Goal: Task Accomplishment & Management: Use online tool/utility

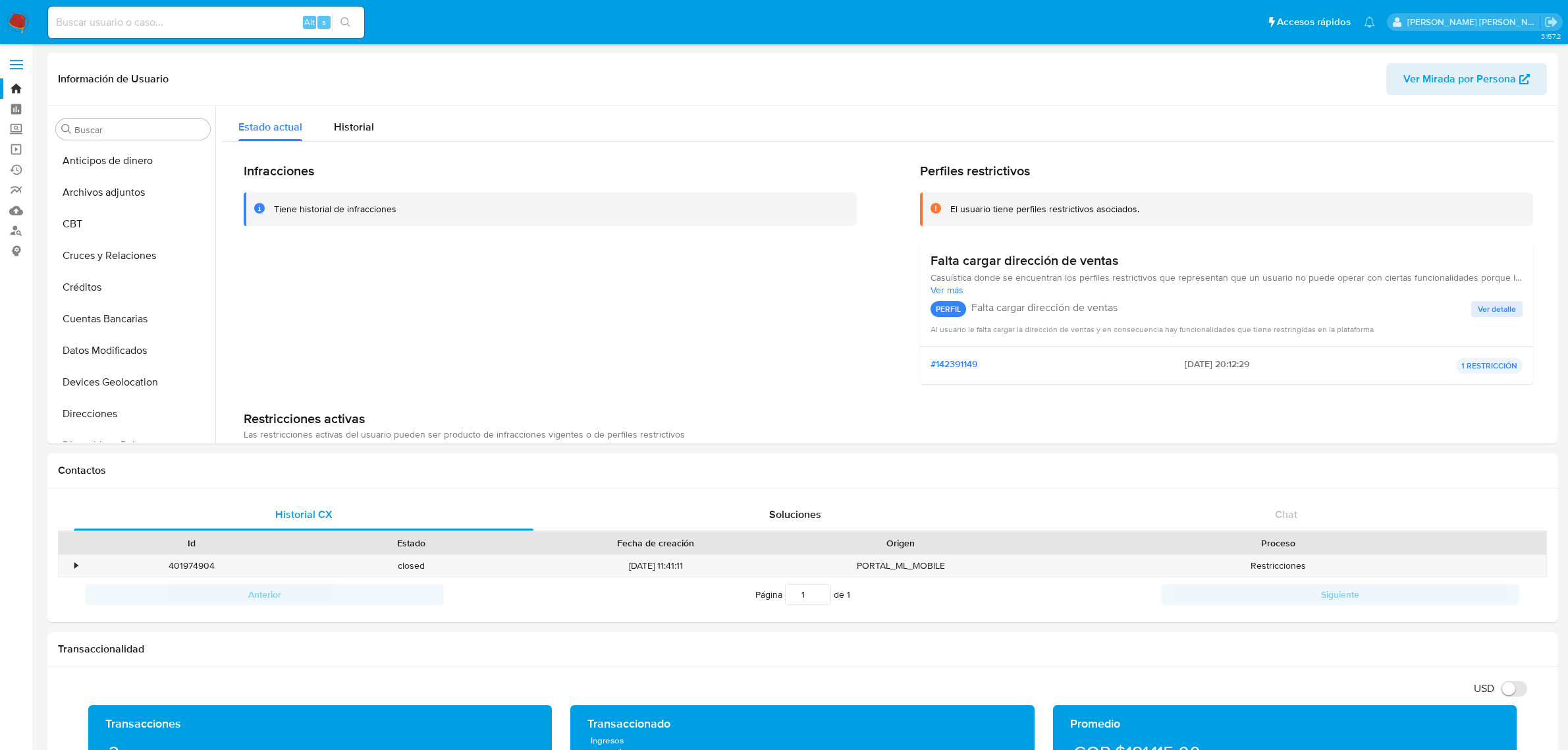
select select "10"
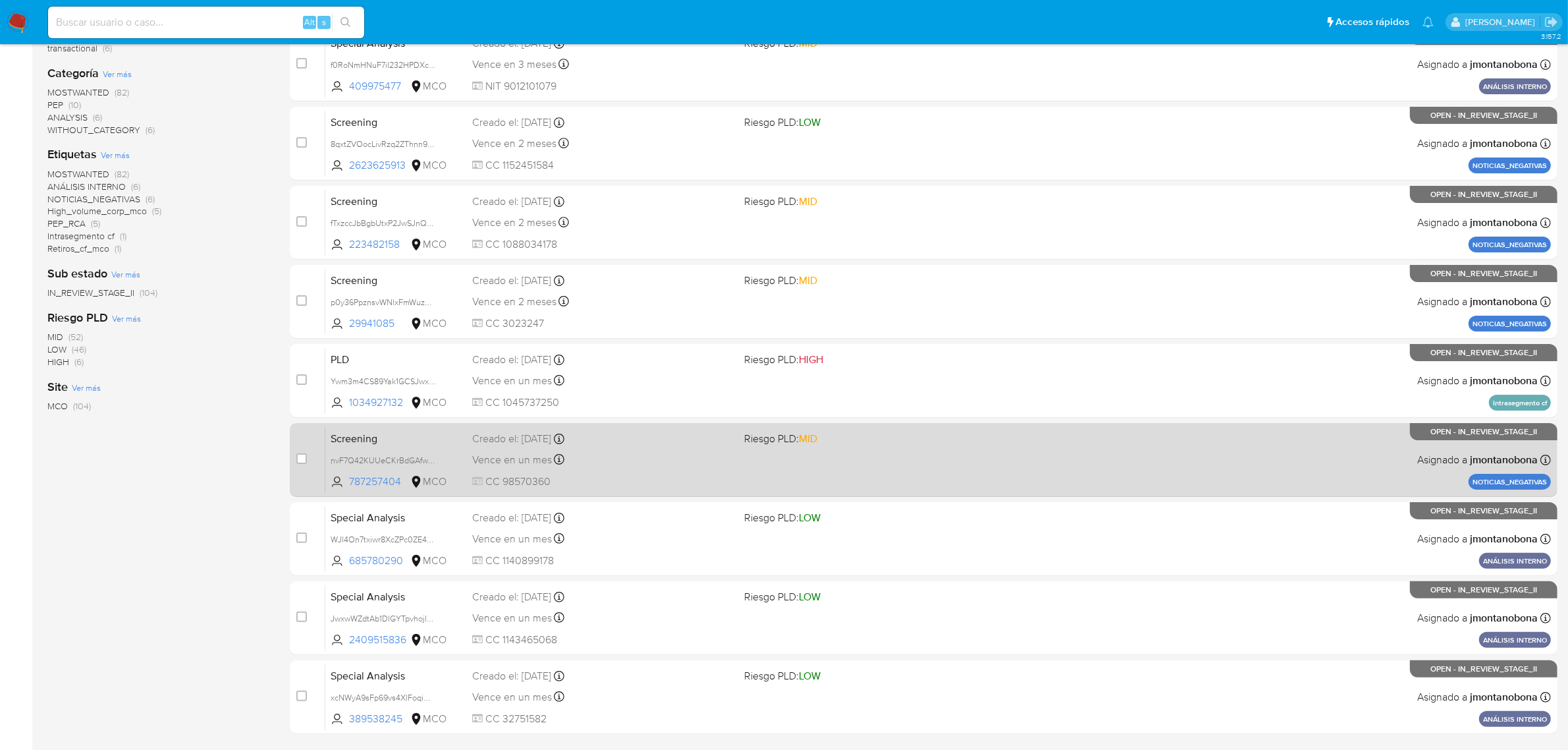
scroll to position [289, 0]
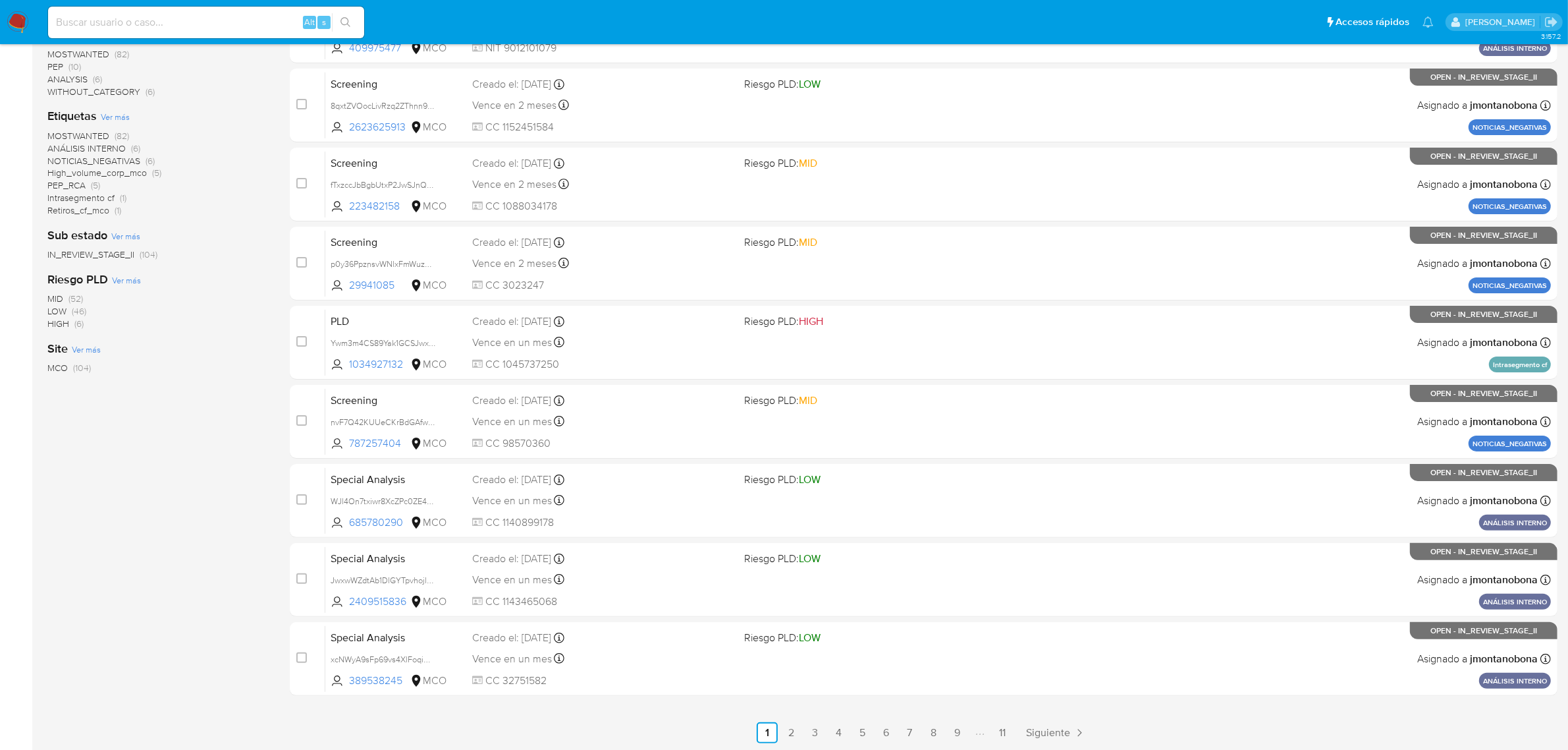
click at [227, 15] on input at bounding box center [206, 22] width 316 height 17
paste input "ID YiLpL6Q47O1L6ignRe0y31Cv"
type input "ID YiLpL6Q47O1L6ignRe0y31Cv"
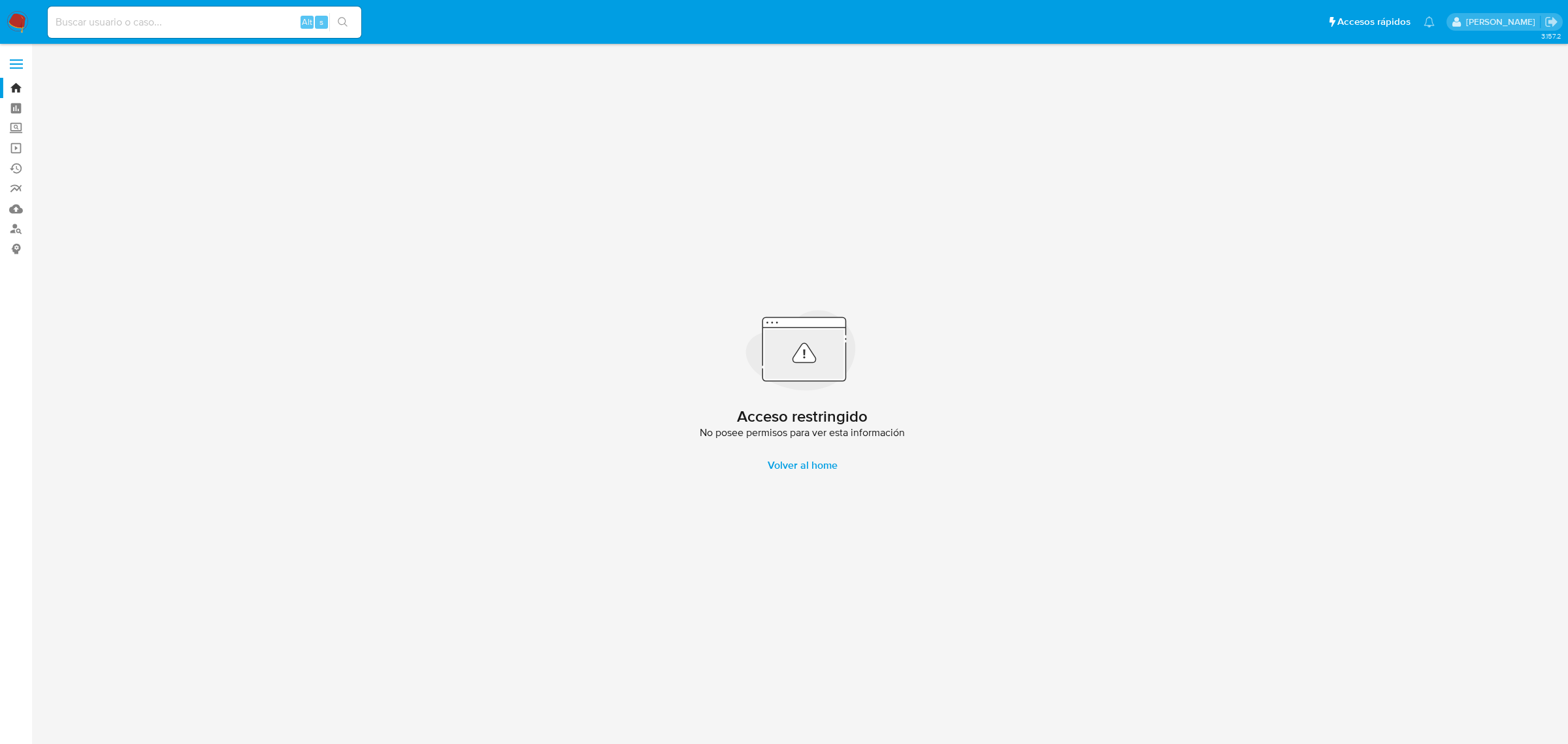
click at [205, 25] on input at bounding box center [205, 22] width 314 height 17
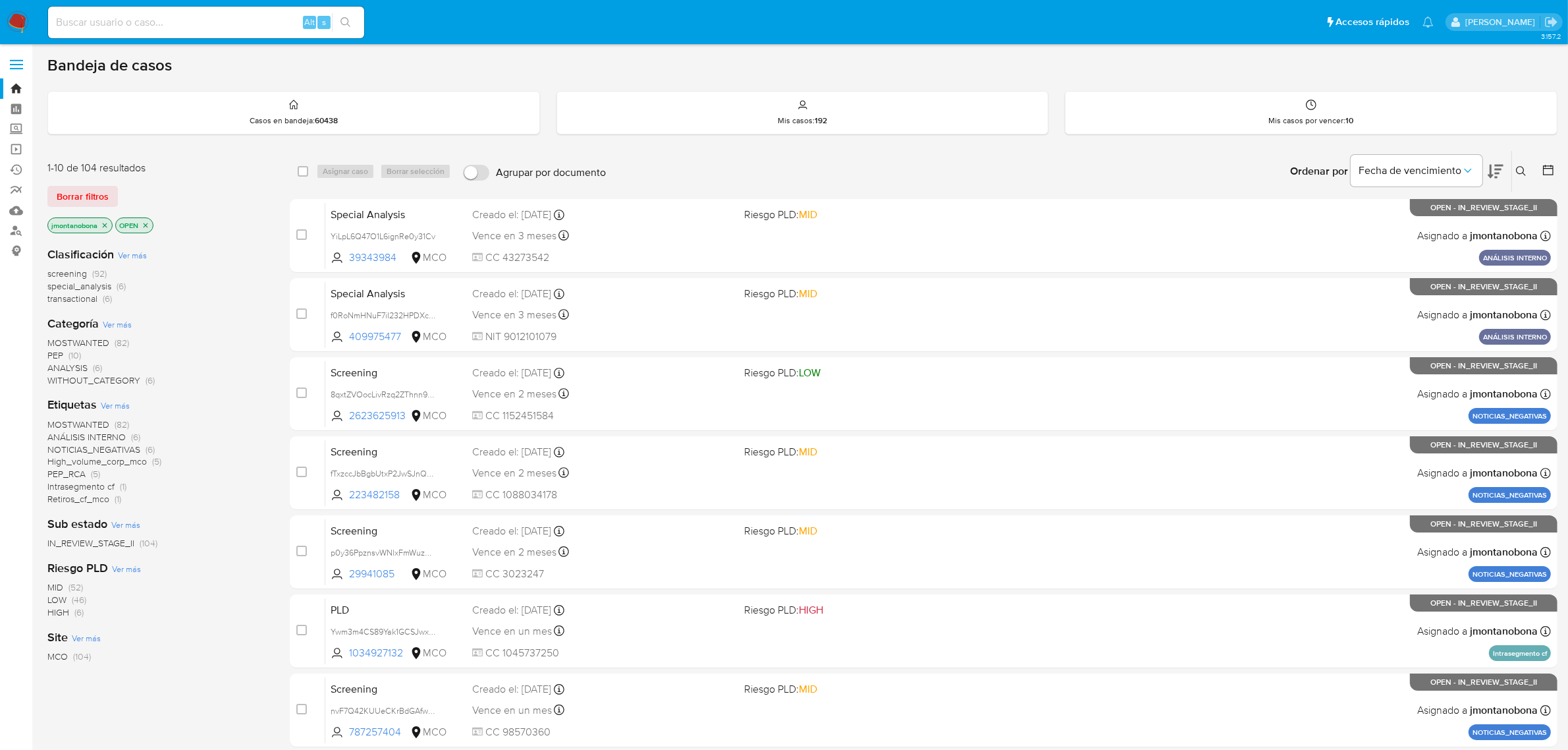
click at [1523, 166] on icon at bounding box center [1521, 172] width 10 height 10
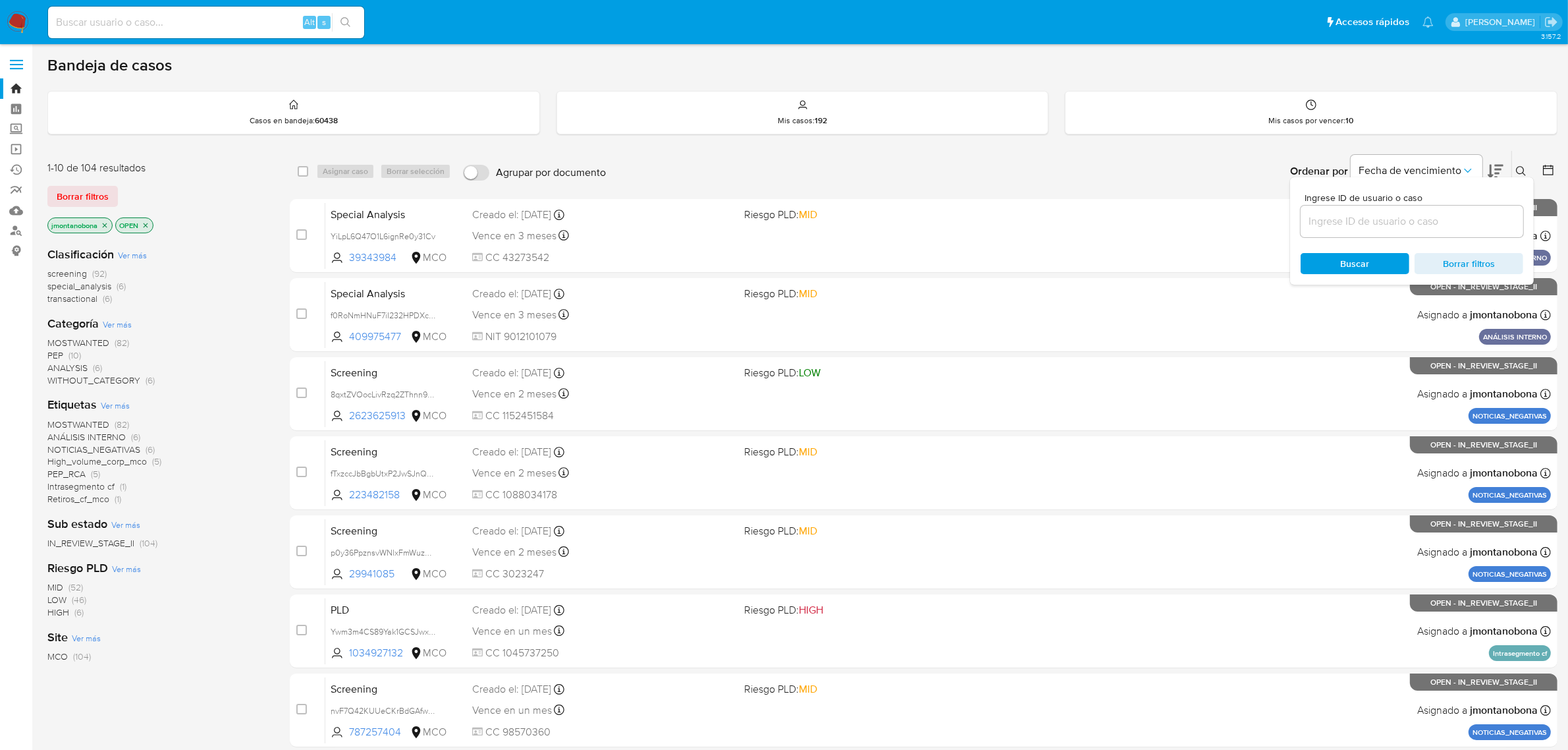
click at [1372, 228] on input at bounding box center [1412, 221] width 223 height 17
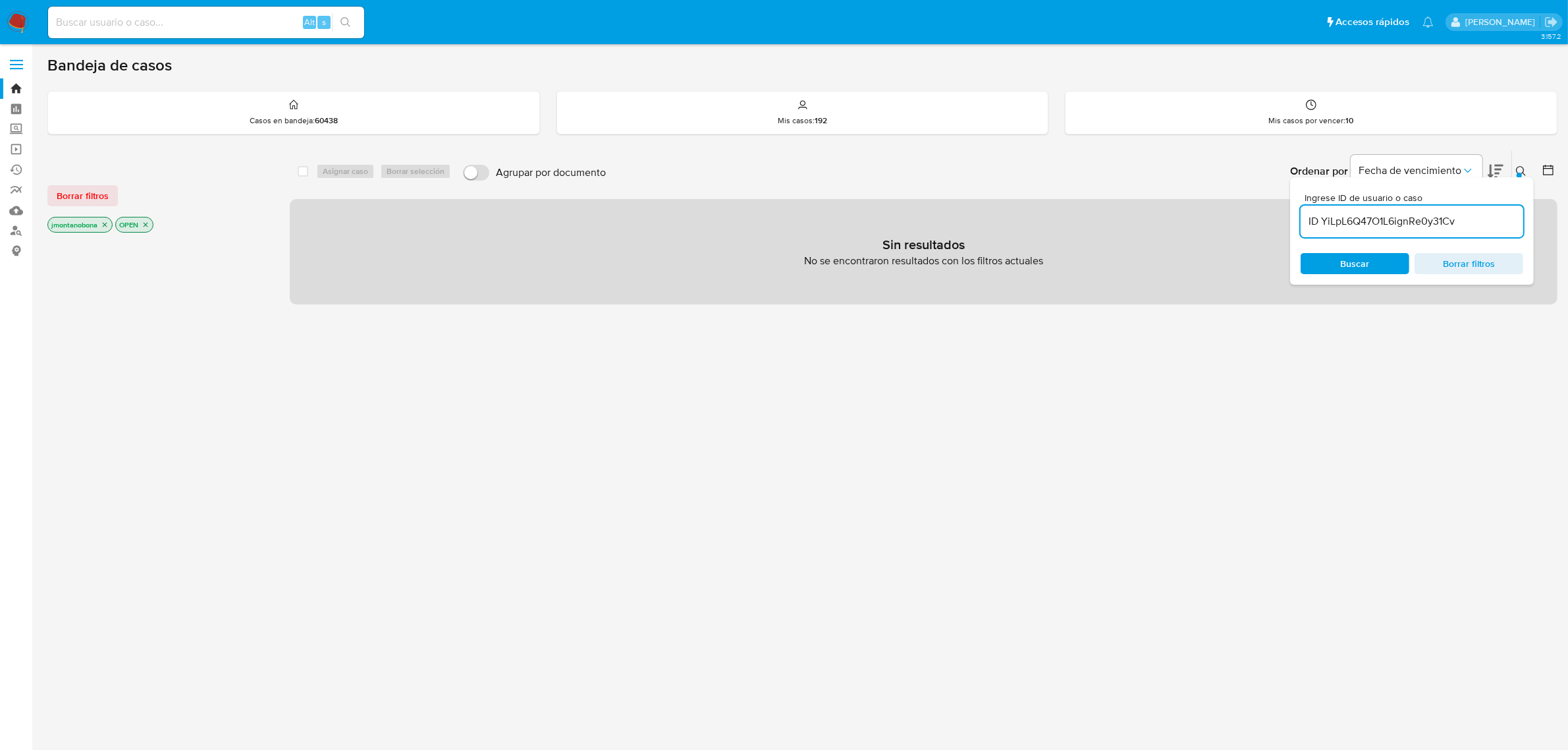
click at [1319, 221] on input "ID YiLpL6Q47O1L6ignRe0y31Cv" at bounding box center [1412, 221] width 223 height 17
click at [1322, 221] on input "ID YiLpL6Q47O1L6ignRe0y31Cv" at bounding box center [1412, 221] width 223 height 17
type input "YiLpL6Q47O1L6ignRe0y31Cv"
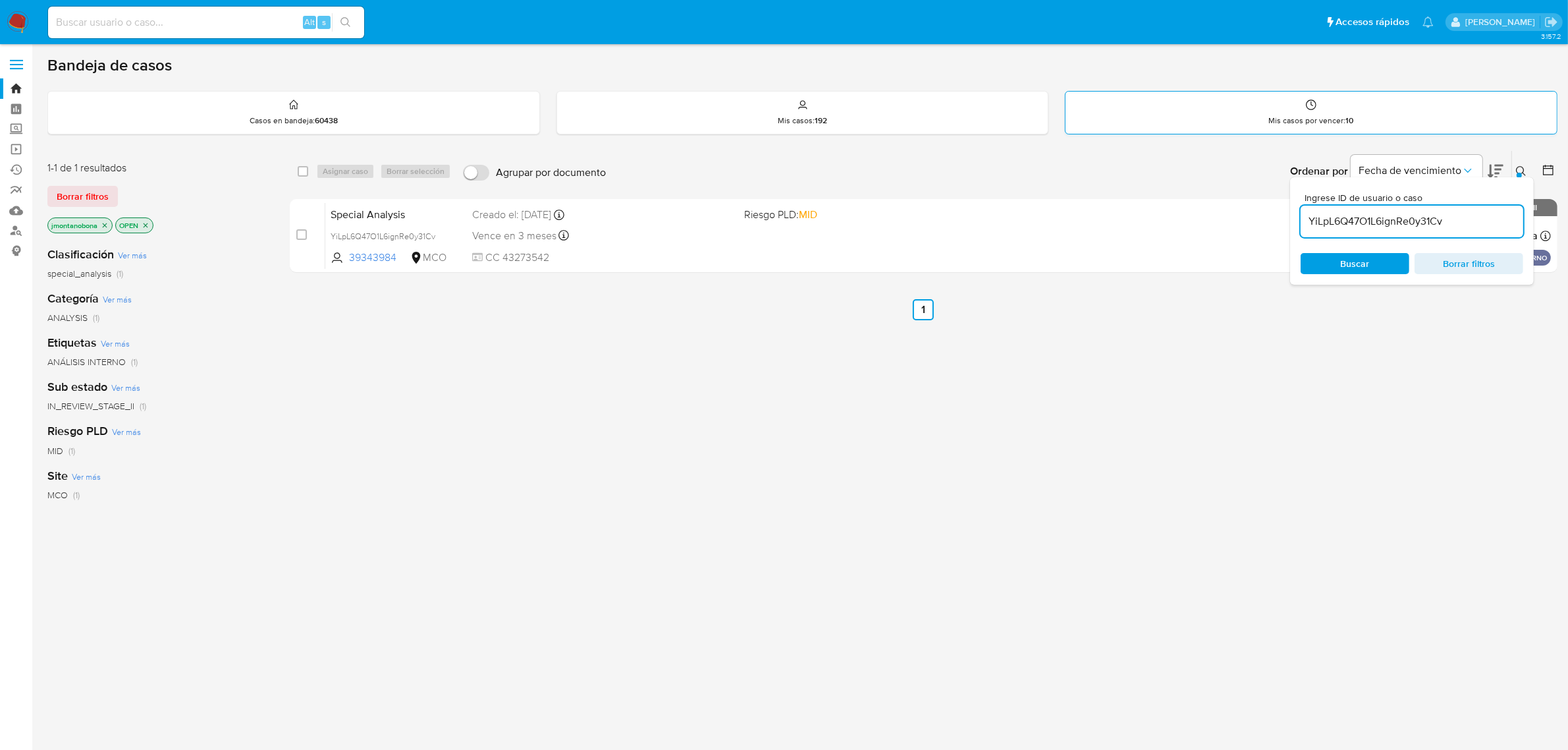
click at [1502, 123] on div "Mis casos por vencer : 10" at bounding box center [1311, 112] width 491 height 42
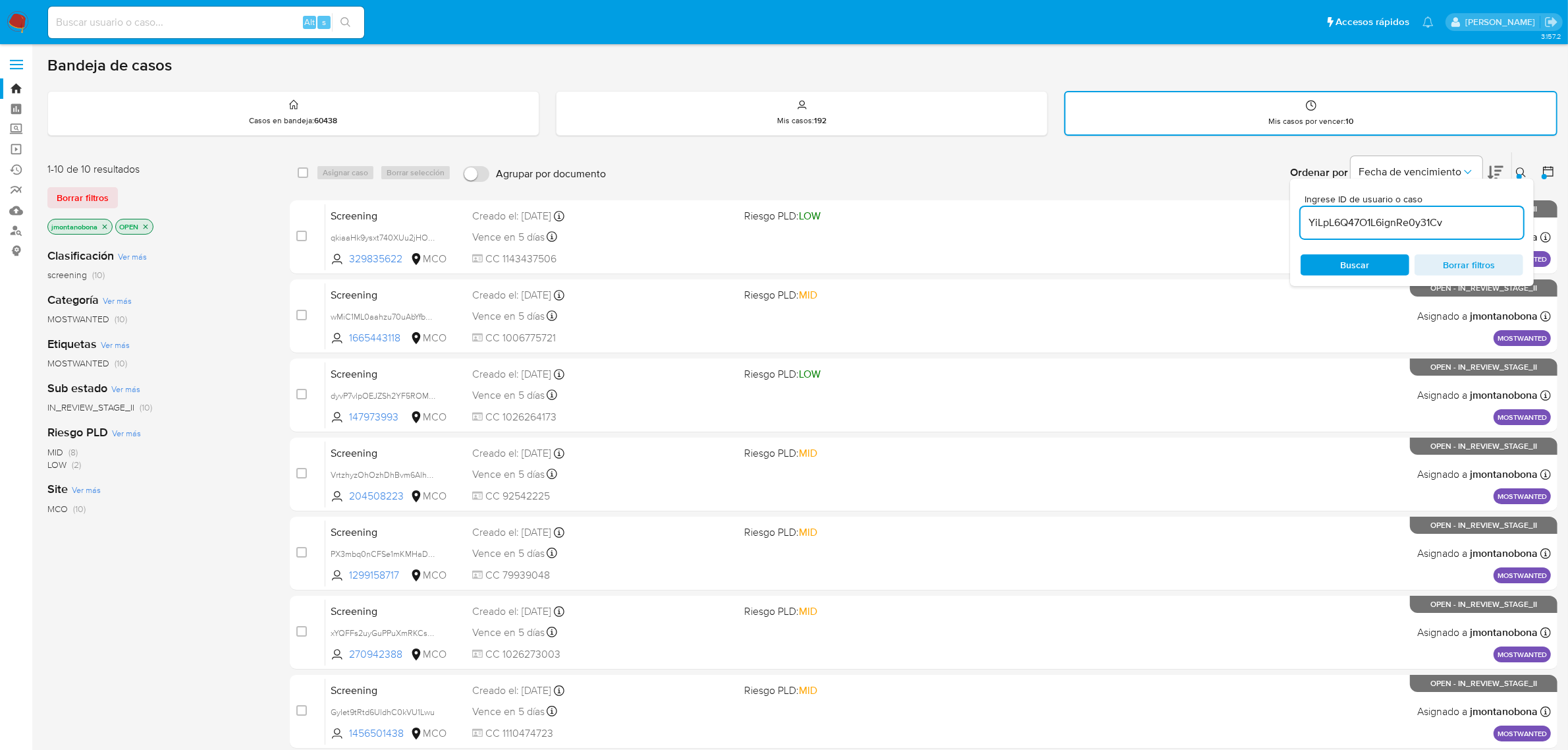
click at [1449, 221] on input "YiLpL6Q47O1L6ignRe0y31Cv" at bounding box center [1412, 222] width 223 height 17
click at [1371, 255] on span "Buscar" at bounding box center [1355, 264] width 91 height 19
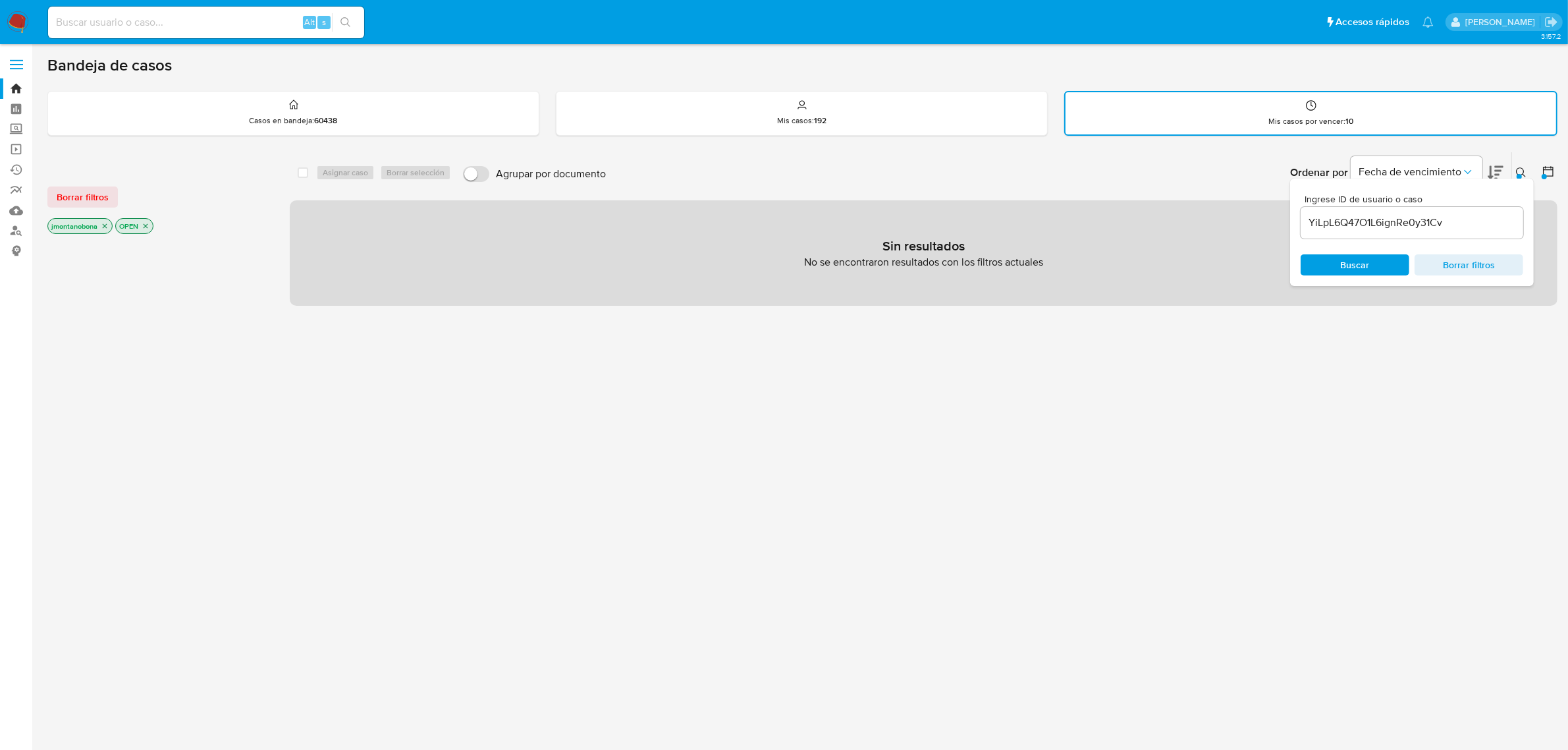
click at [105, 223] on icon "close-filter" at bounding box center [105, 226] width 8 height 8
click at [77, 222] on icon "close-filter" at bounding box center [77, 226] width 8 height 8
click at [1476, 224] on input "YiLpL6Q47O1L6ignRe0y31Cv" at bounding box center [1425, 222] width 223 height 17
drag, startPoint x: 1493, startPoint y: 219, endPoint x: 1244, endPoint y: 221, distance: 249.0
click at [1244, 221] on div "select-all-cases-checkbox Asignar caso Borrar selección Agrupar por documento O…" at bounding box center [930, 229] width 1281 height 154
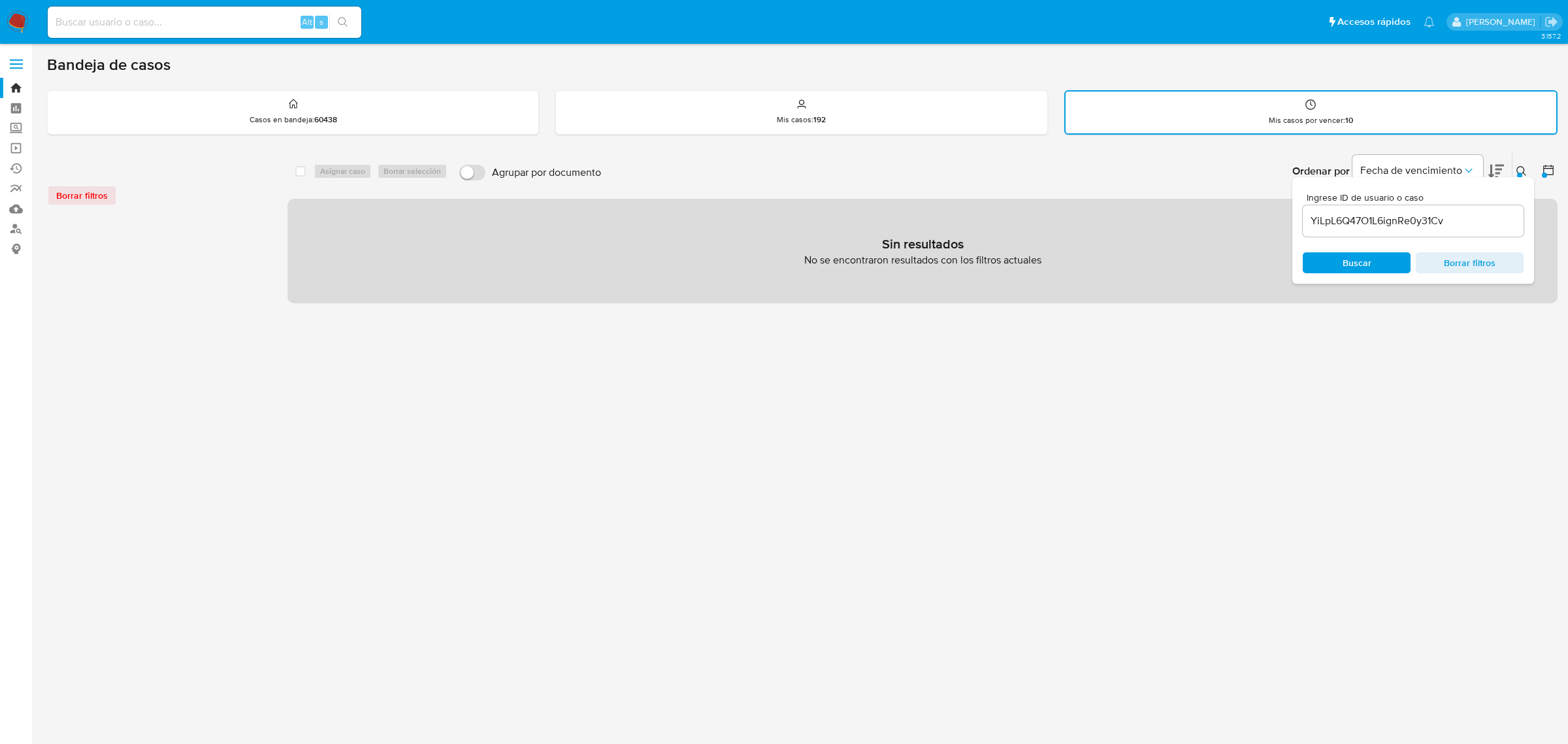
click at [1525, 166] on icon at bounding box center [1522, 171] width 10 height 10
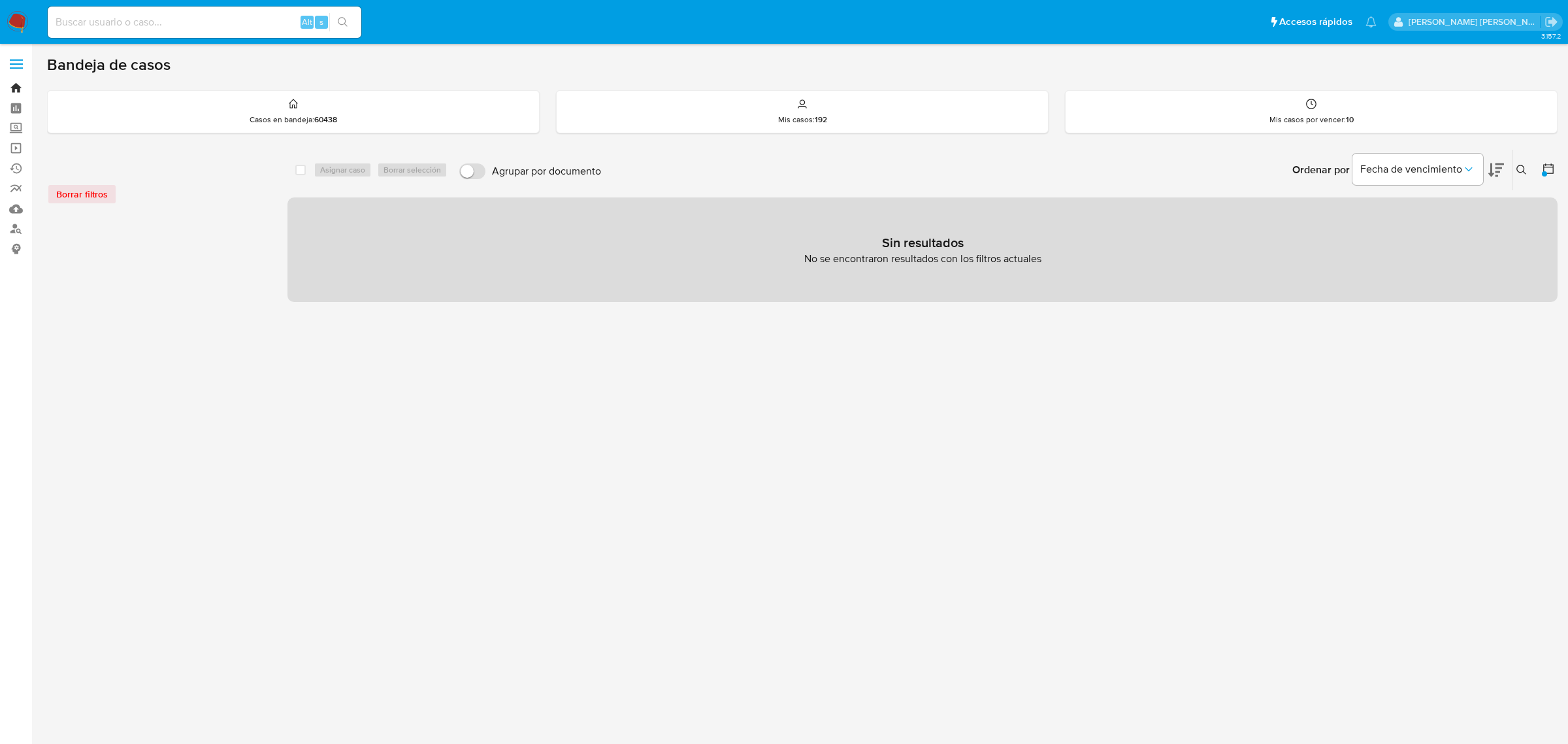
click at [11, 86] on link "Bandeja" at bounding box center [77, 88] width 155 height 20
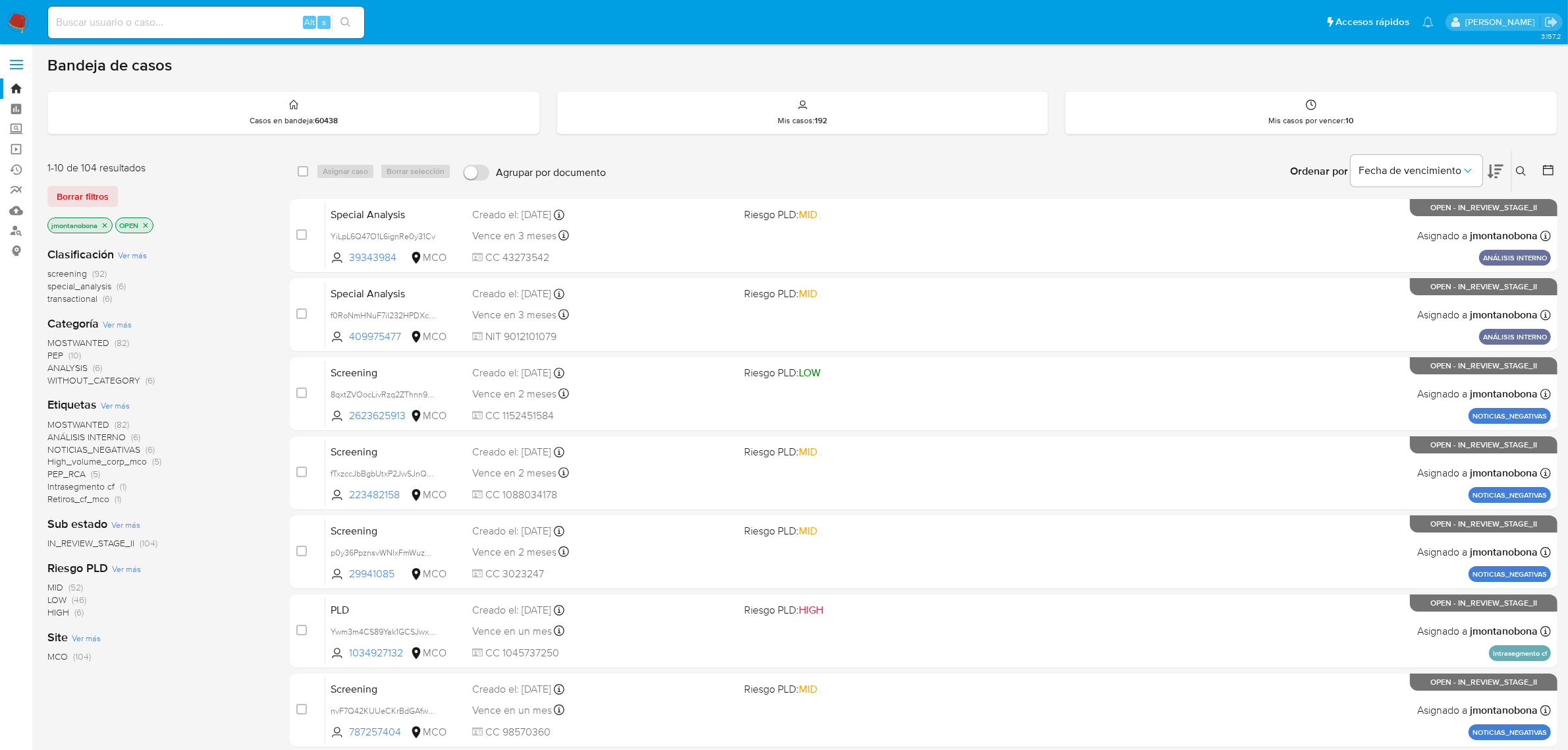
click at [1526, 168] on icon at bounding box center [1521, 172] width 10 height 10
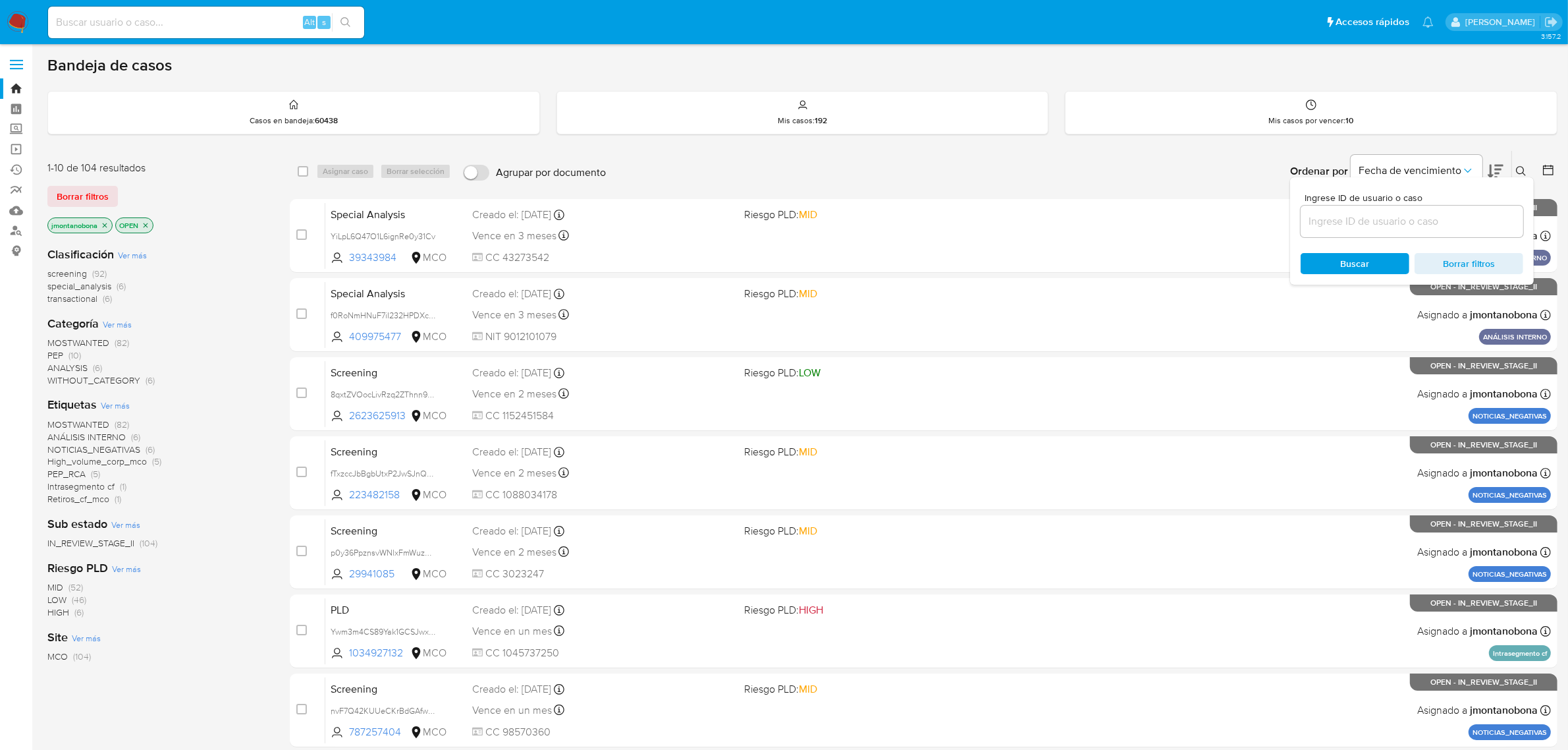
click at [1420, 215] on input at bounding box center [1412, 221] width 223 height 17
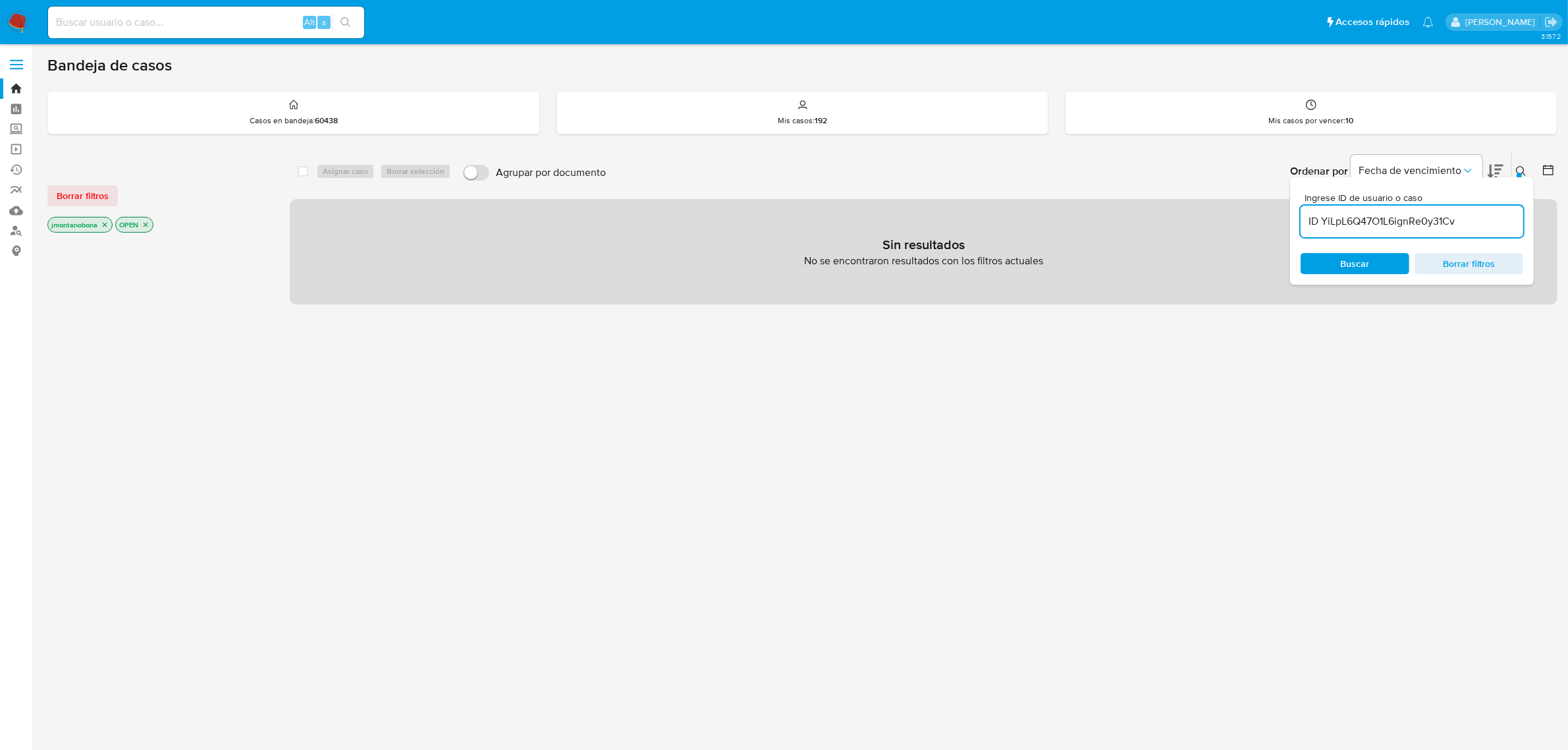
click at [1324, 219] on input "ID YiLpL6Q47O1L6ignRe0y31Cv" at bounding box center [1412, 221] width 223 height 17
type input "YiLpL6Q47O1L6ignRe0y31Cv"
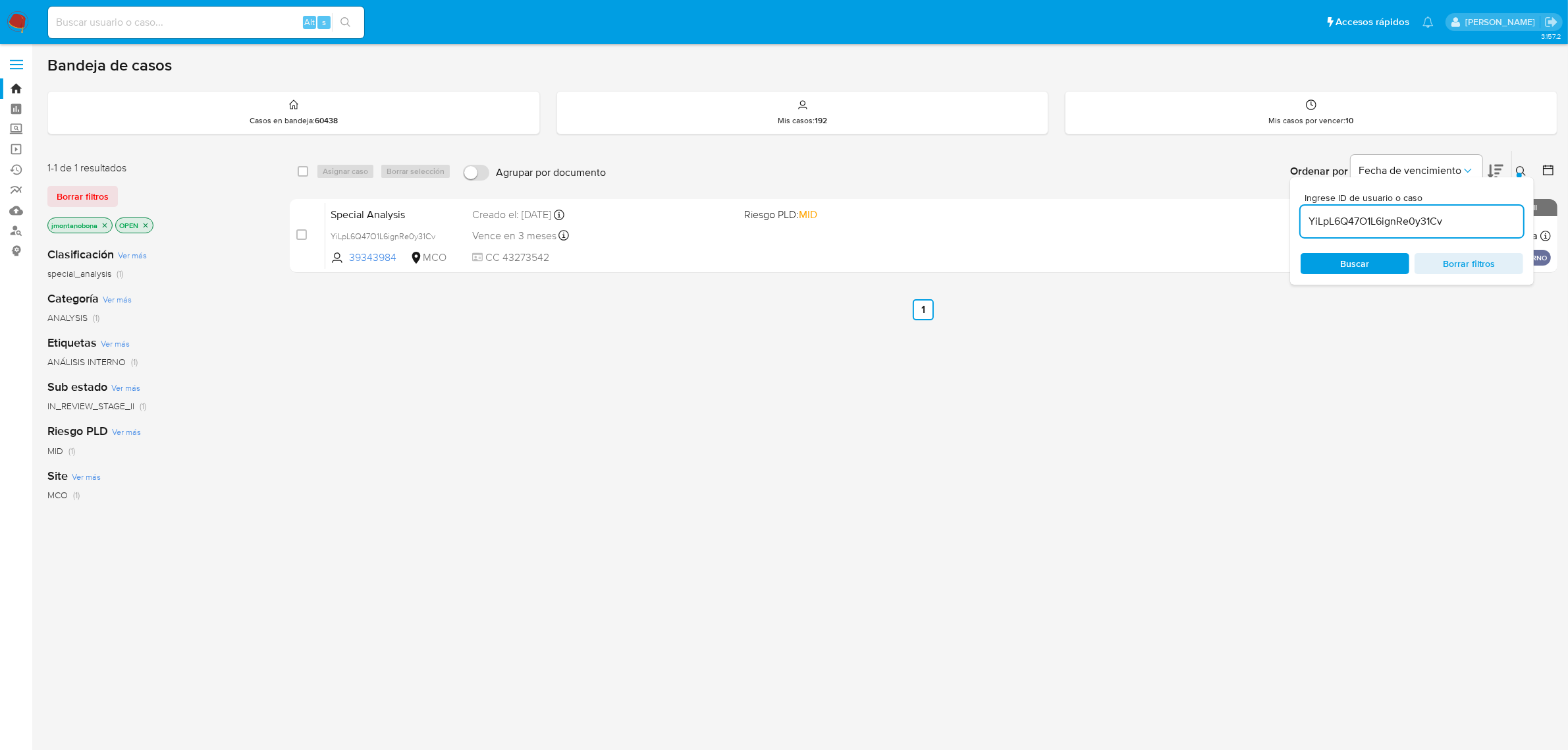
click at [1522, 163] on button at bounding box center [1523, 171] width 22 height 16
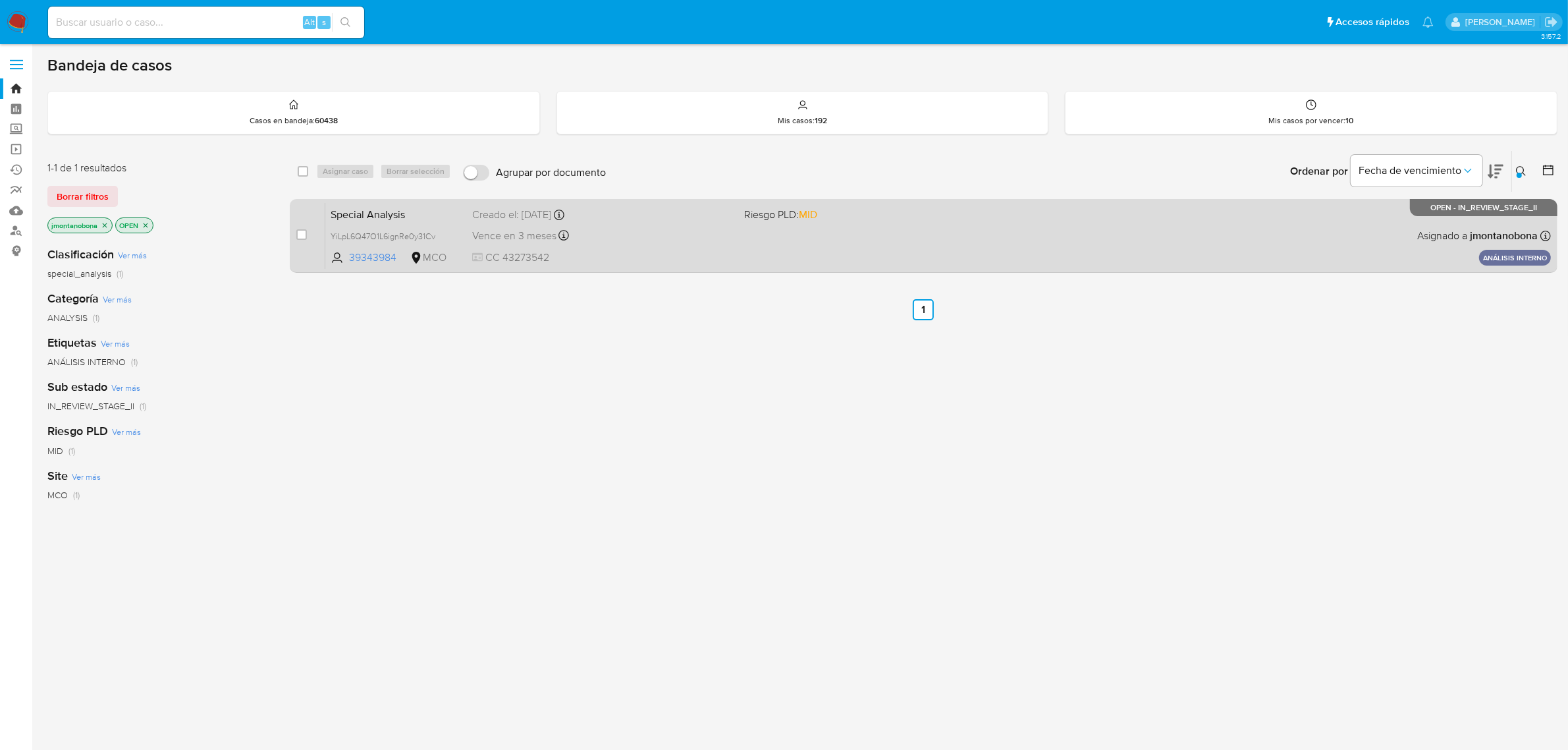
click at [443, 214] on span "Special Analysis" at bounding box center [396, 213] width 131 height 17
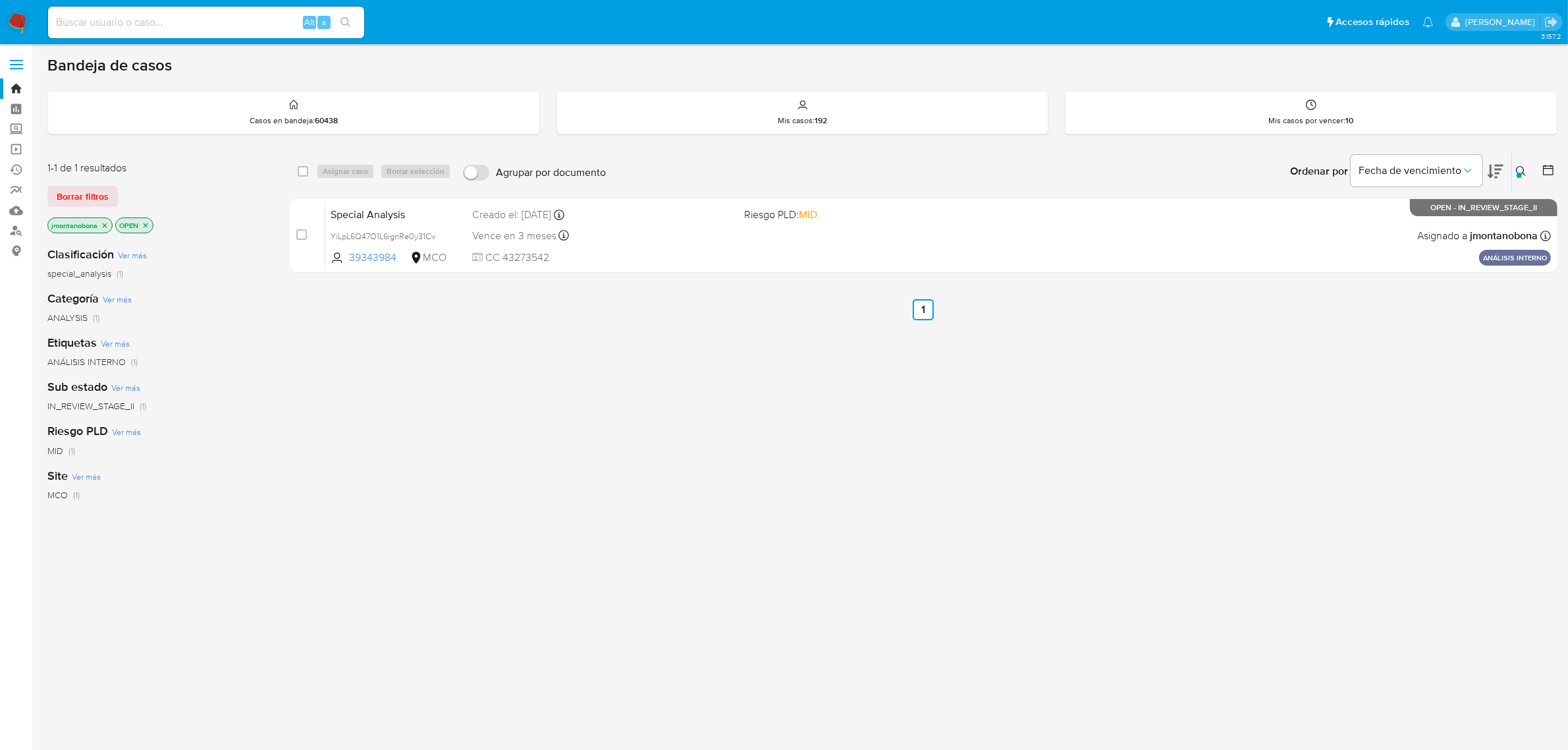
click at [103, 223] on icon "close-filter" at bounding box center [105, 225] width 4 height 4
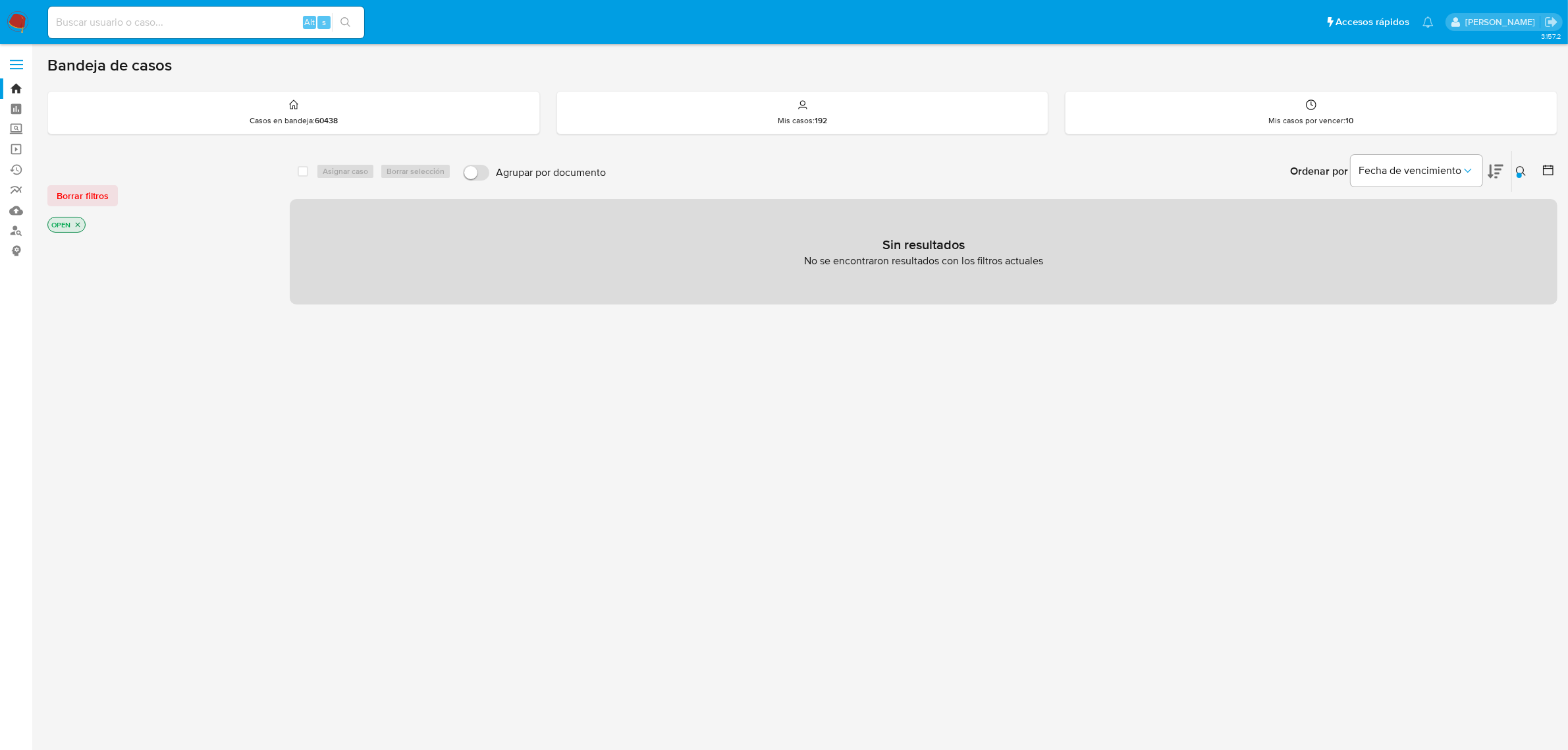
click at [77, 224] on icon "close-filter" at bounding box center [78, 225] width 4 height 4
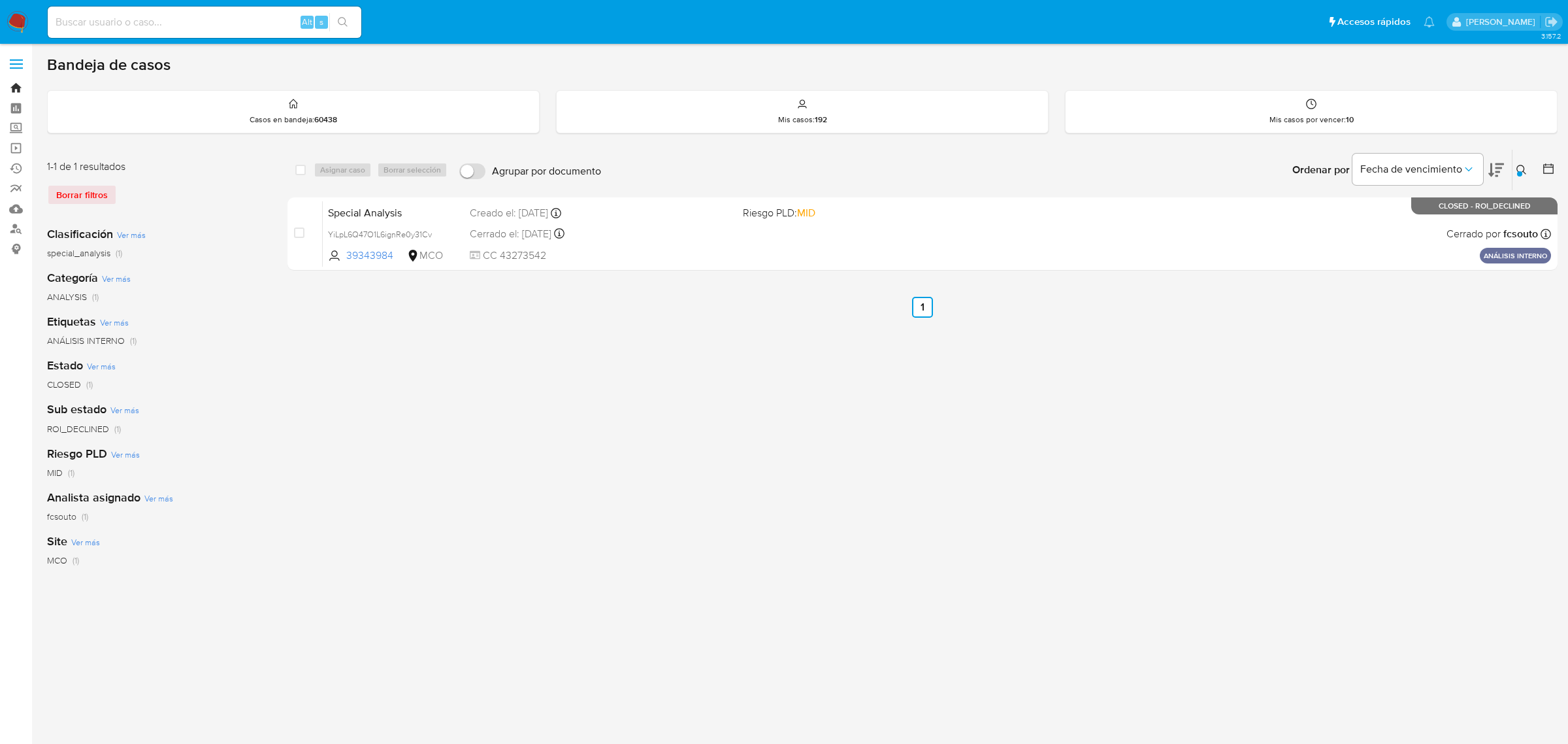
click at [18, 83] on link "Bandeja" at bounding box center [77, 88] width 155 height 20
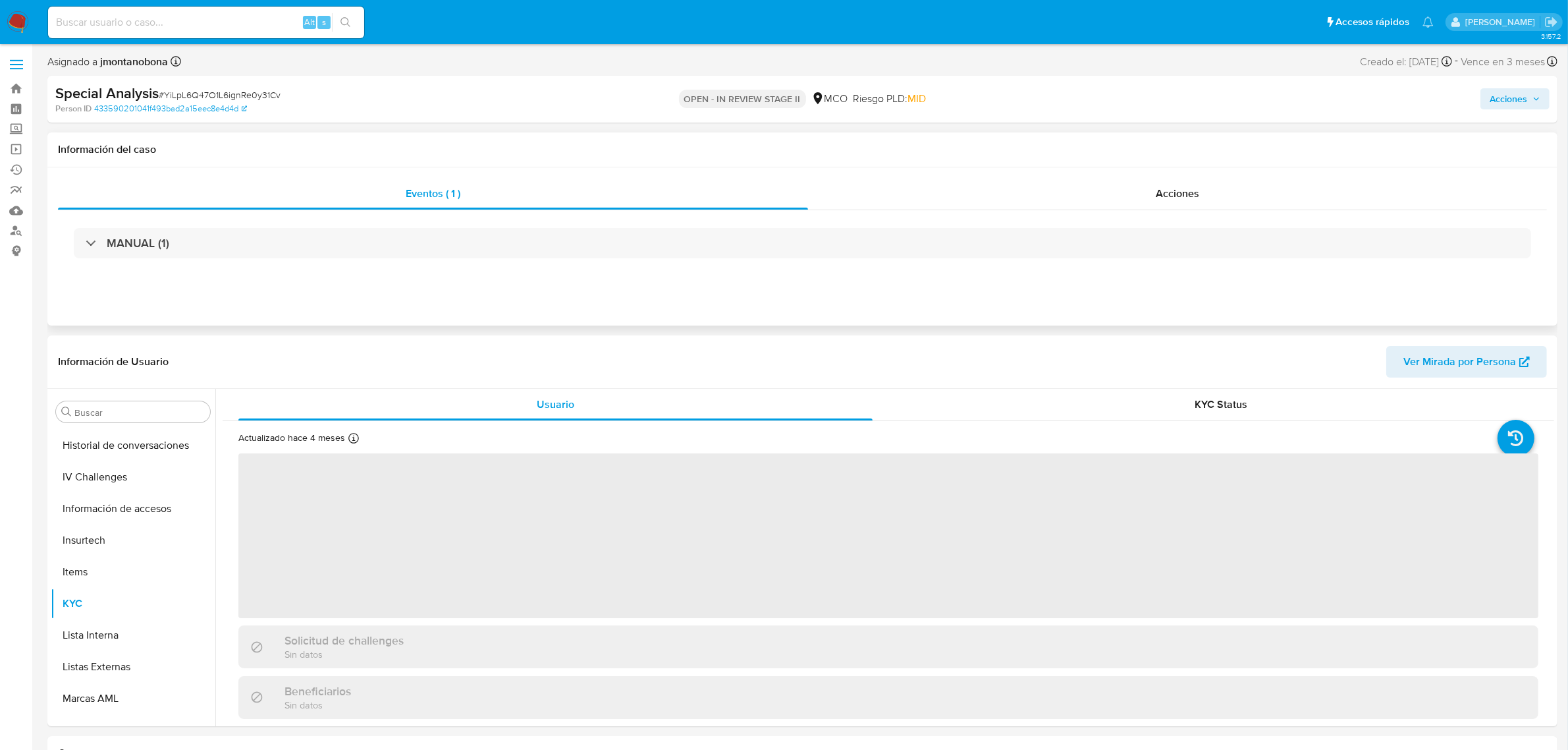
scroll to position [555, 0]
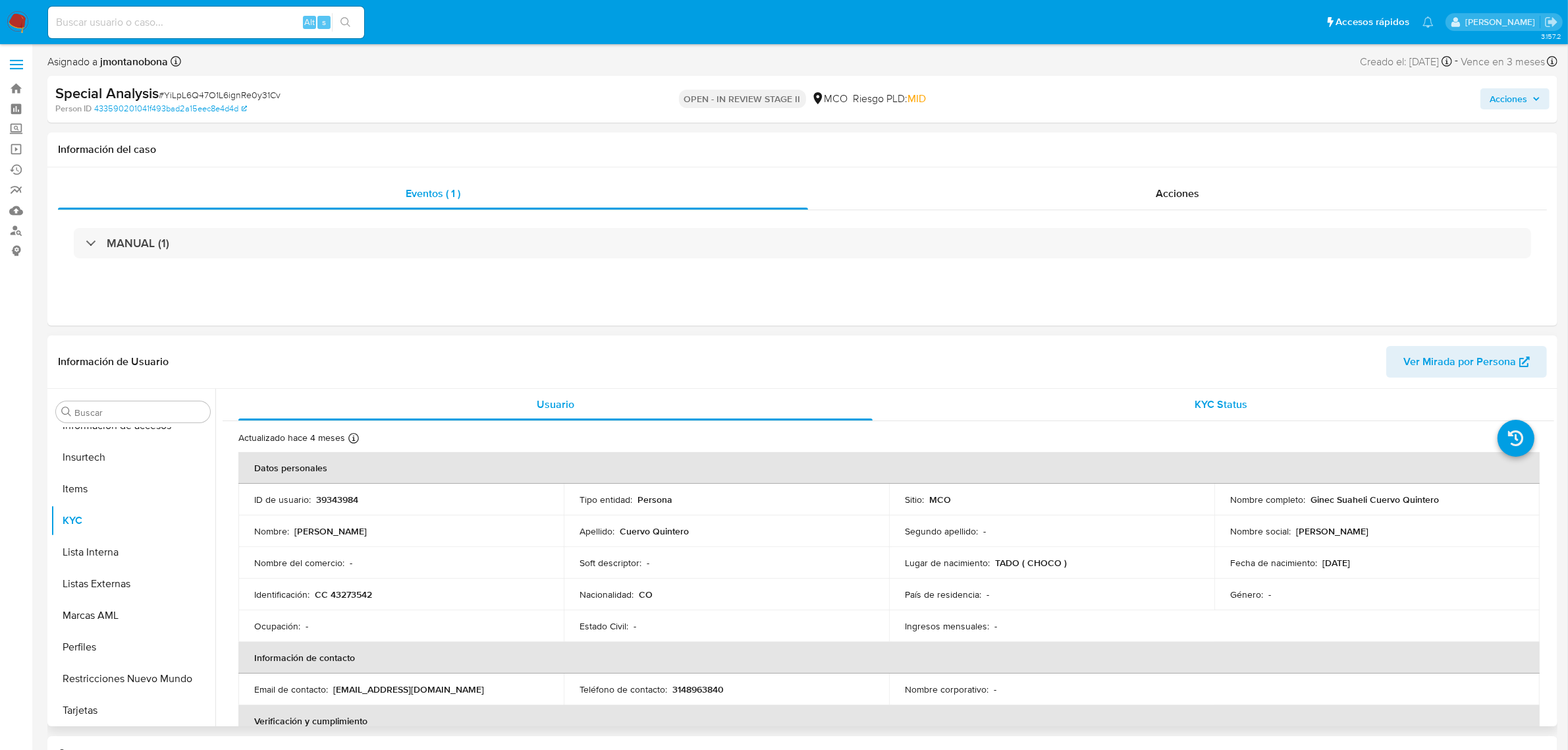
select select "10"
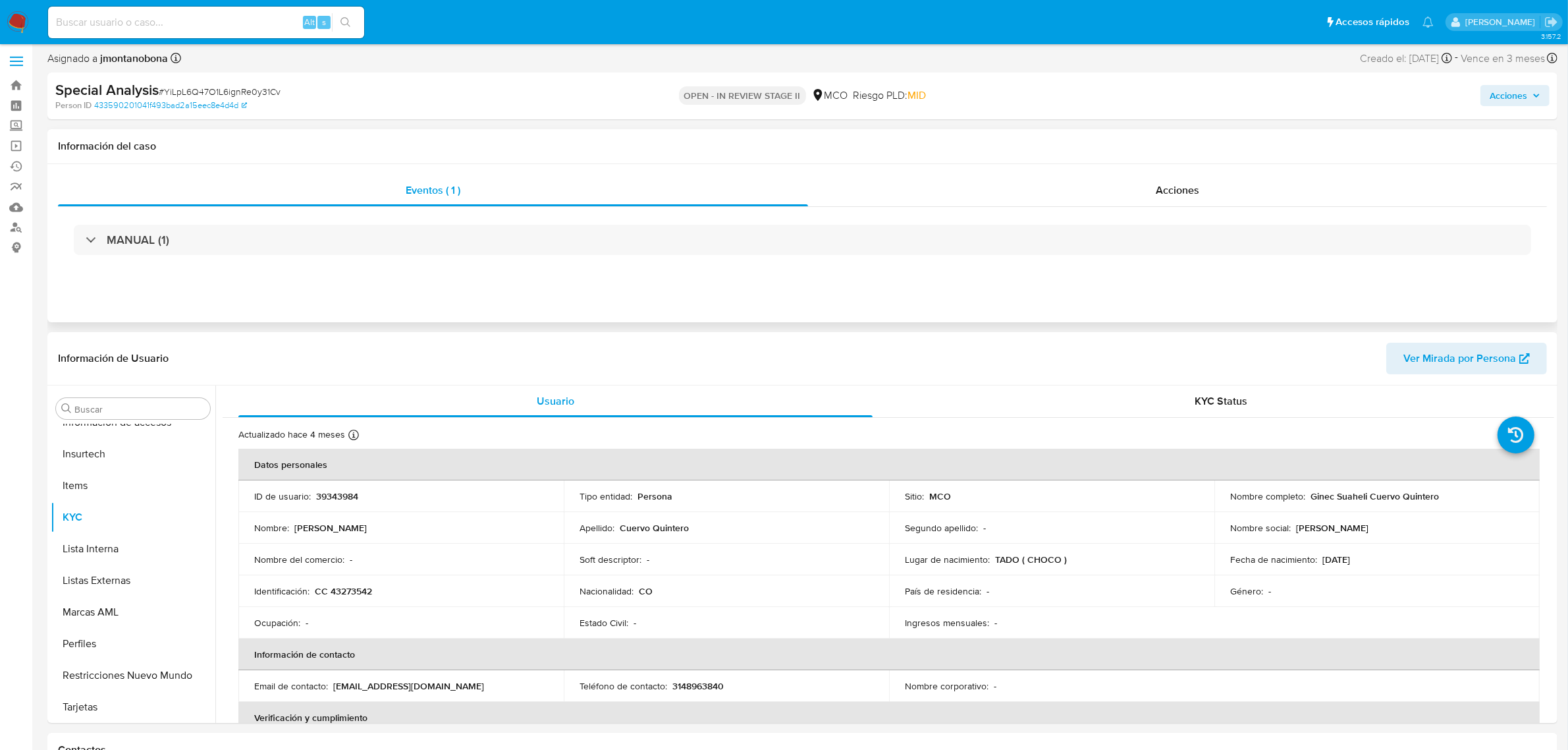
scroll to position [0, 0]
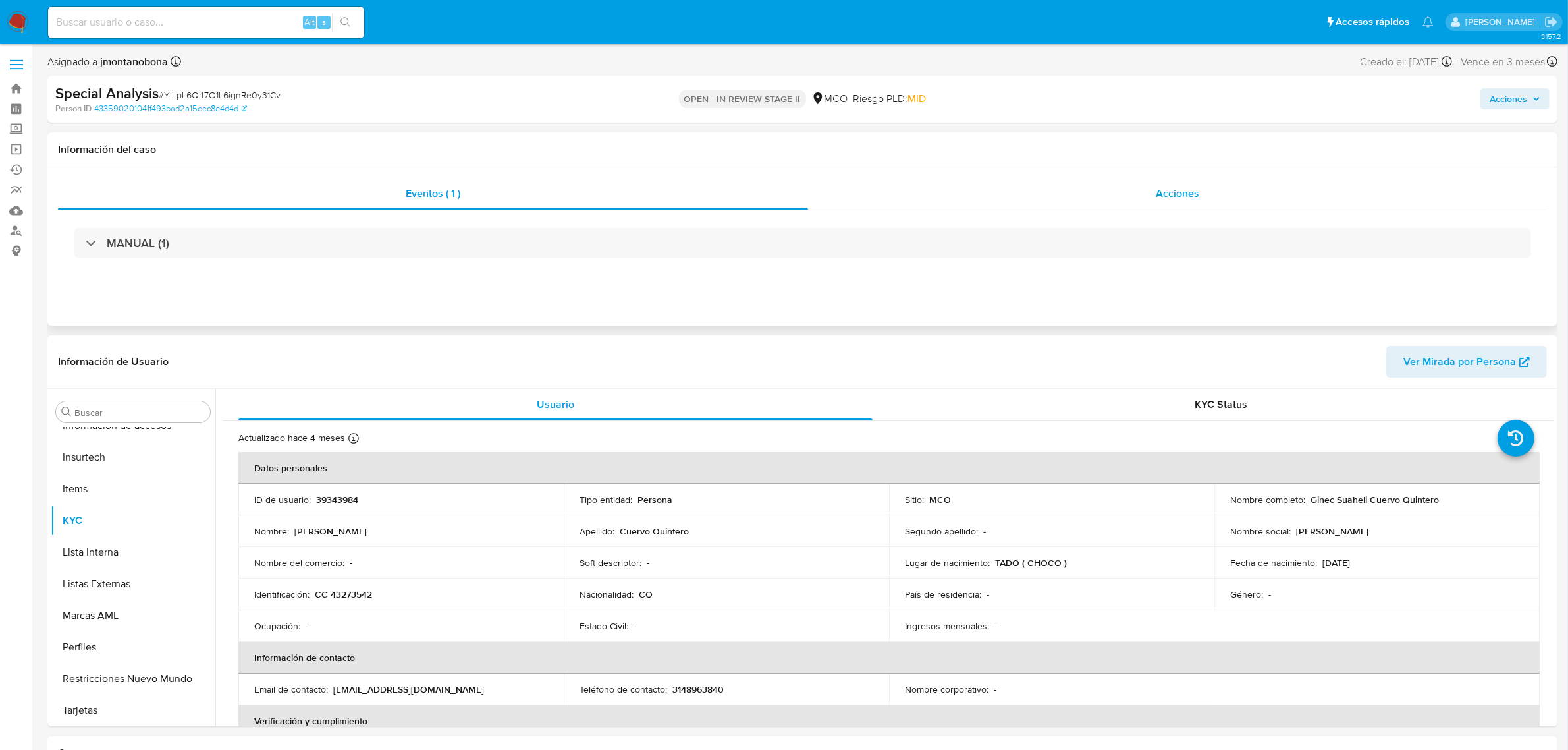
click at [1192, 195] on span "Acciones" at bounding box center [1177, 193] width 44 height 15
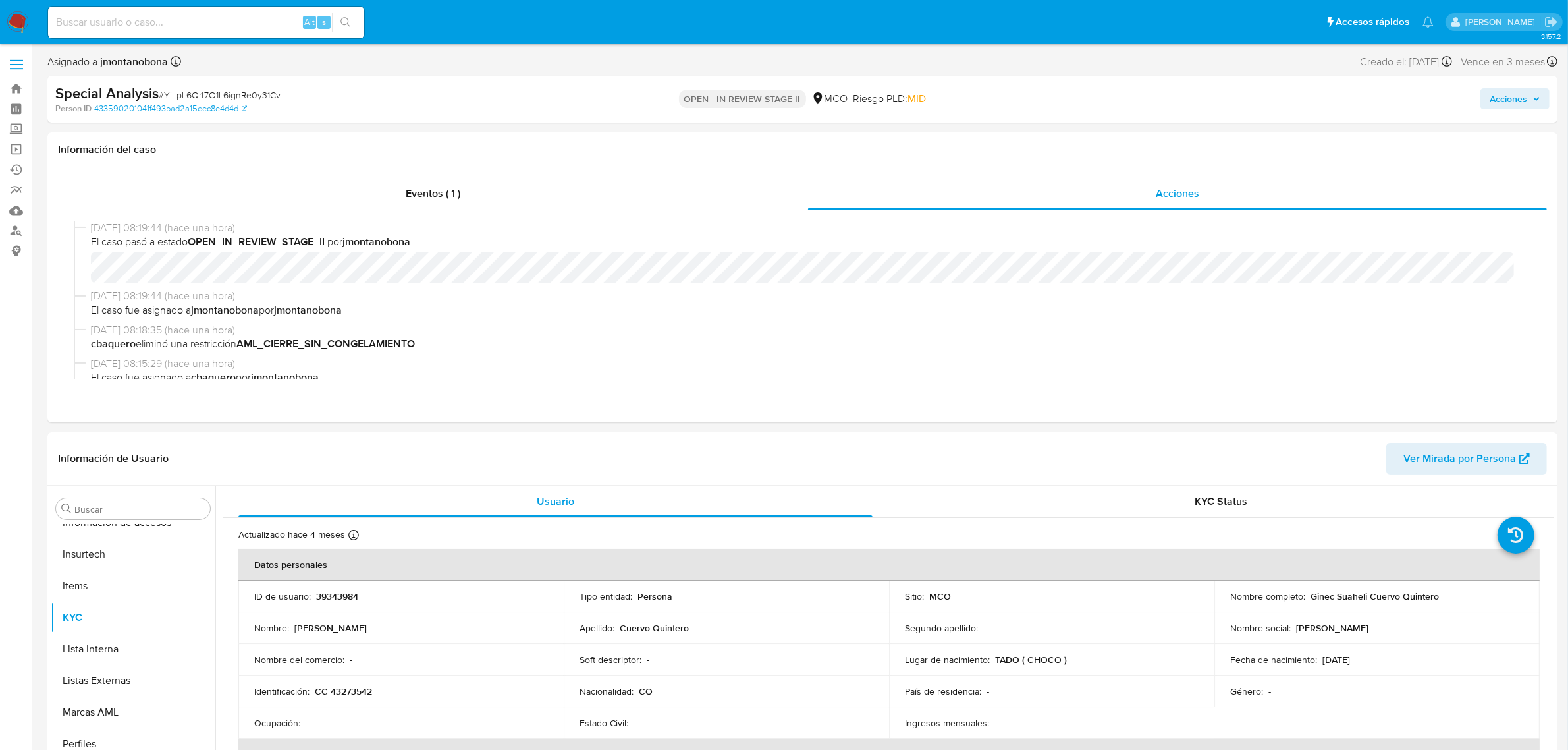
click at [1535, 96] on icon "button" at bounding box center [1536, 99] width 8 height 8
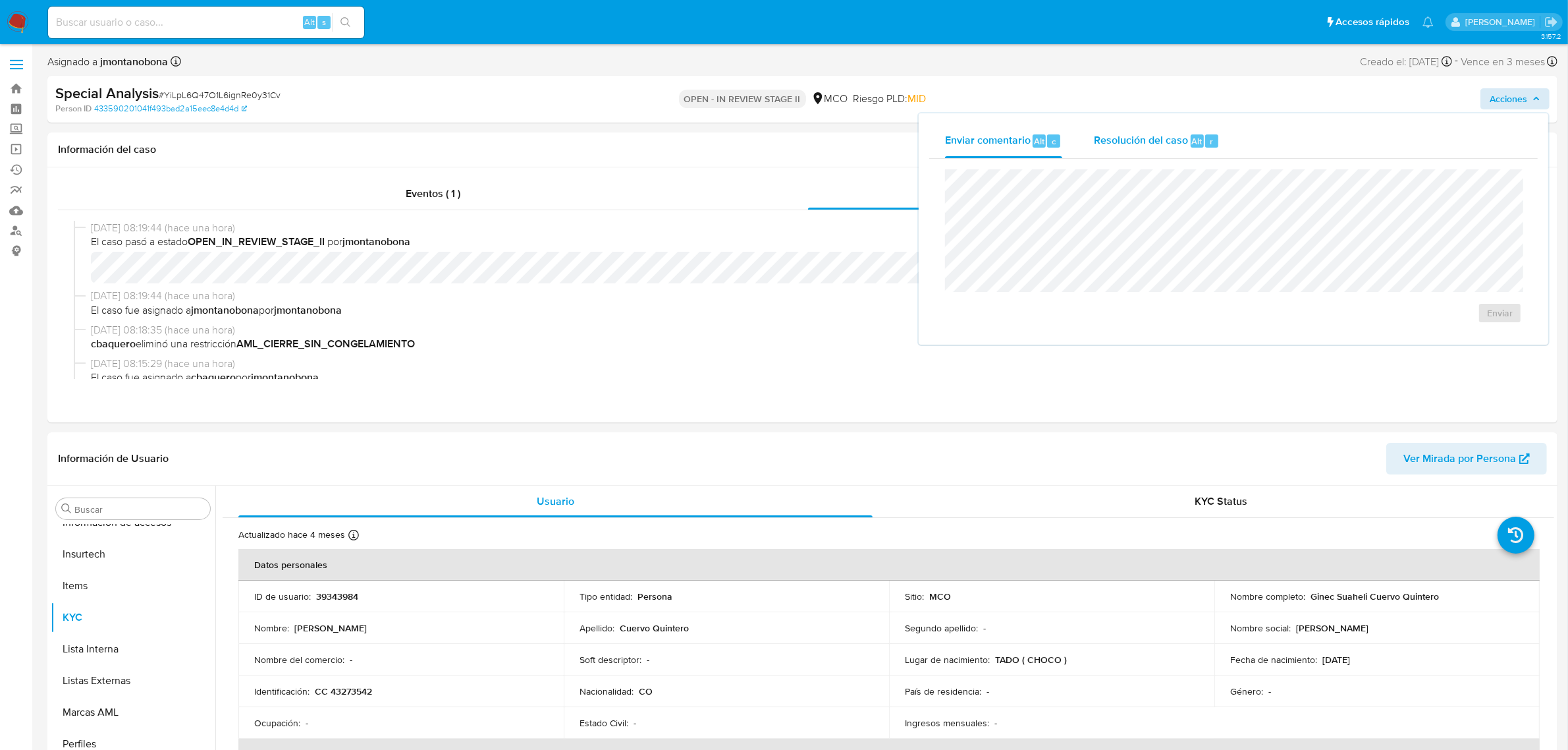
click at [1120, 142] on span "Resolución del caso" at bounding box center [1140, 140] width 94 height 15
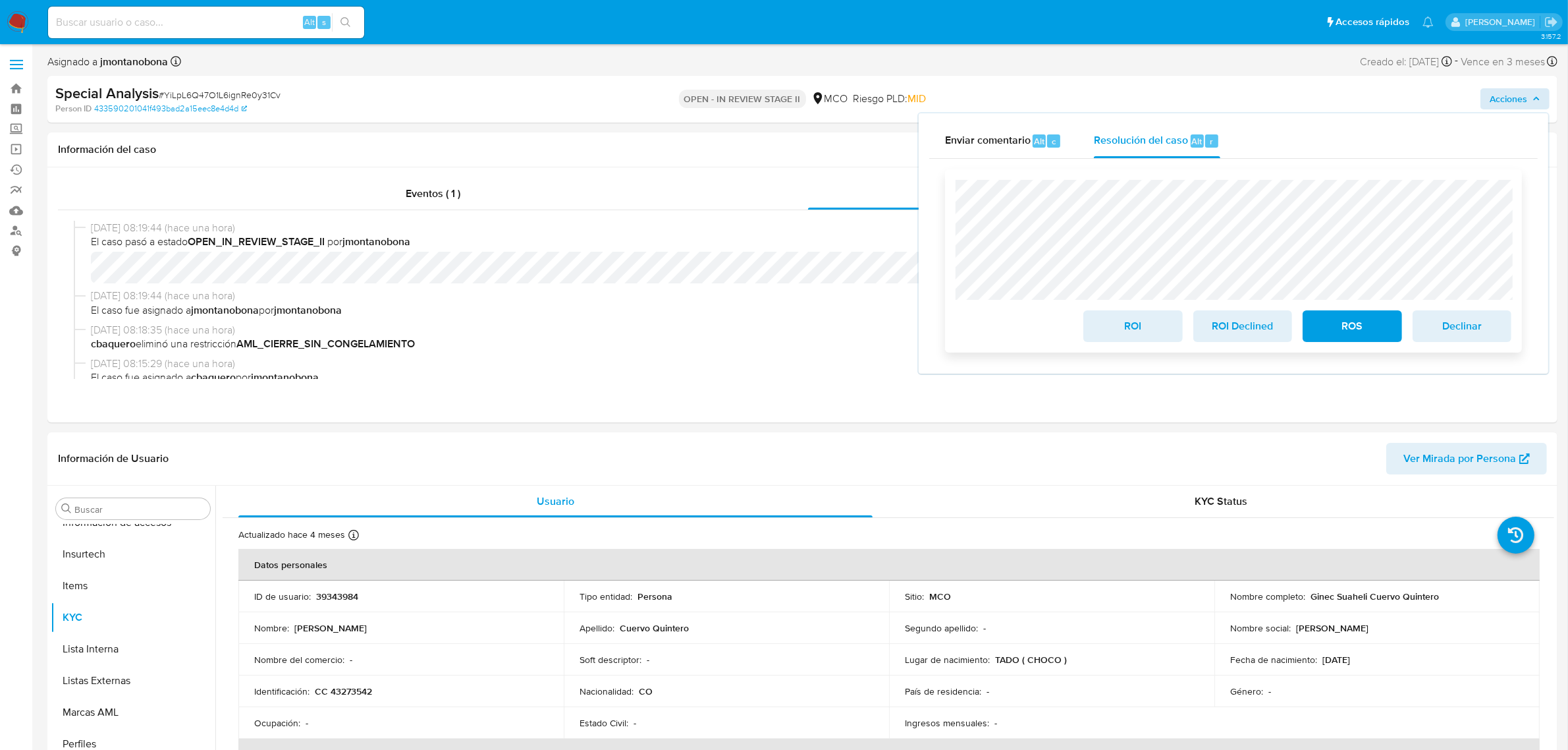
click at [1225, 330] on span "ROI Declined" at bounding box center [1242, 326] width 65 height 29
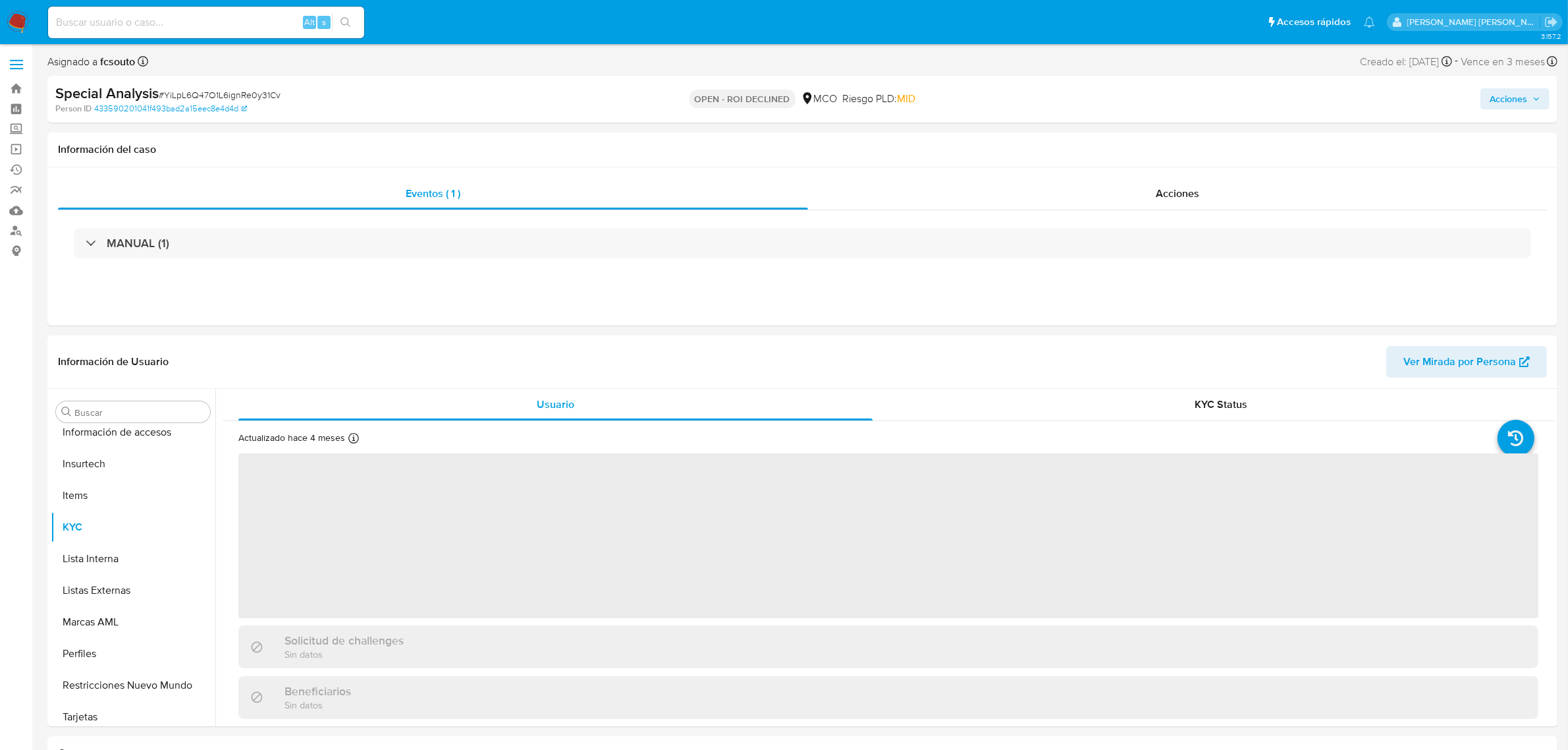
scroll to position [555, 0]
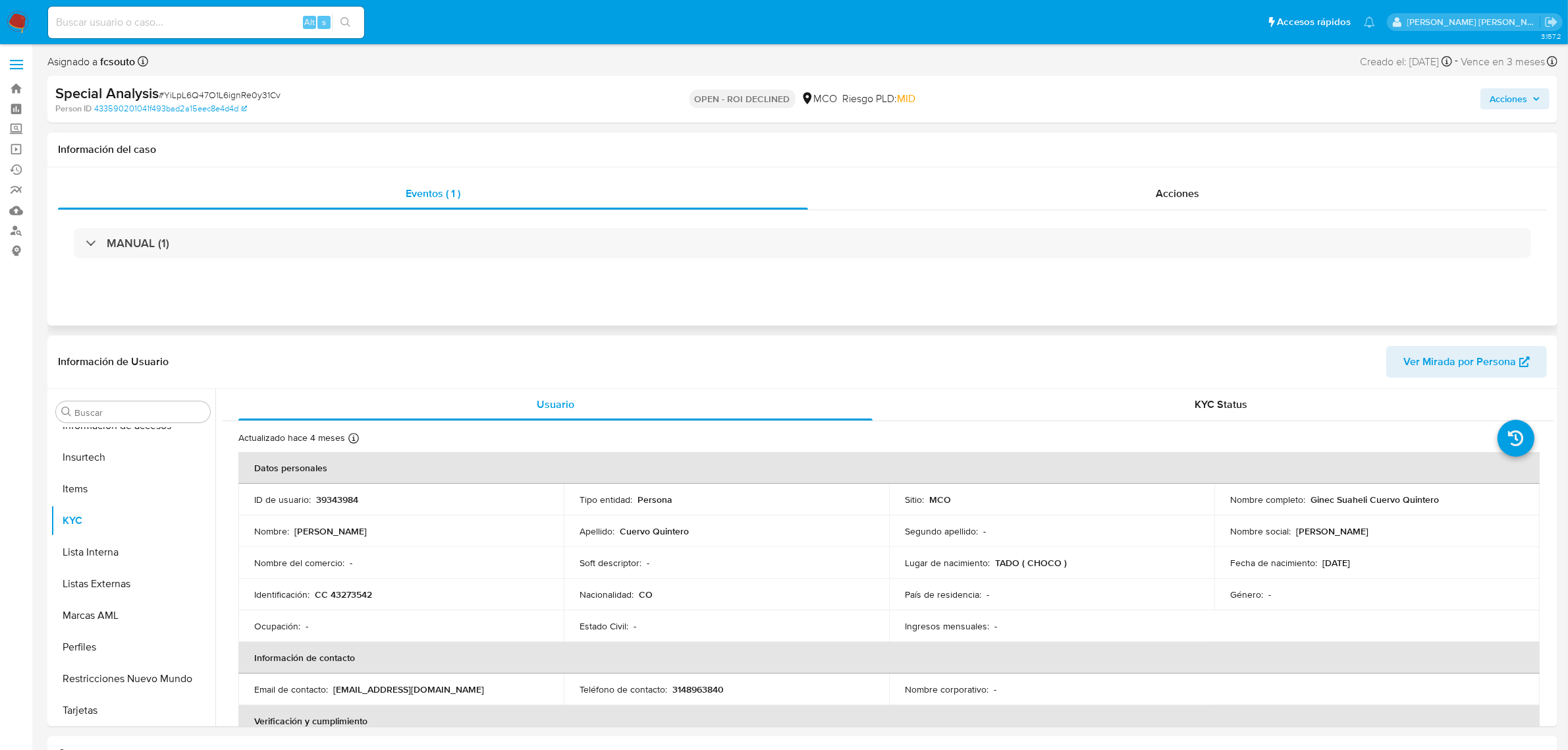
select select "10"
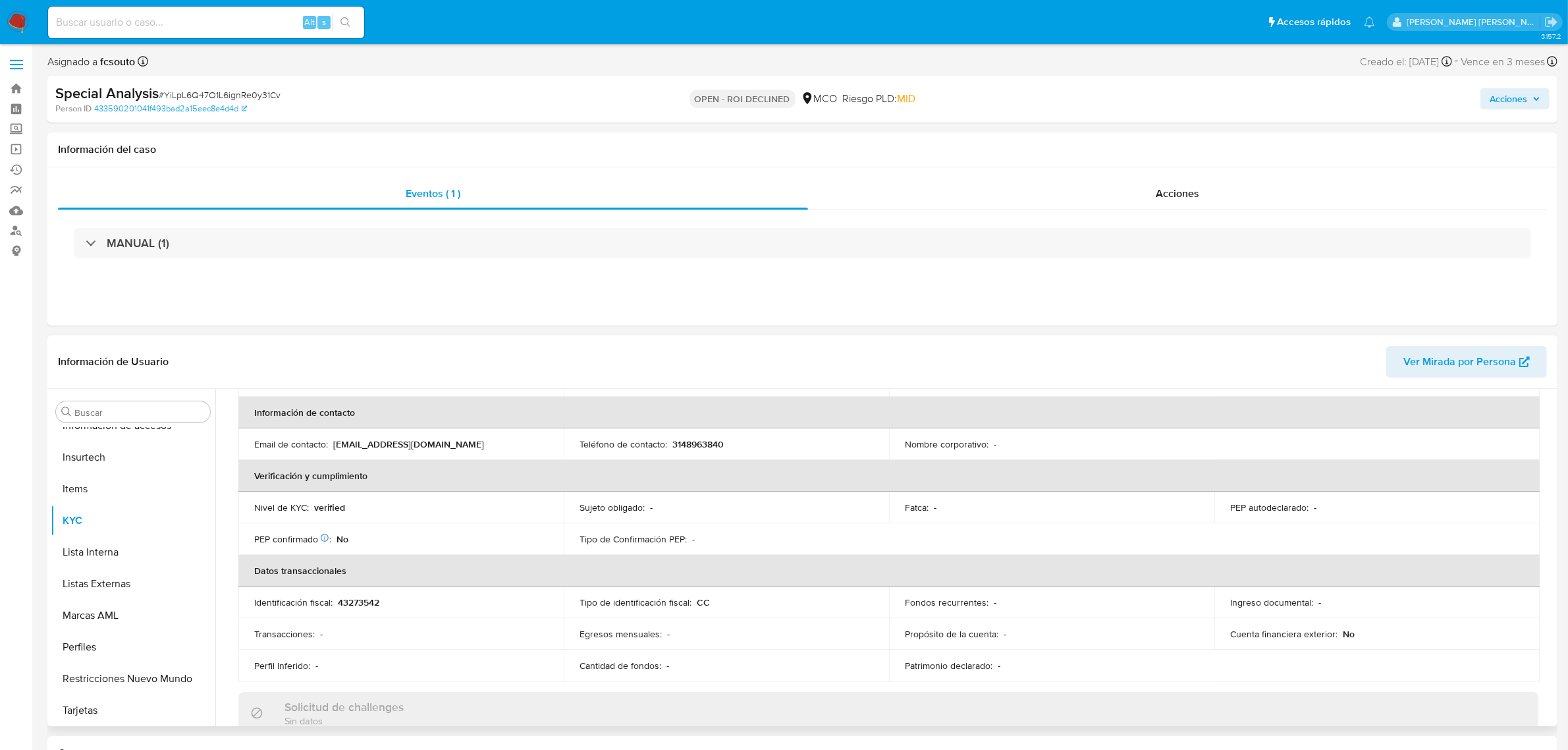
scroll to position [247, 0]
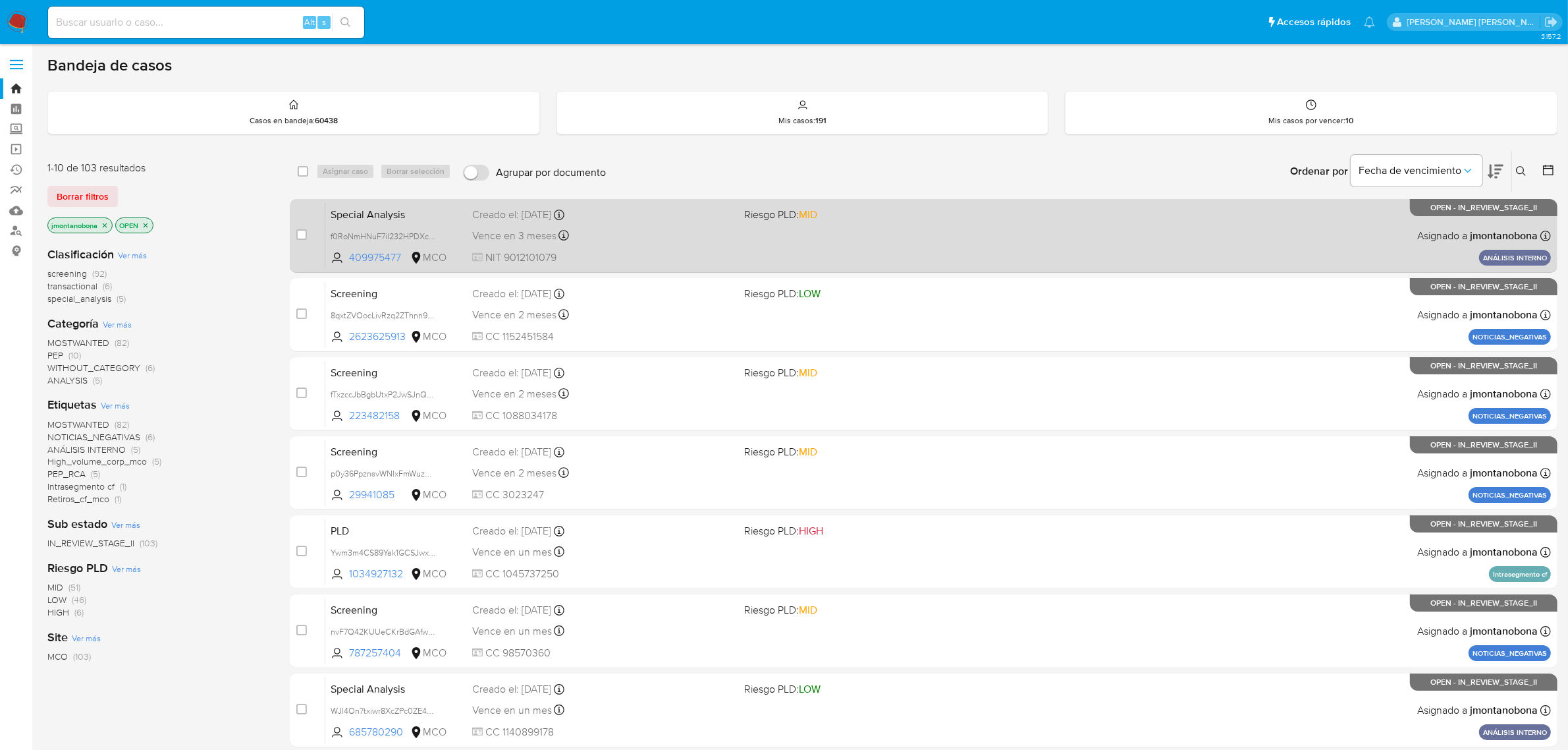
click at [457, 215] on span "Special Analysis" at bounding box center [396, 213] width 131 height 17
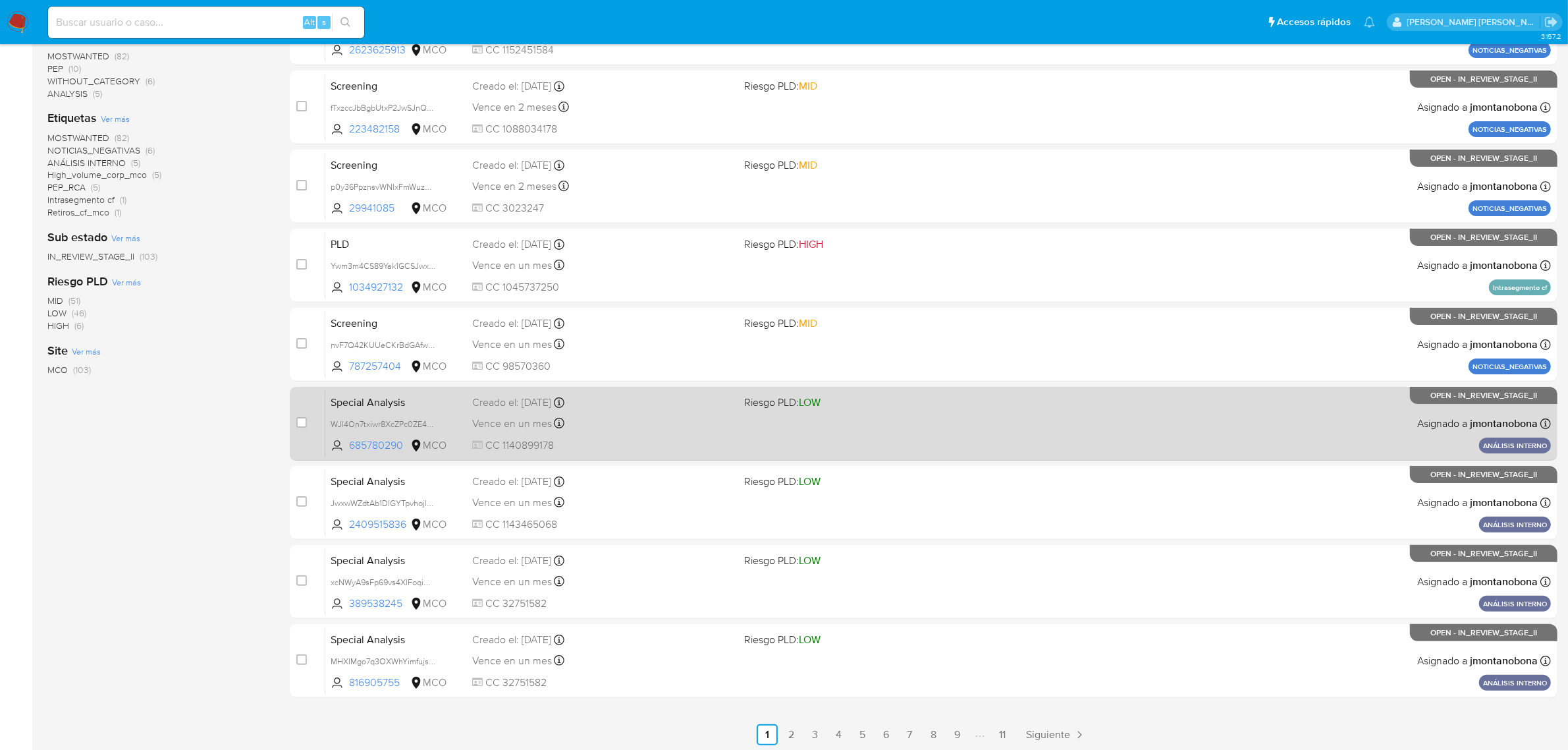
scroll to position [289, 0]
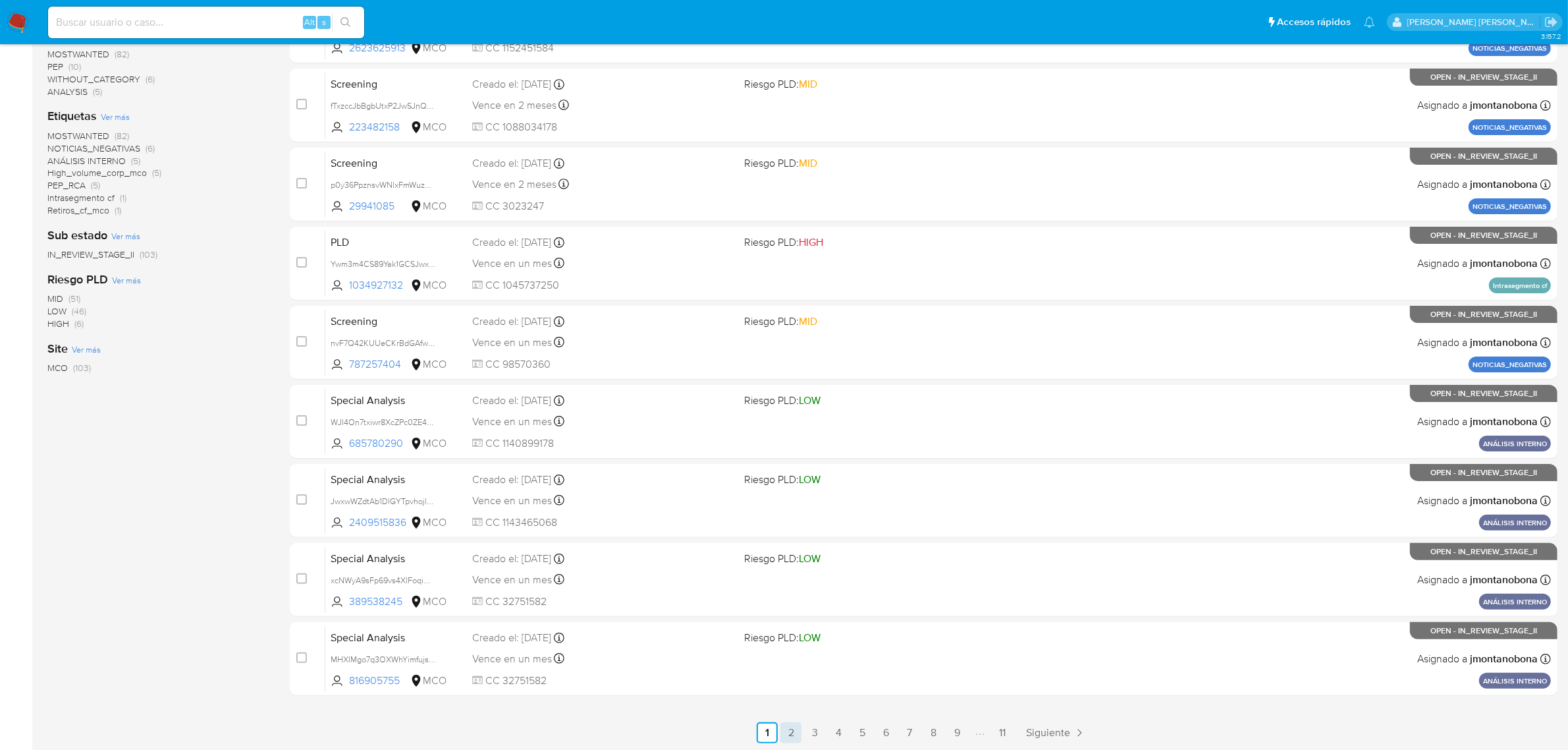
click at [798, 732] on link "2" at bounding box center [791, 732] width 21 height 21
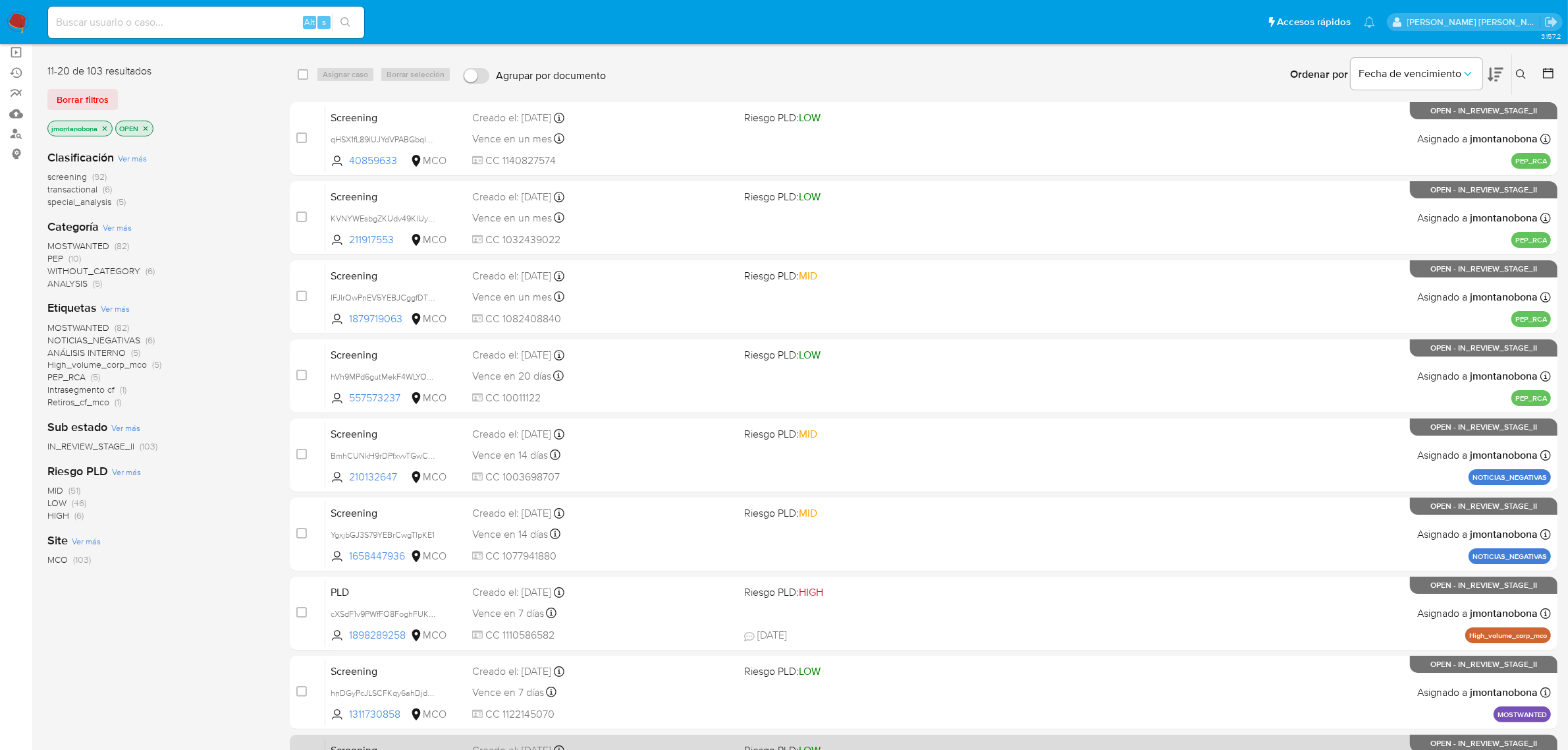
scroll to position [289, 0]
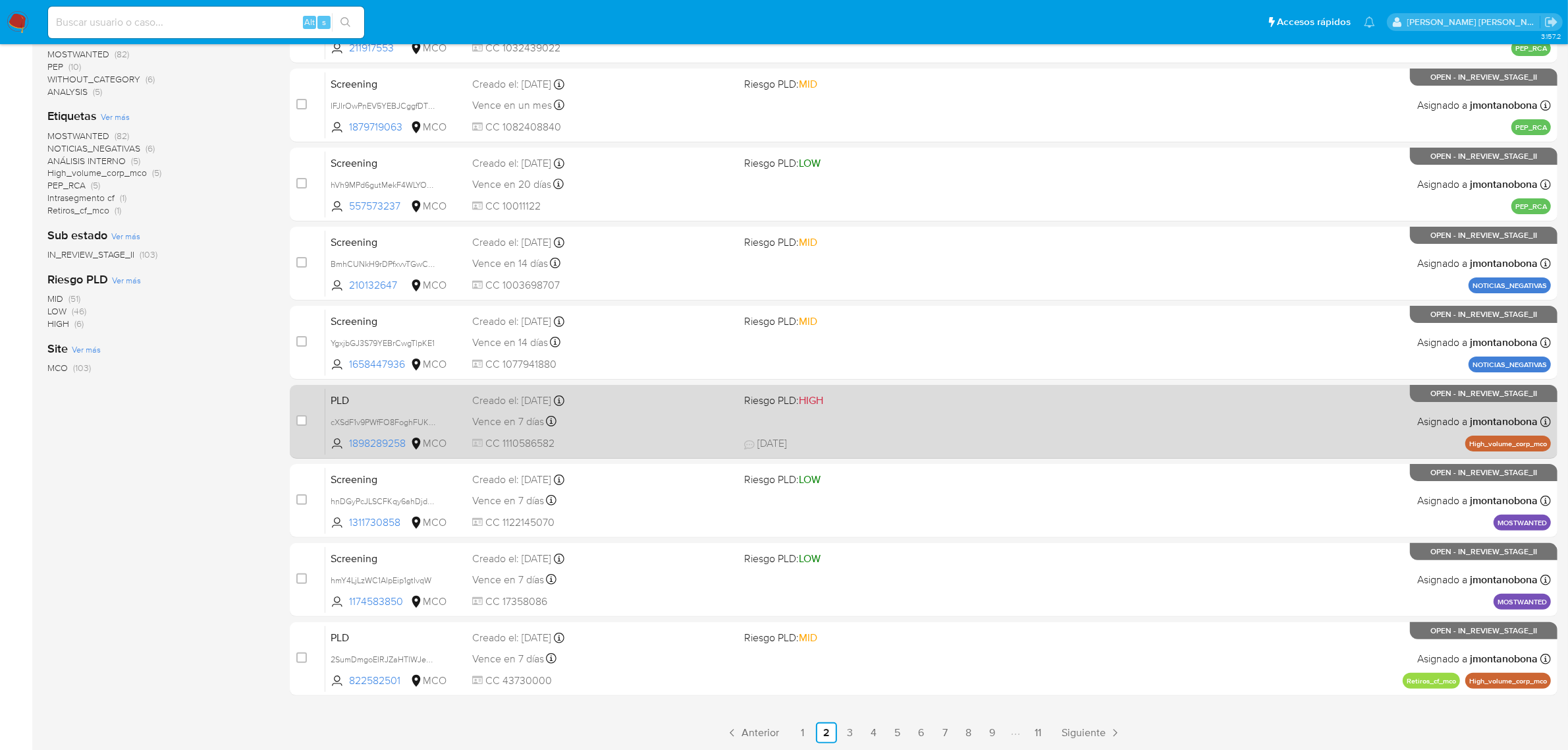
click at [631, 412] on div "Vence en 7 días Vence el 10/09/2025 05:07:20" at bounding box center [603, 421] width 262 height 18
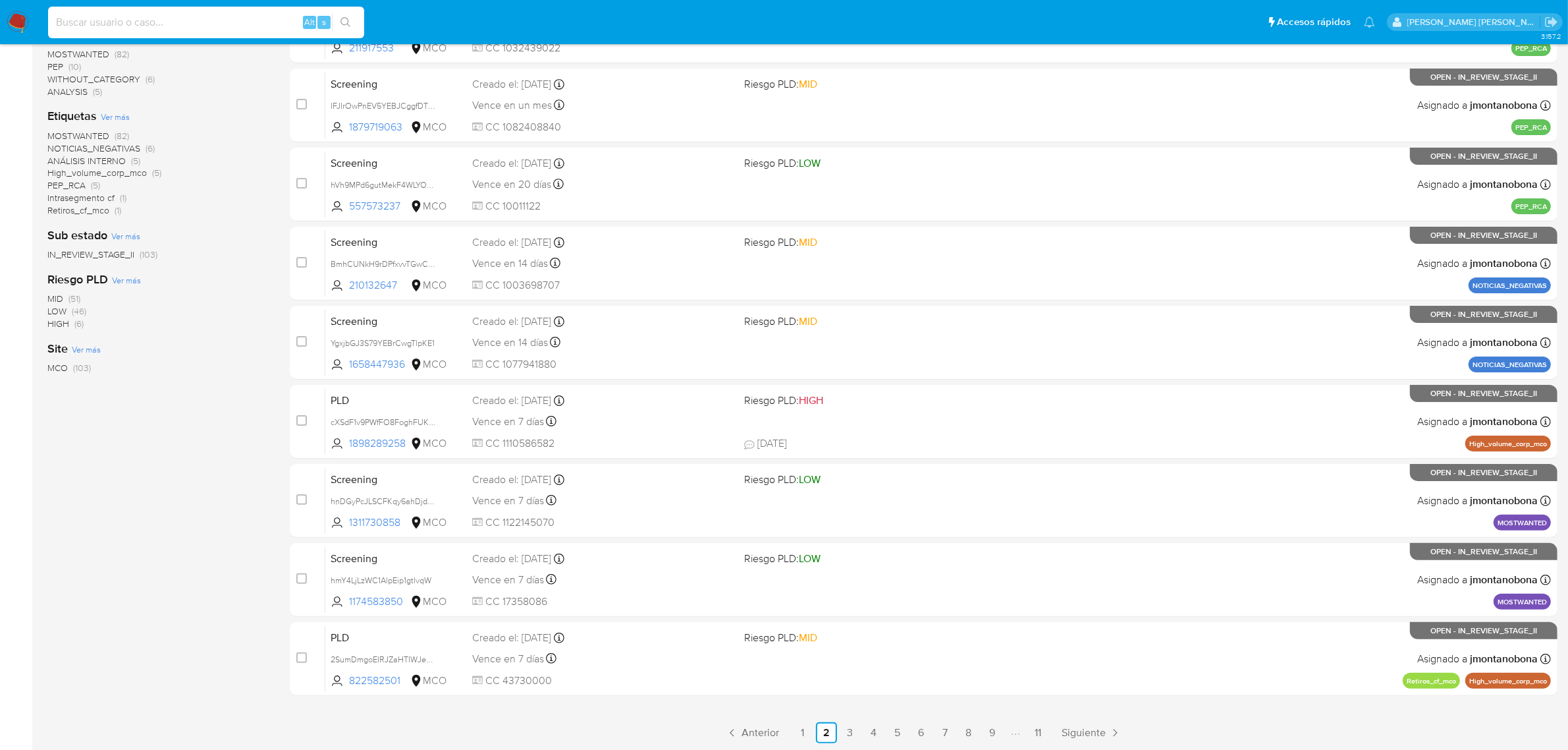
click at [261, 20] on input at bounding box center [206, 22] width 316 height 17
paste input "788628353"
type input "788628353"
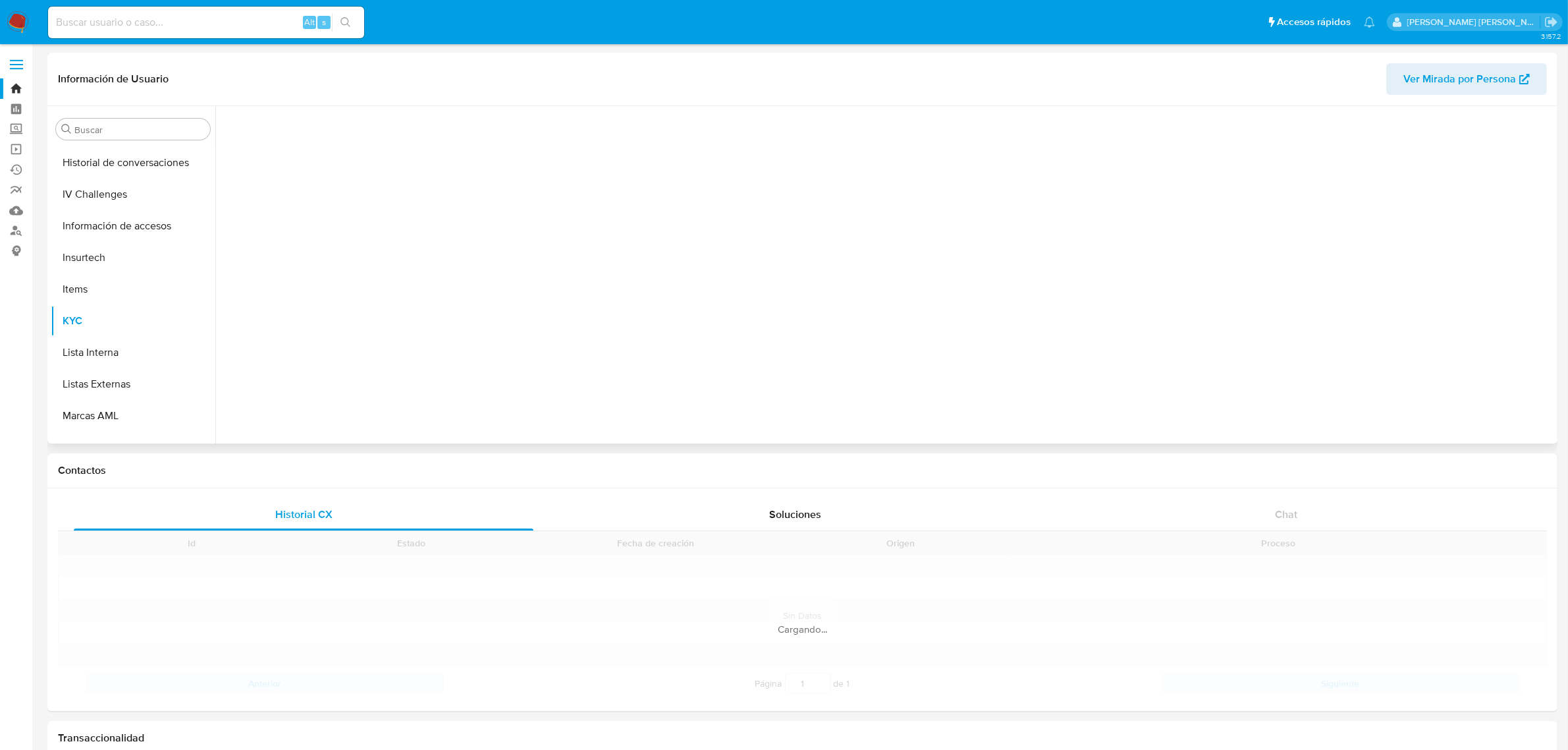
scroll to position [555, 0]
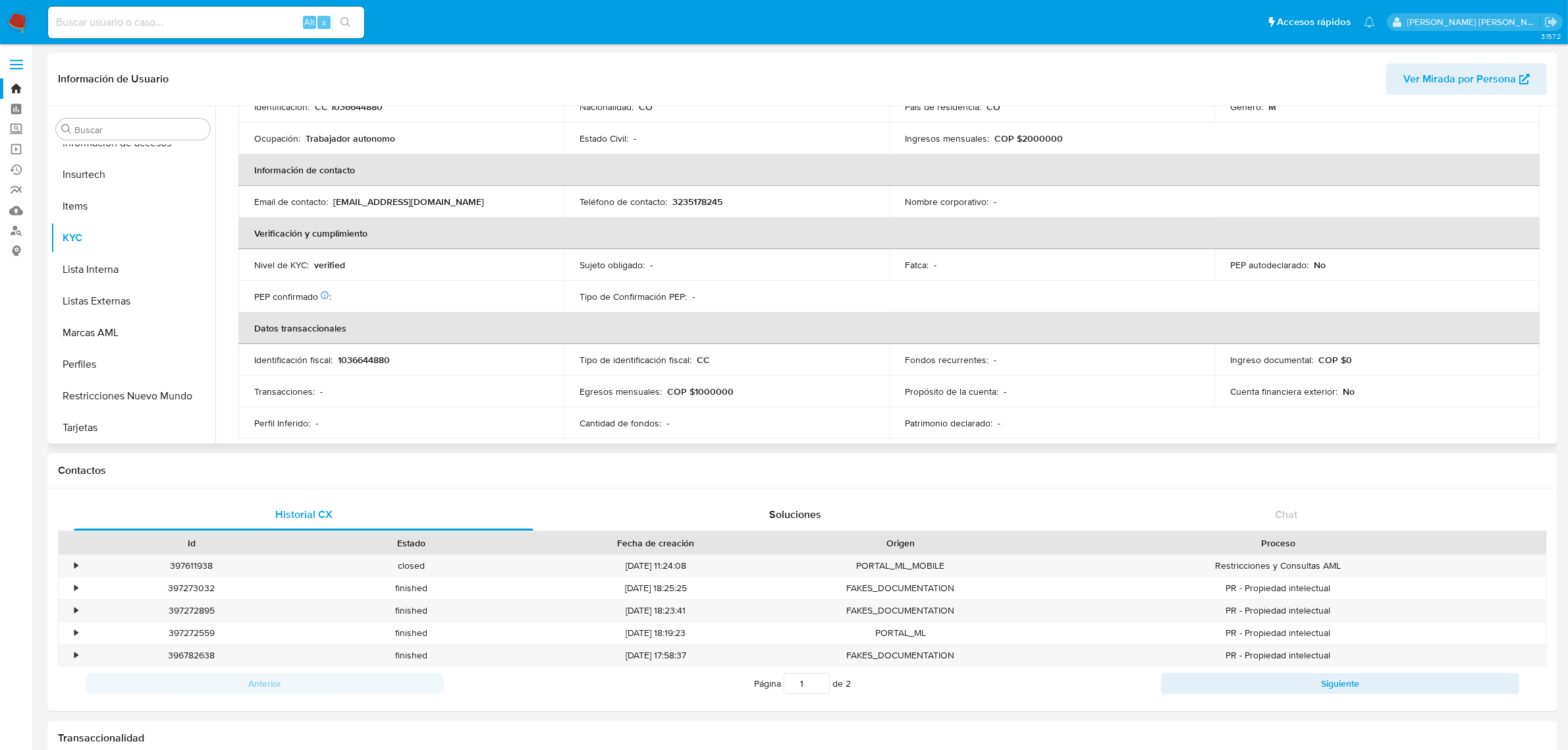
select select "10"
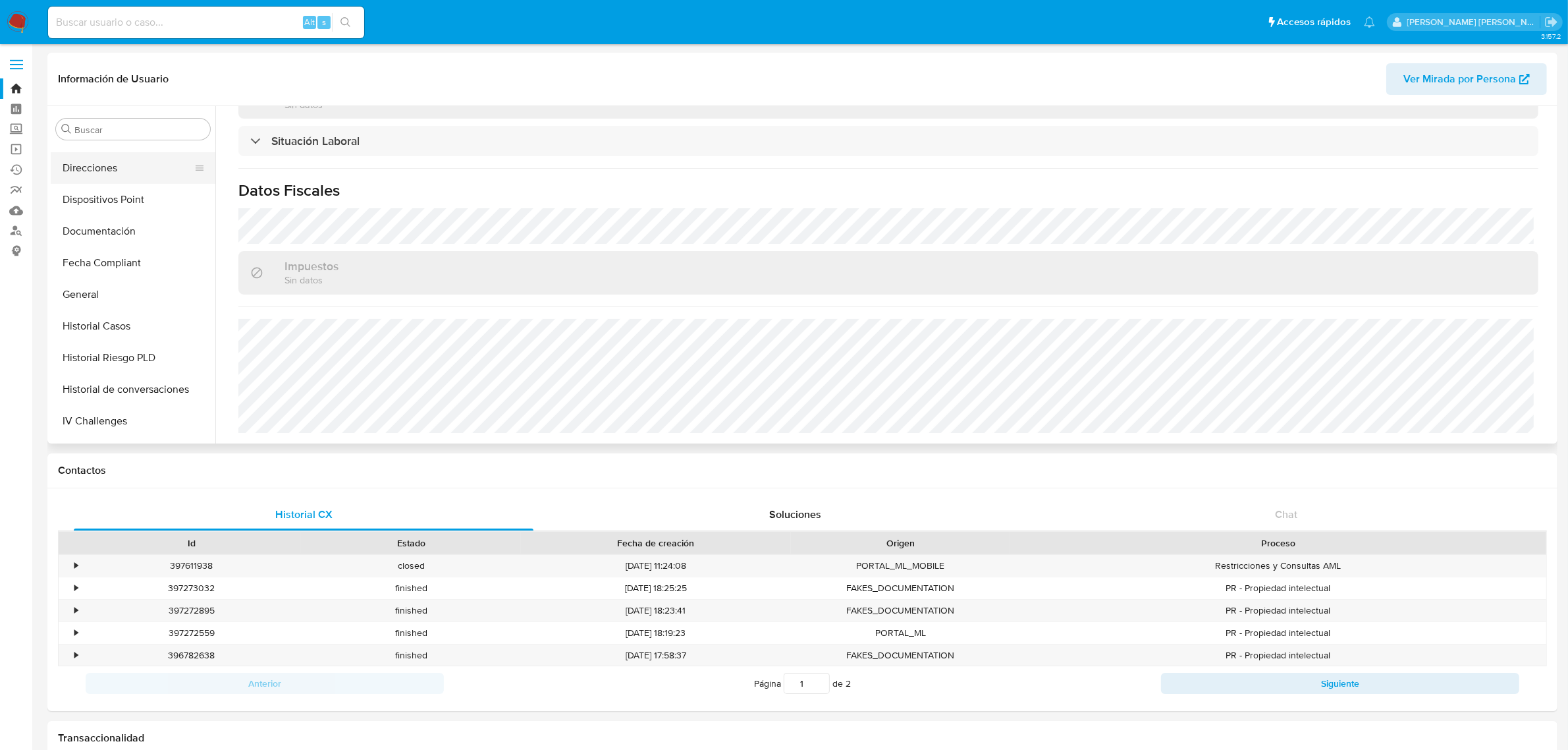
scroll to position [247, 0]
click at [85, 287] on button "General" at bounding box center [128, 293] width 154 height 32
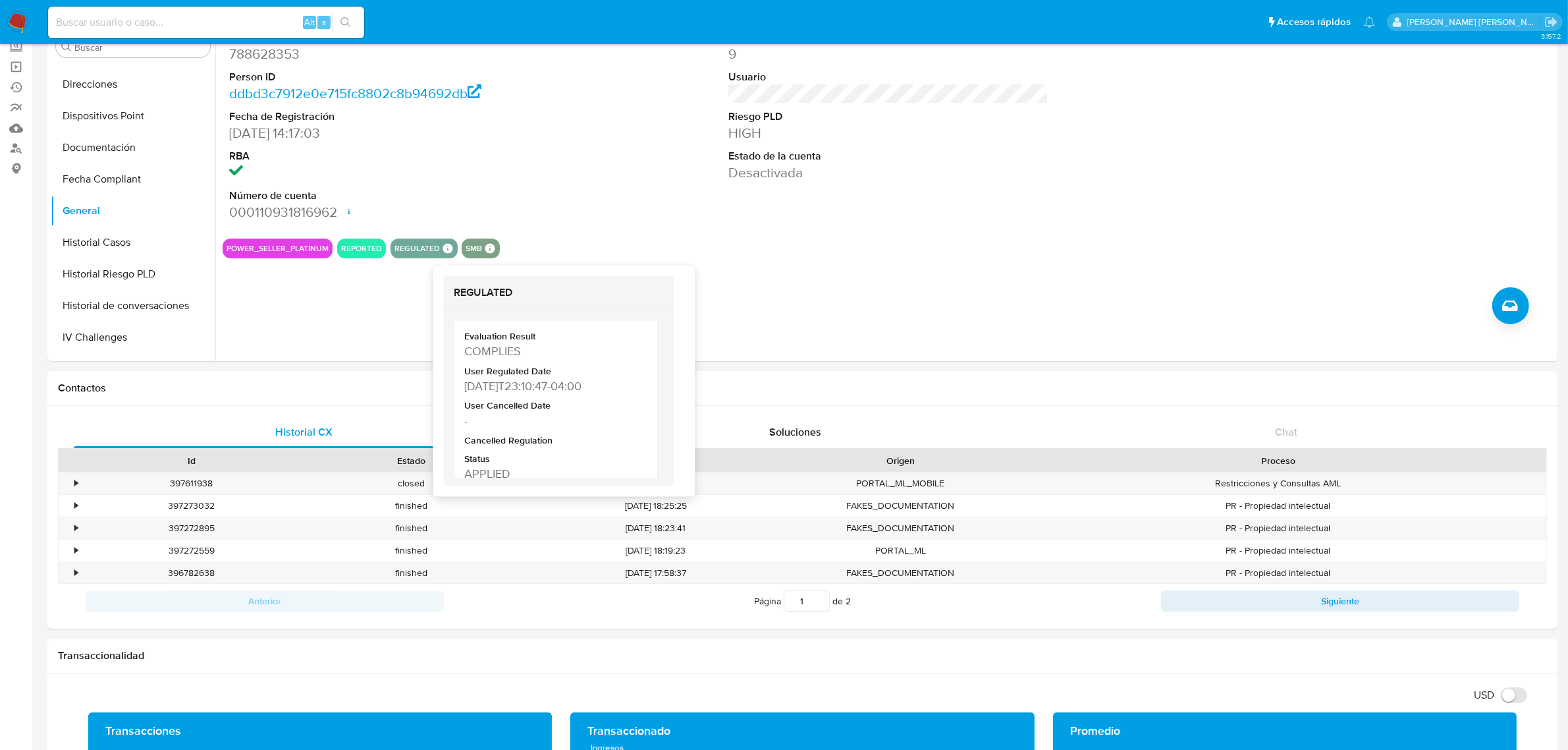
scroll to position [260, 0]
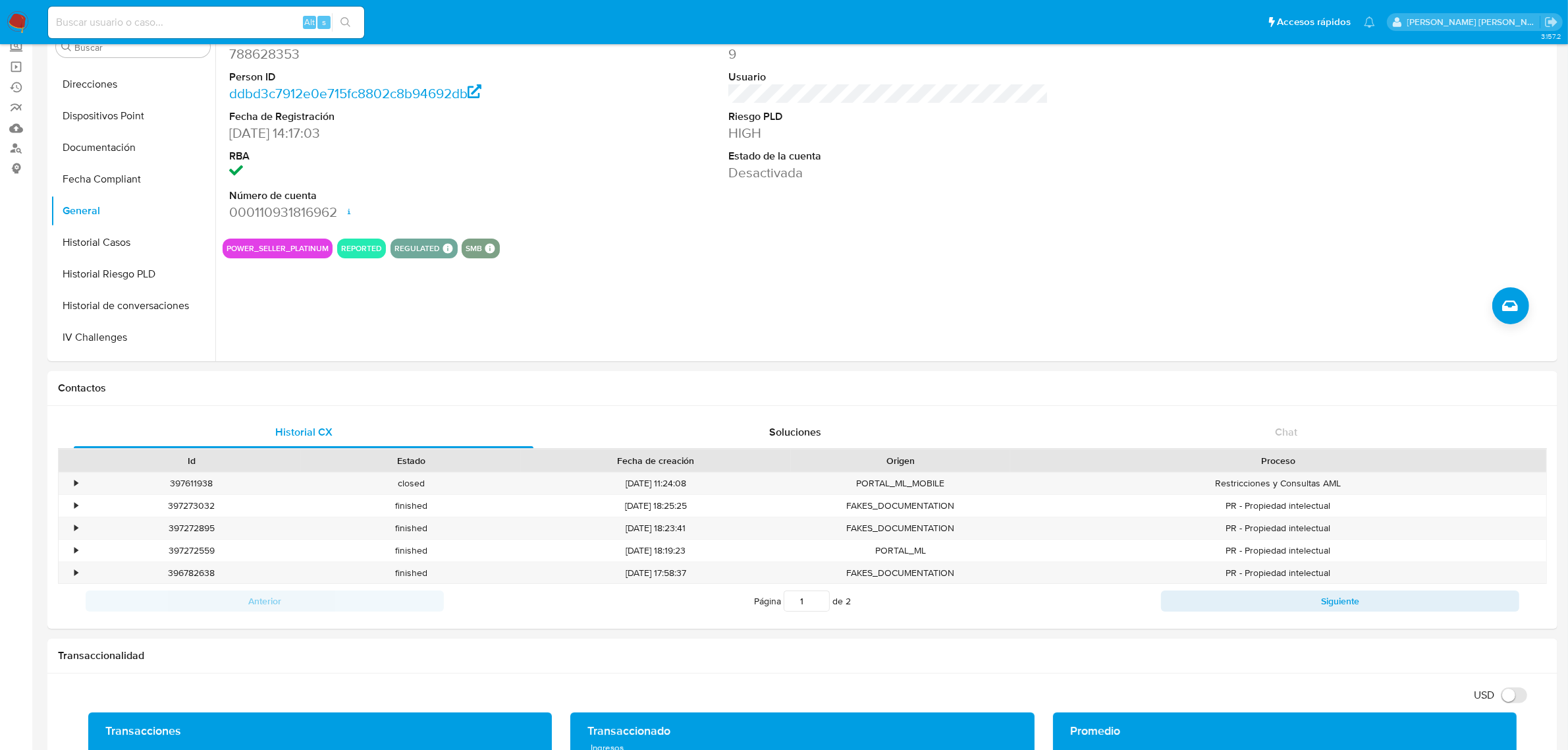
click at [150, 24] on input at bounding box center [206, 22] width 316 height 17
paste input "185444994"
type input "185444994"
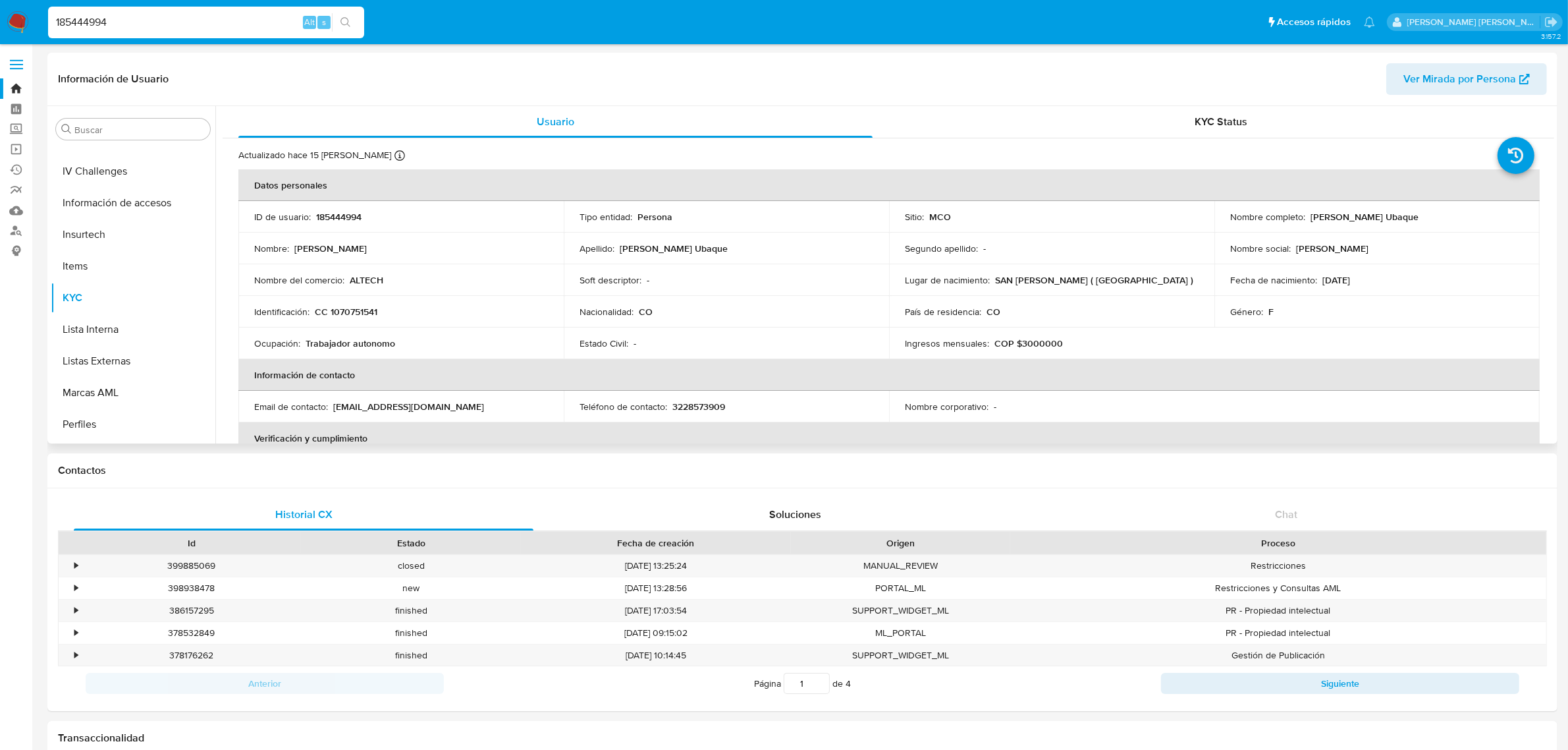
scroll to position [555, 0]
select select "10"
click at [89, 288] on button "General" at bounding box center [128, 293] width 154 height 32
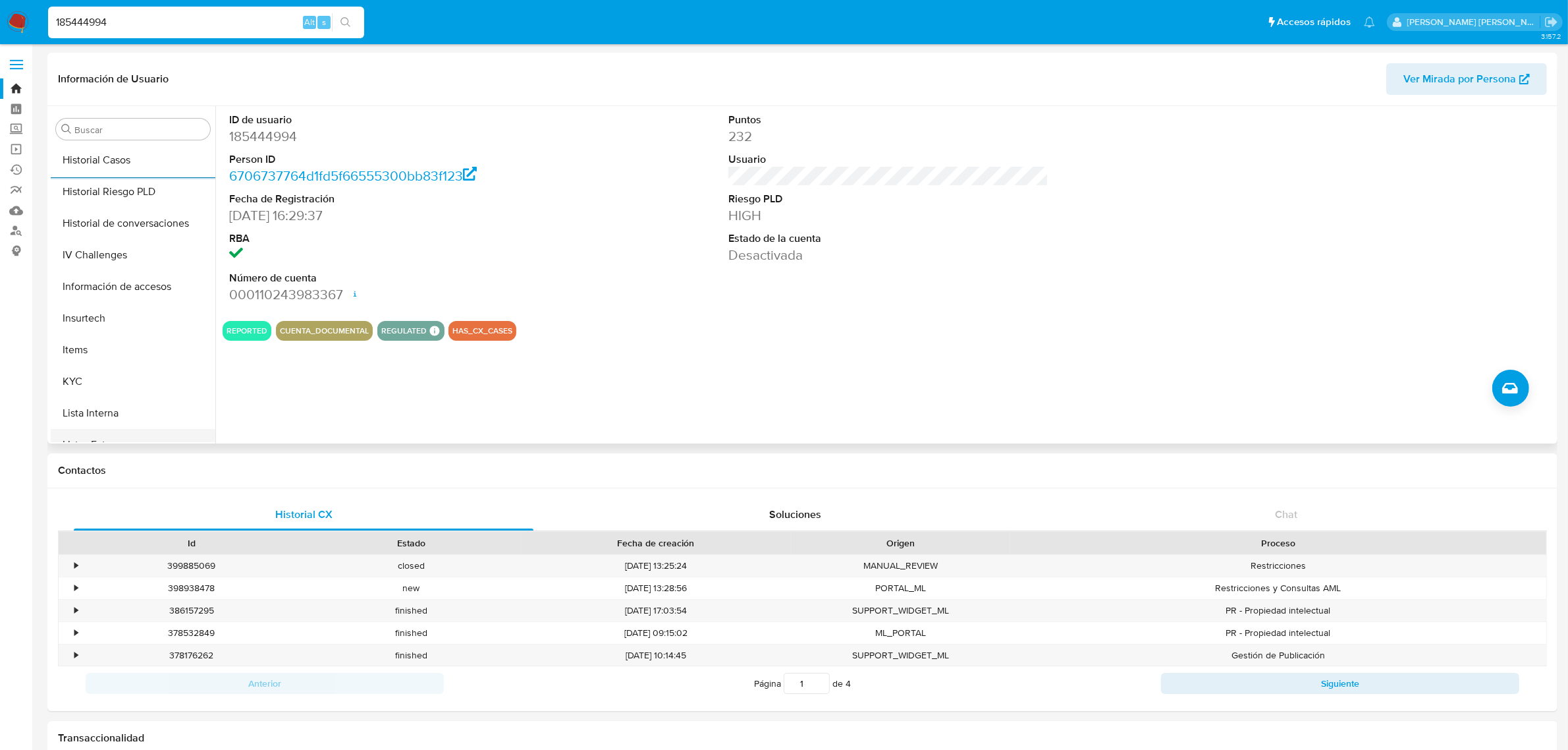
scroll to position [494, 0]
click at [94, 299] on button "KYC" at bounding box center [128, 299] width 154 height 32
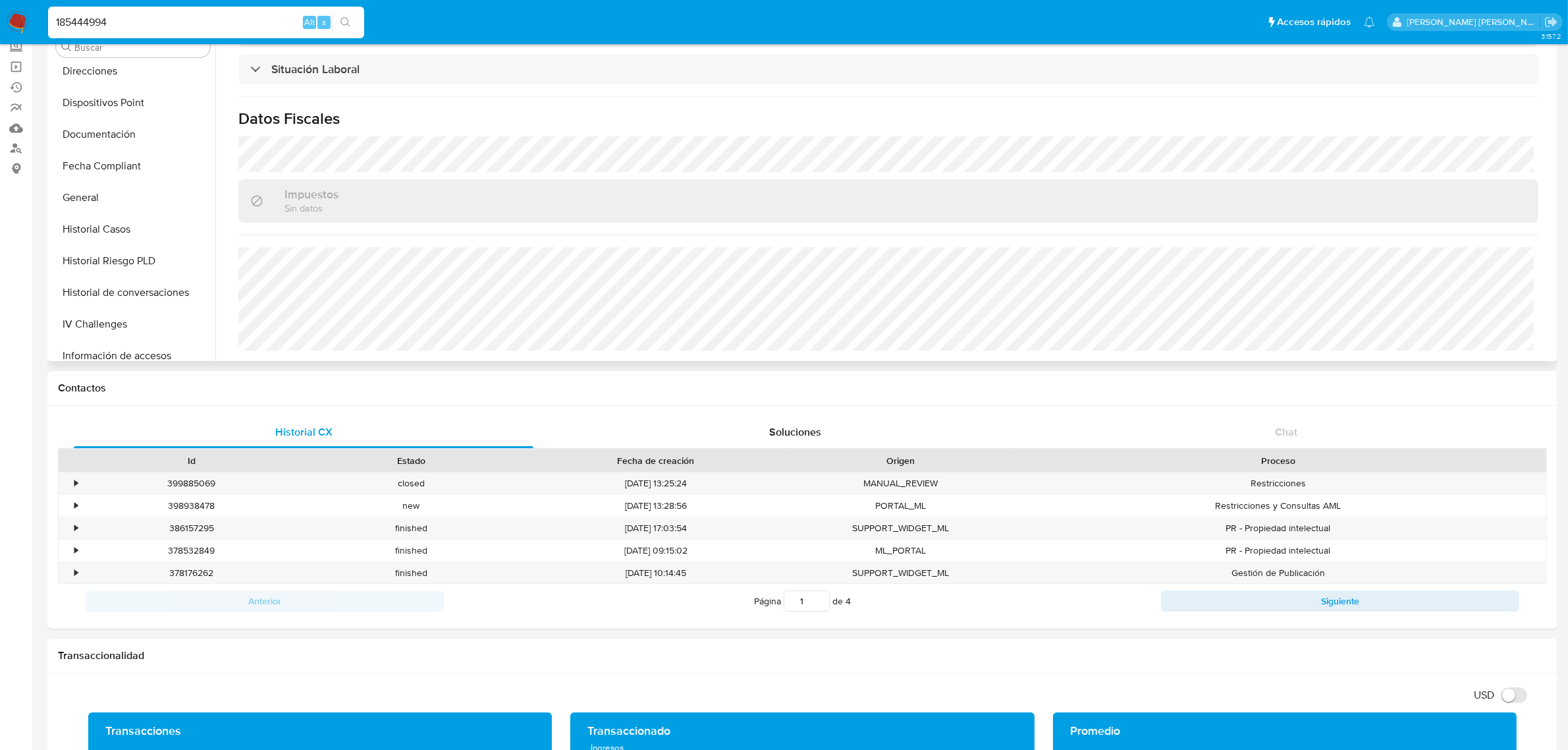
scroll to position [0, 0]
drag, startPoint x: 220, startPoint y: 16, endPoint x: 0, endPoint y: 13, distance: 220.0
click at [0, 13] on nav "Pausado Ver notificaciones 185444994 Alt s Accesos rápidos Presiona las siguien…" at bounding box center [784, 22] width 1568 height 44
paste input "736434156"
type input "736434156"
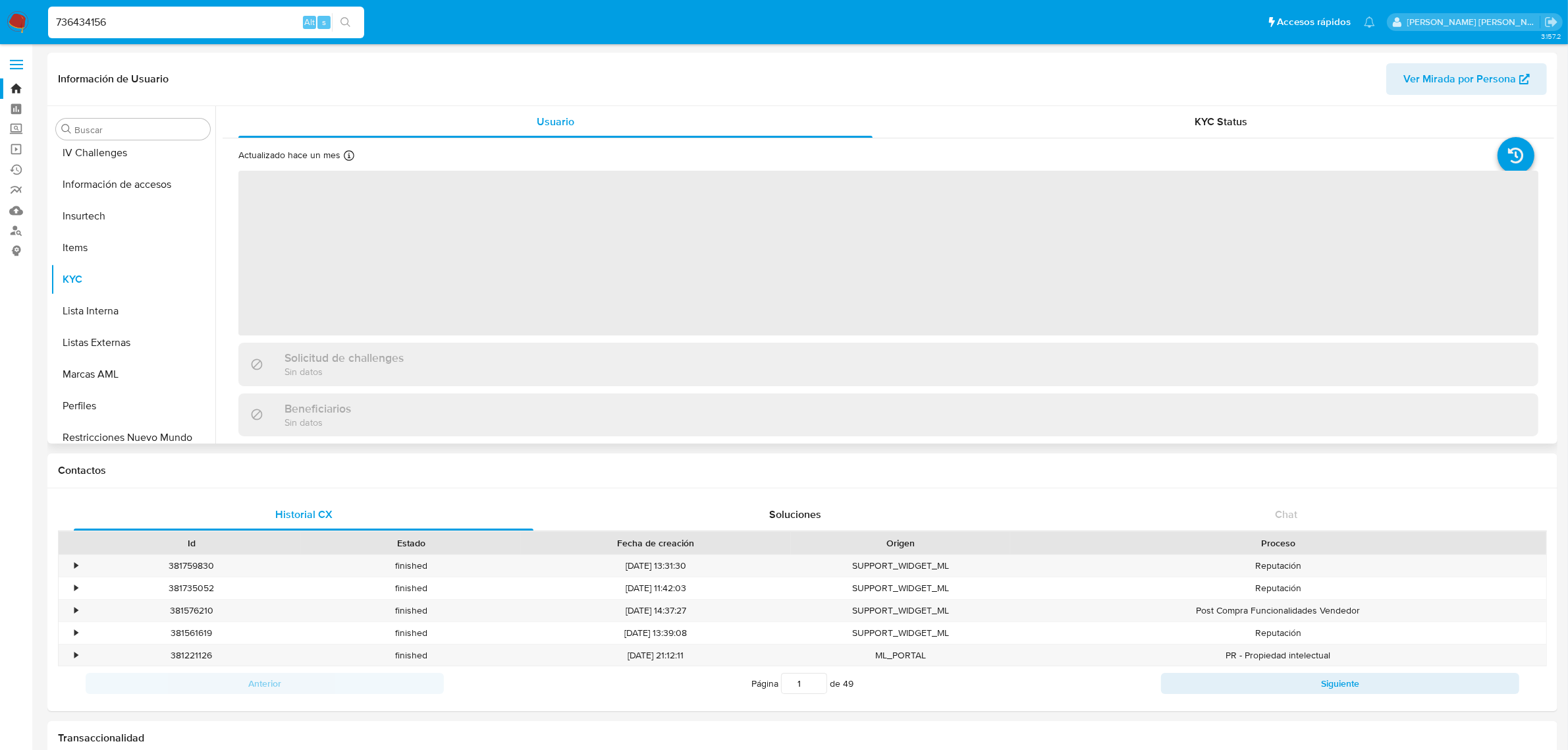
scroll to position [555, 0]
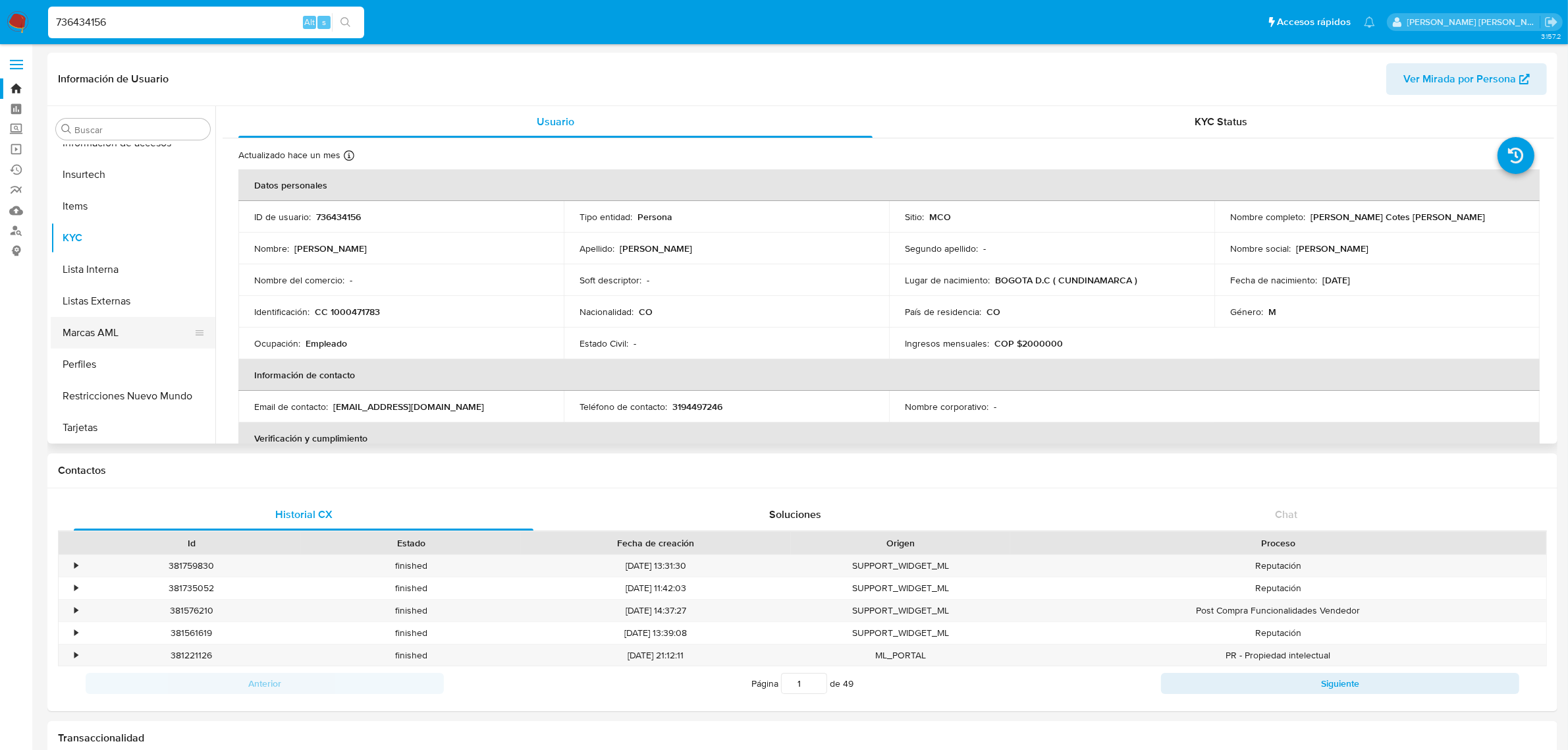
select select "10"
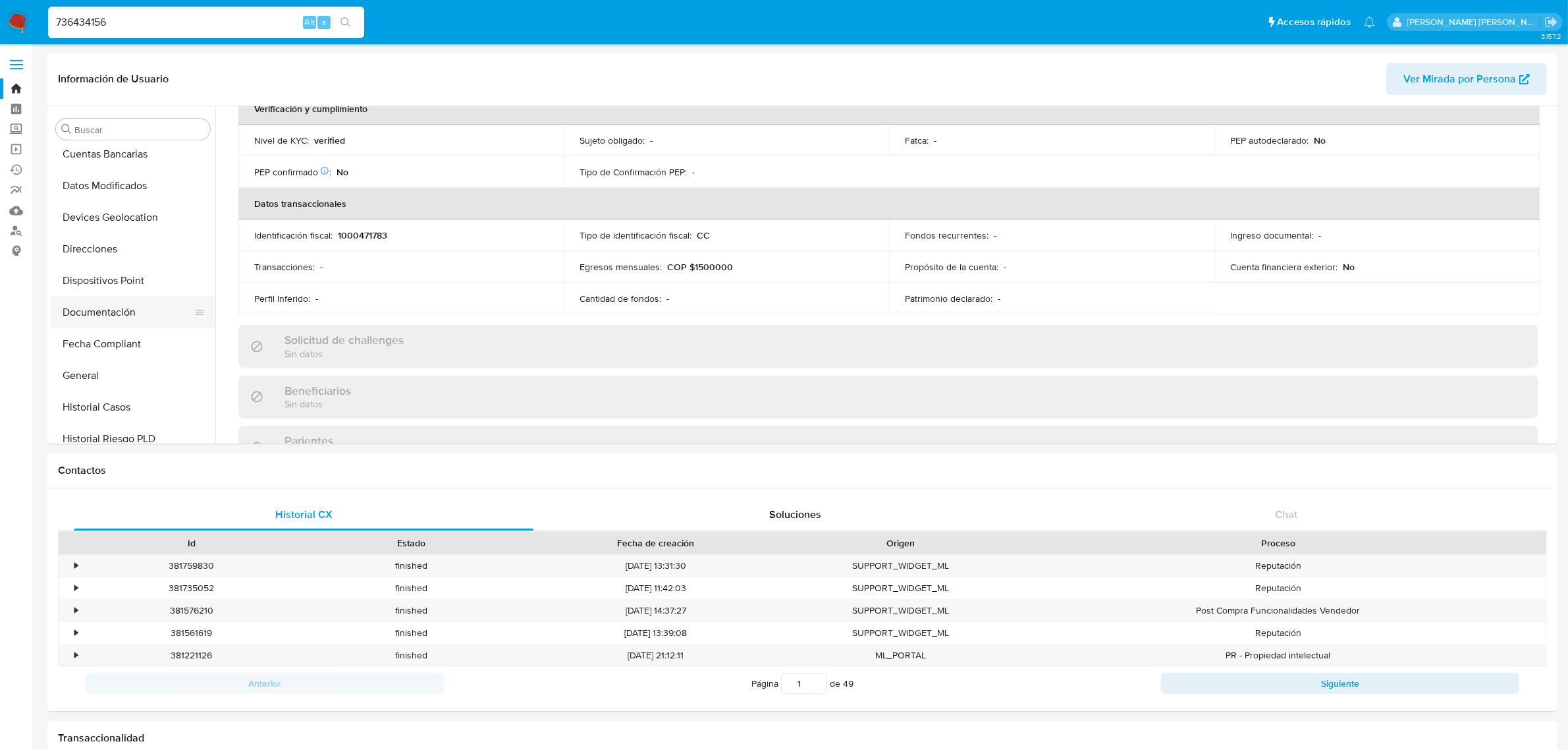
scroll to position [247, 0]
click at [91, 290] on button "General" at bounding box center [128, 293] width 154 height 32
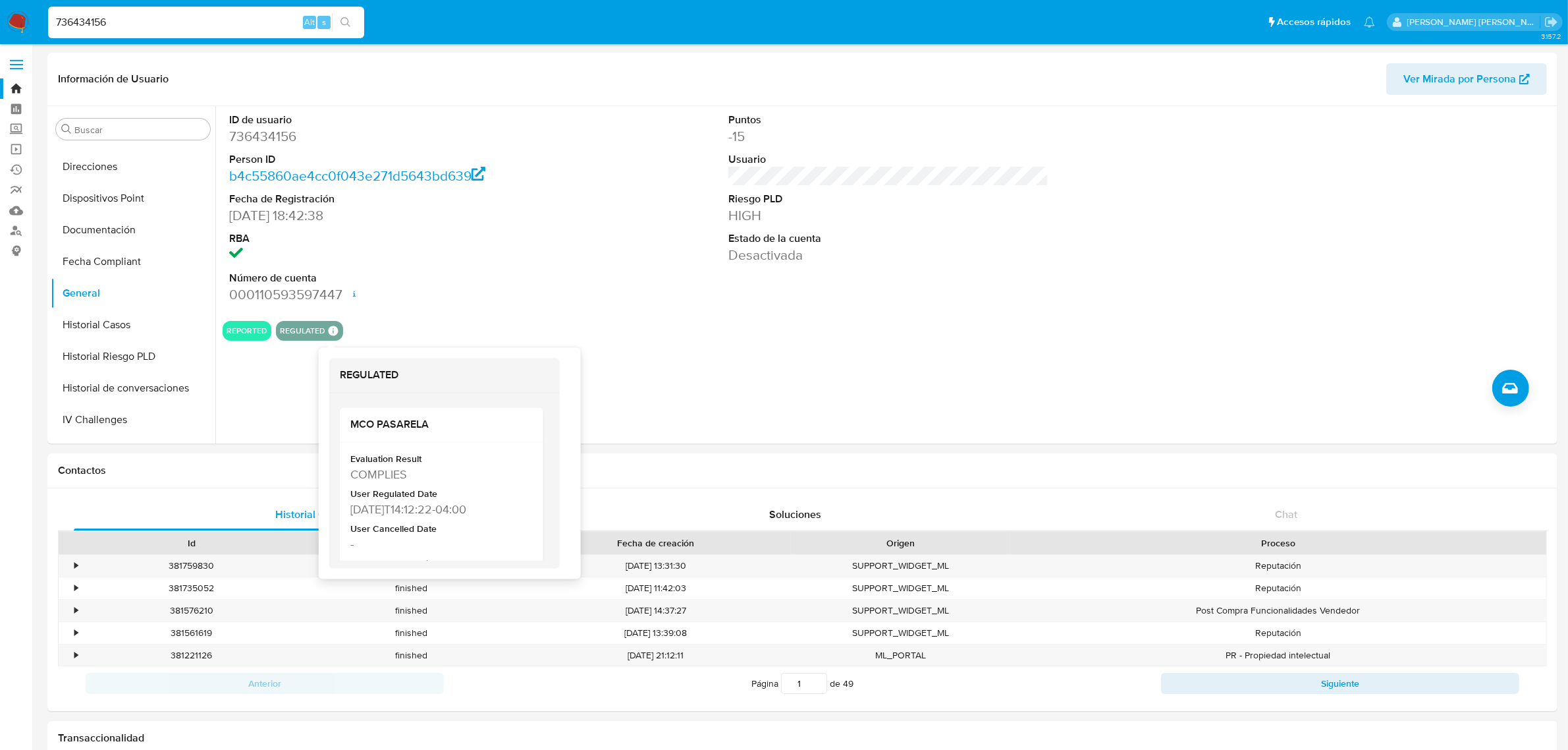
click at [330, 330] on icon at bounding box center [333, 330] width 10 height 10
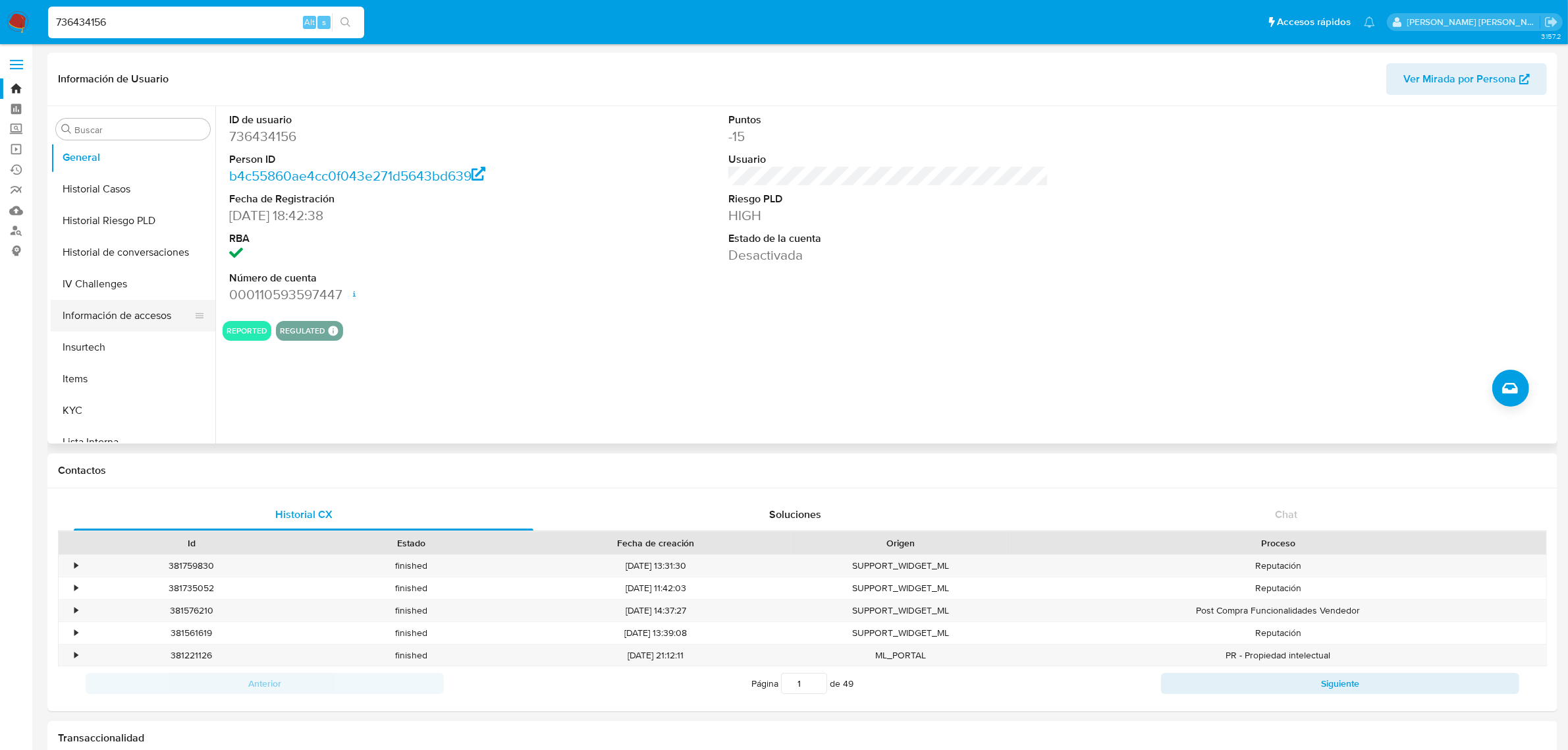
scroll to position [411, 0]
click at [85, 373] on button "KYC" at bounding box center [128, 381] width 154 height 32
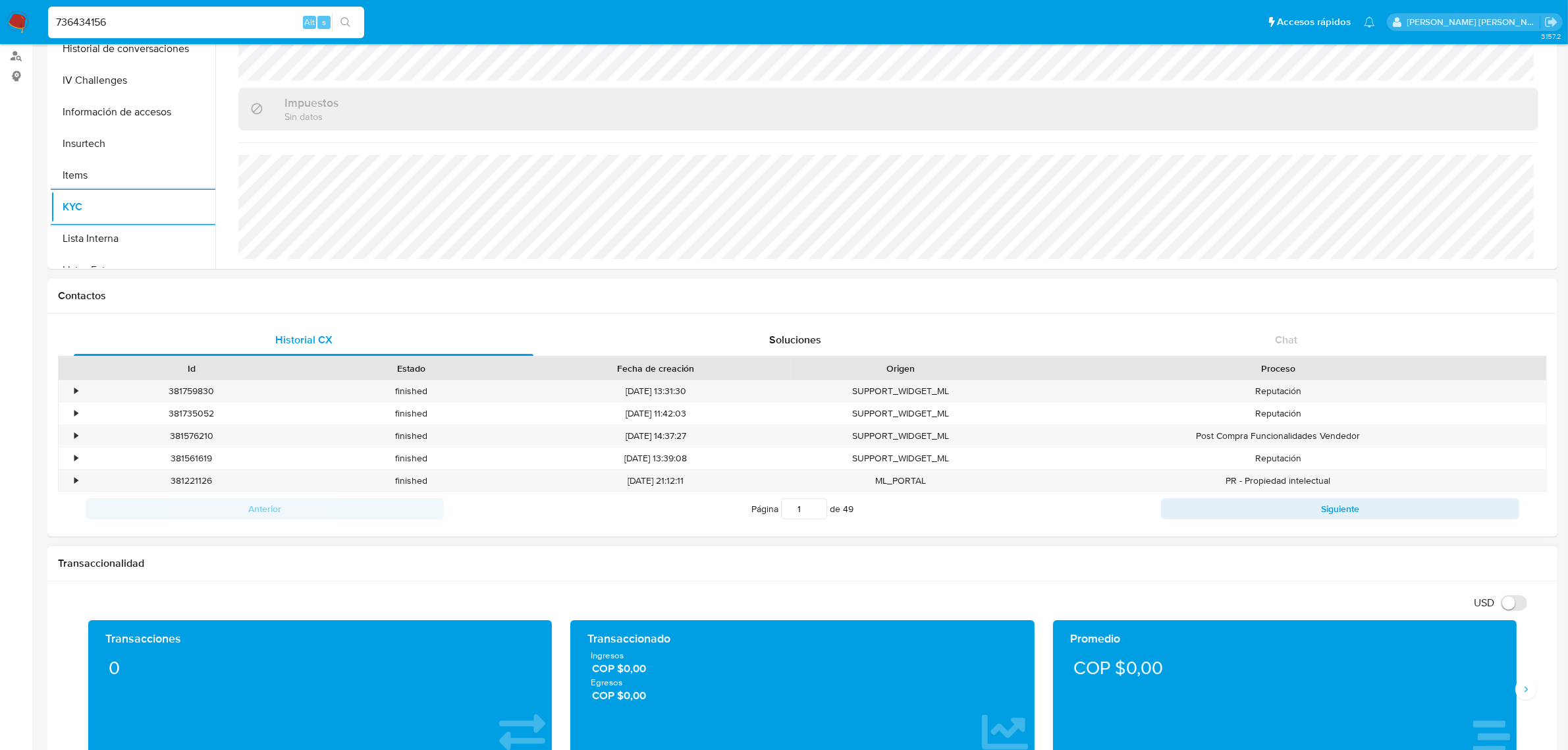
scroll to position [0, 0]
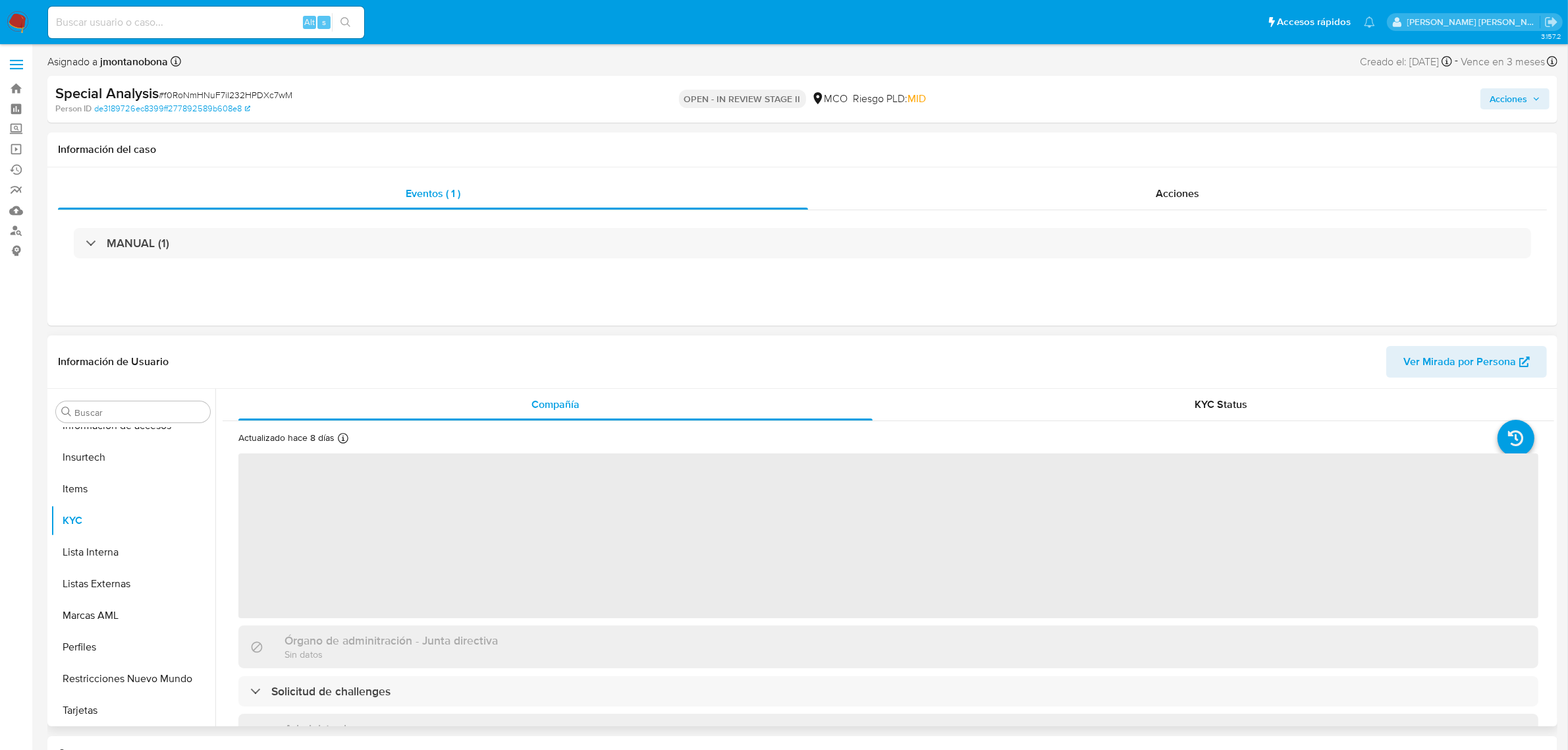
scroll to position [838, 0]
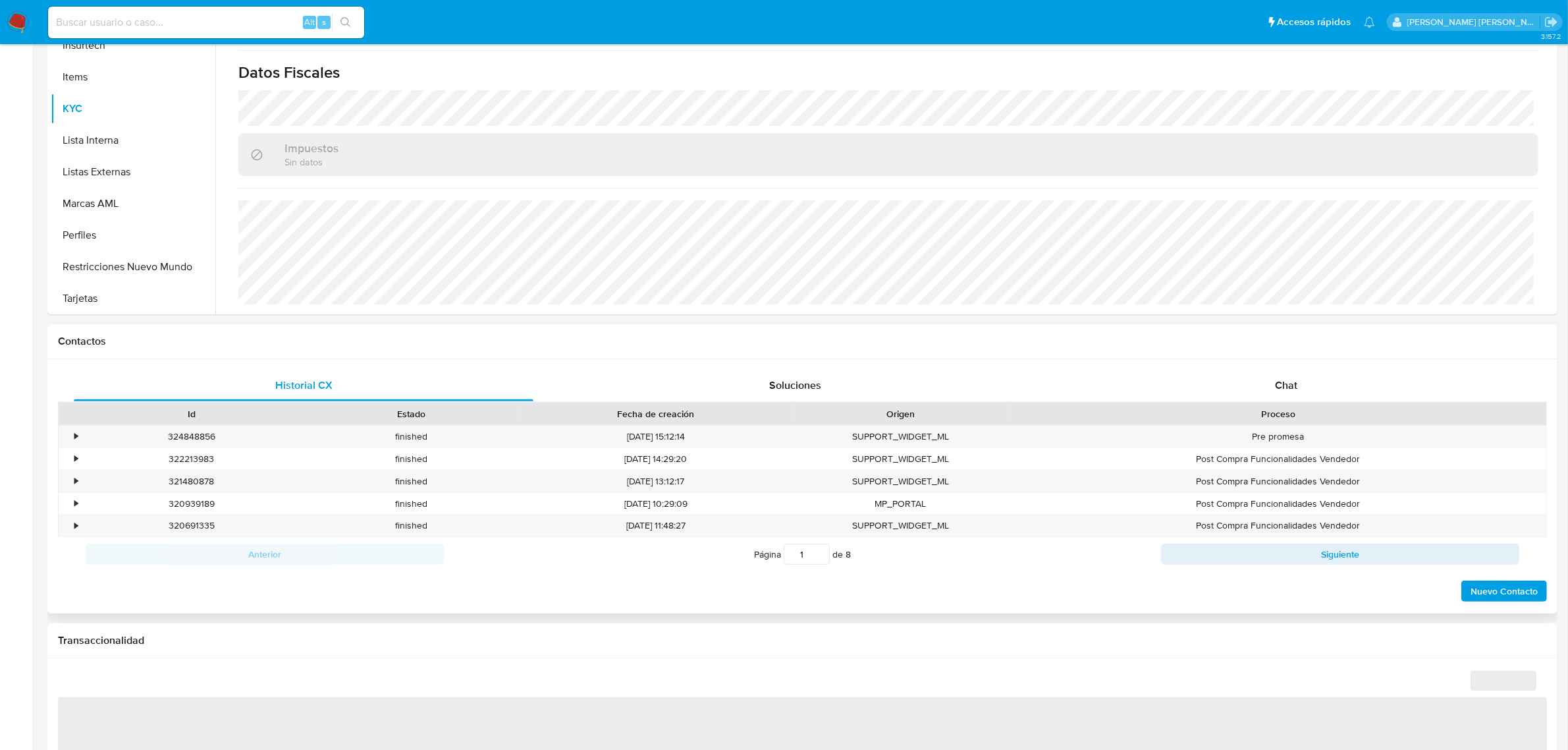
select select "10"
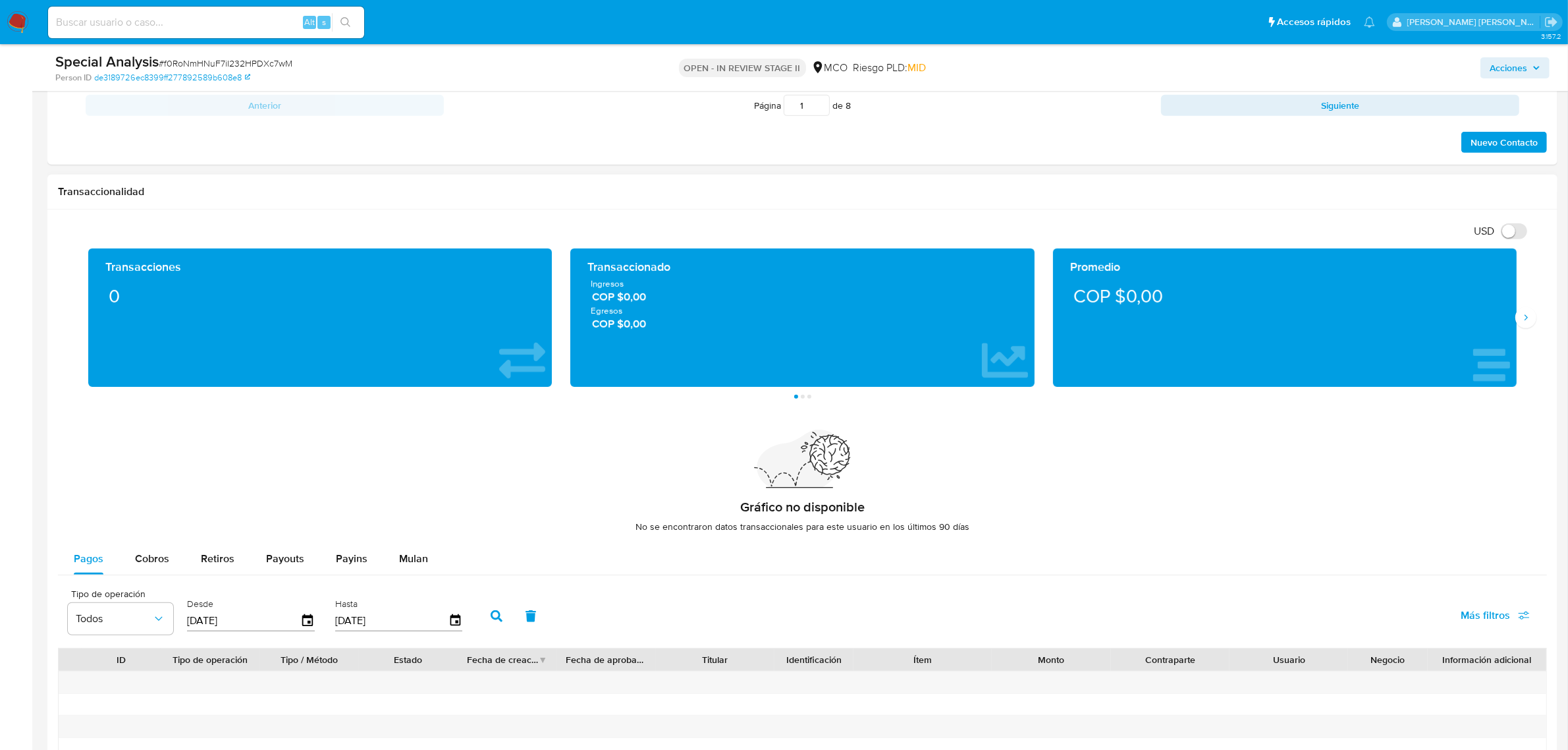
scroll to position [804, 0]
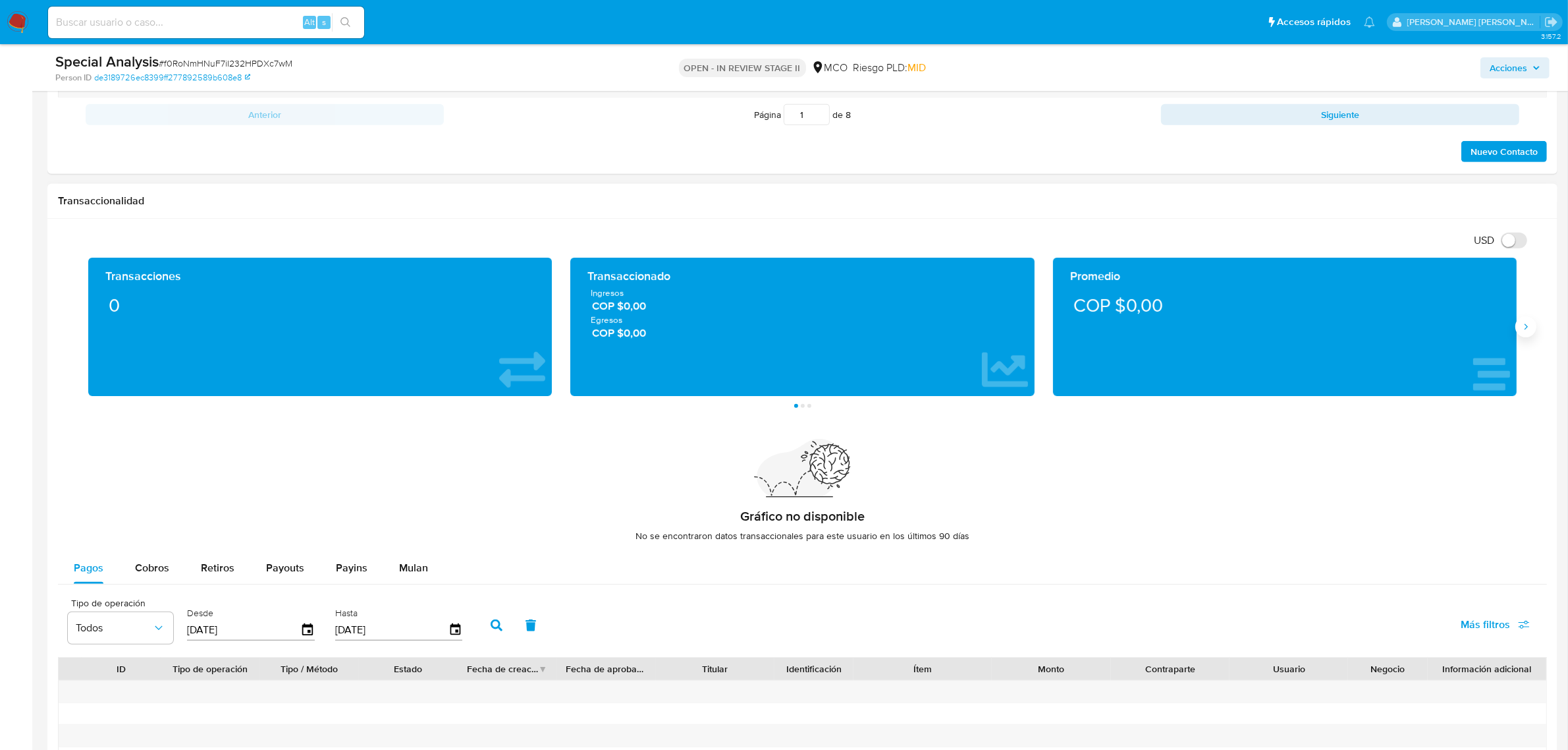
click at [1530, 334] on button "Siguiente" at bounding box center [1526, 327] width 21 height 21
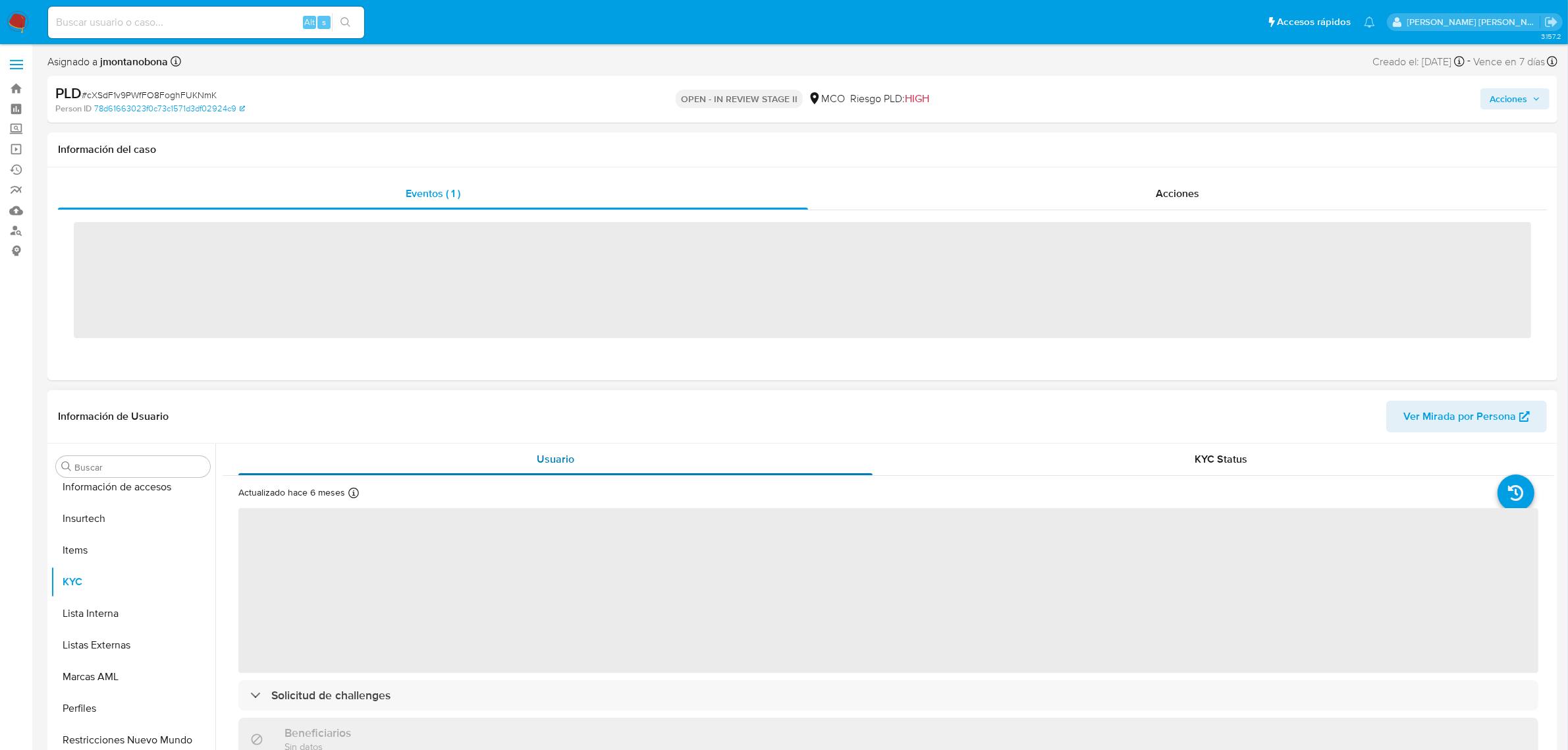
scroll to position [555, 0]
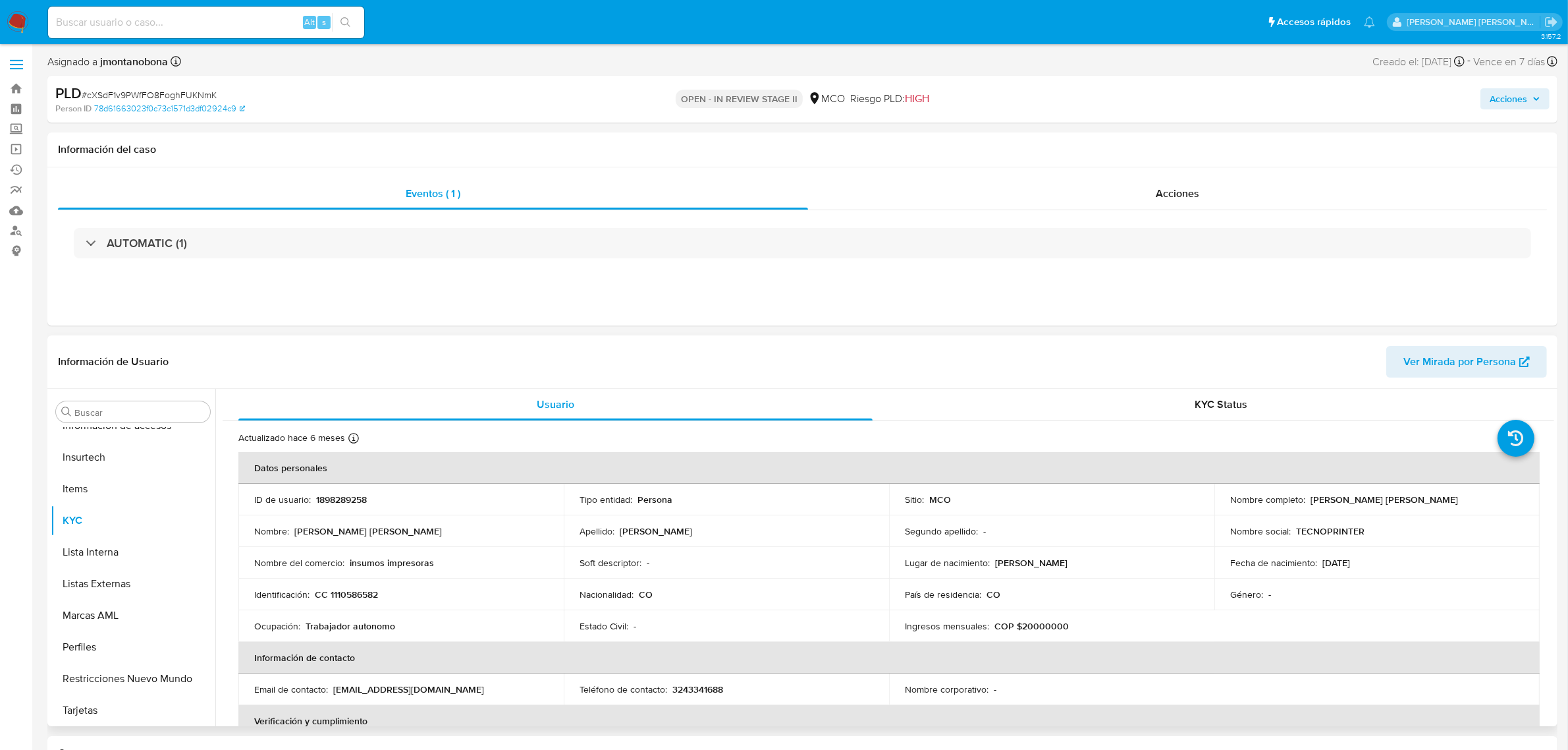
select select "10"
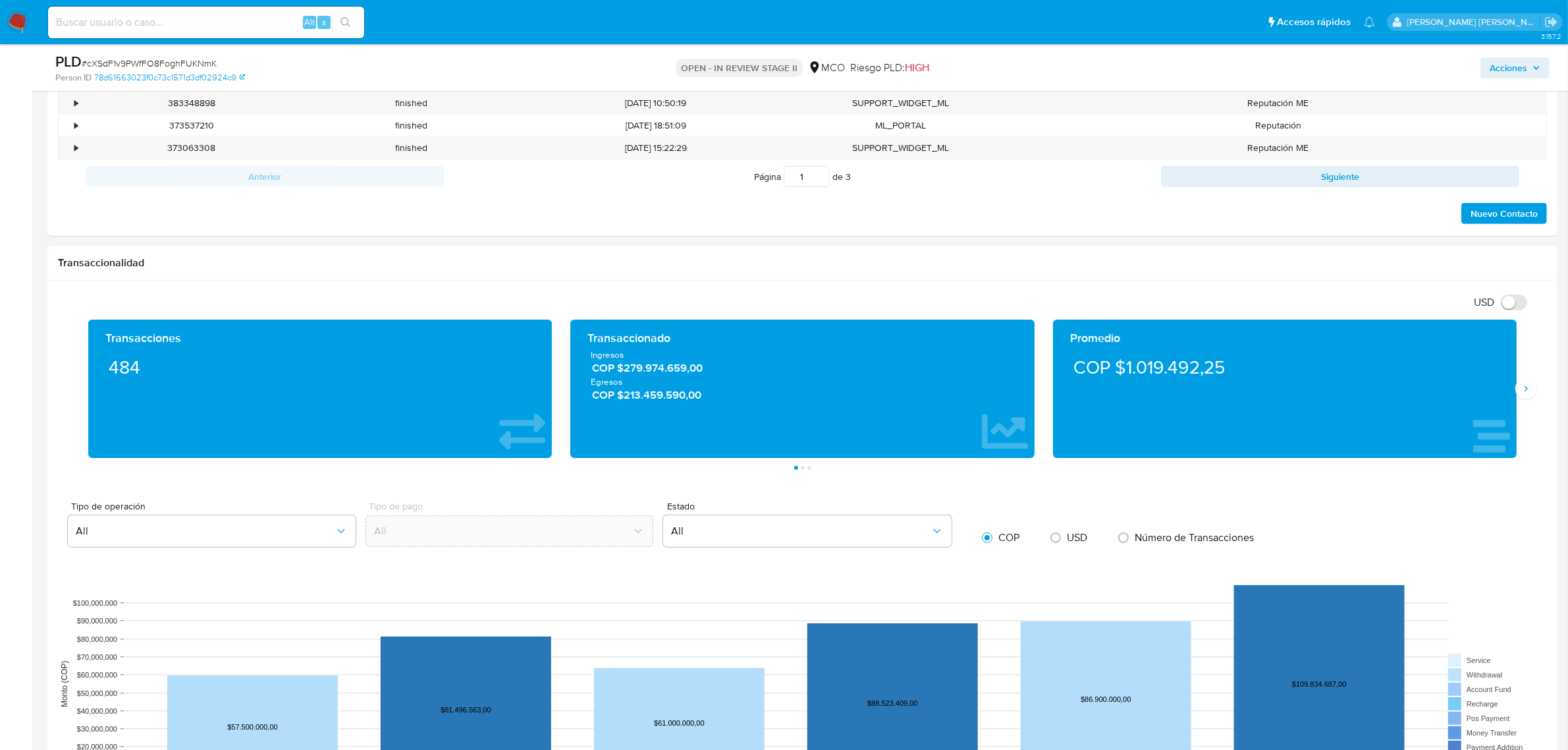
scroll to position [906, 0]
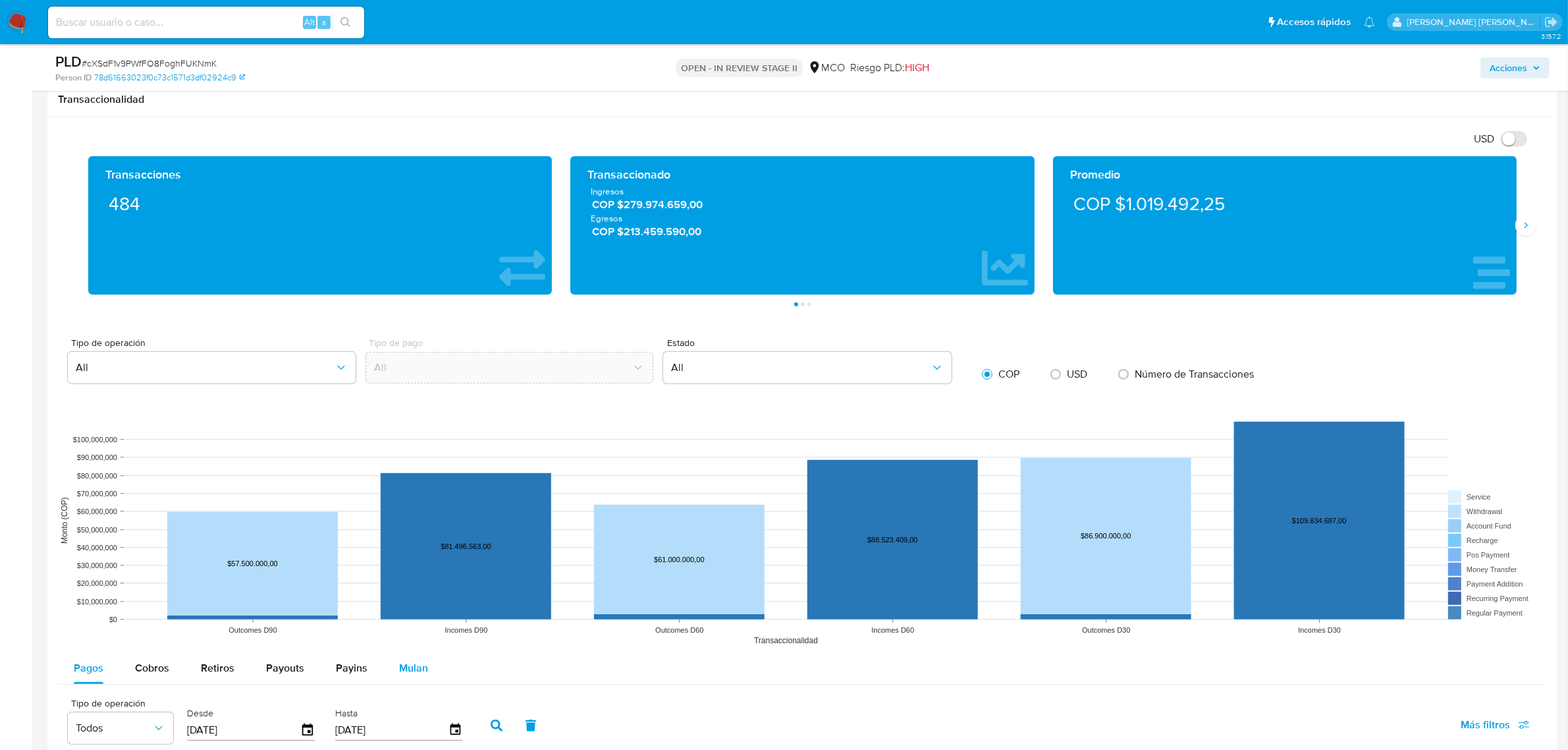
click at [408, 675] on span "Mulan" at bounding box center [414, 668] width 29 height 15
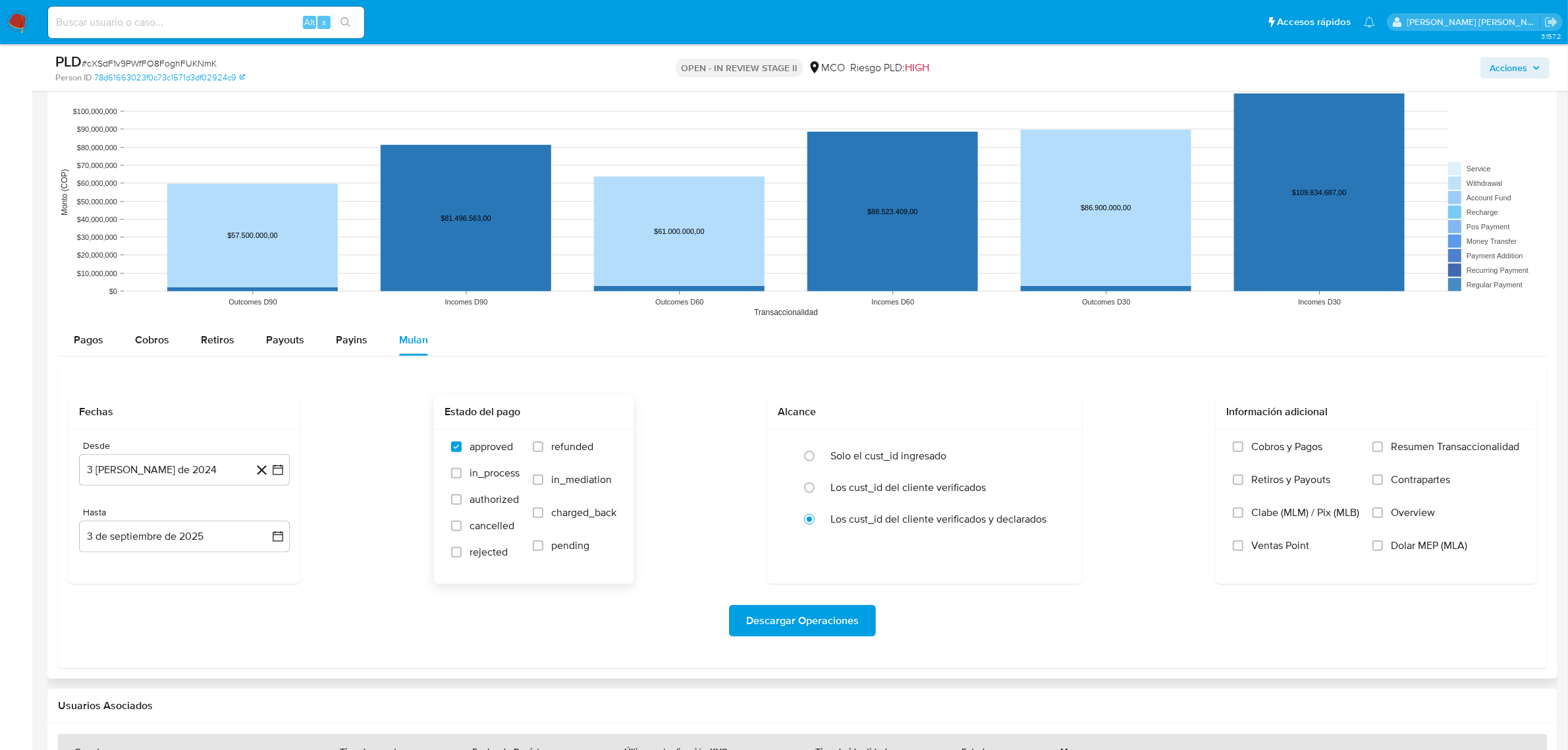
scroll to position [1235, 0]
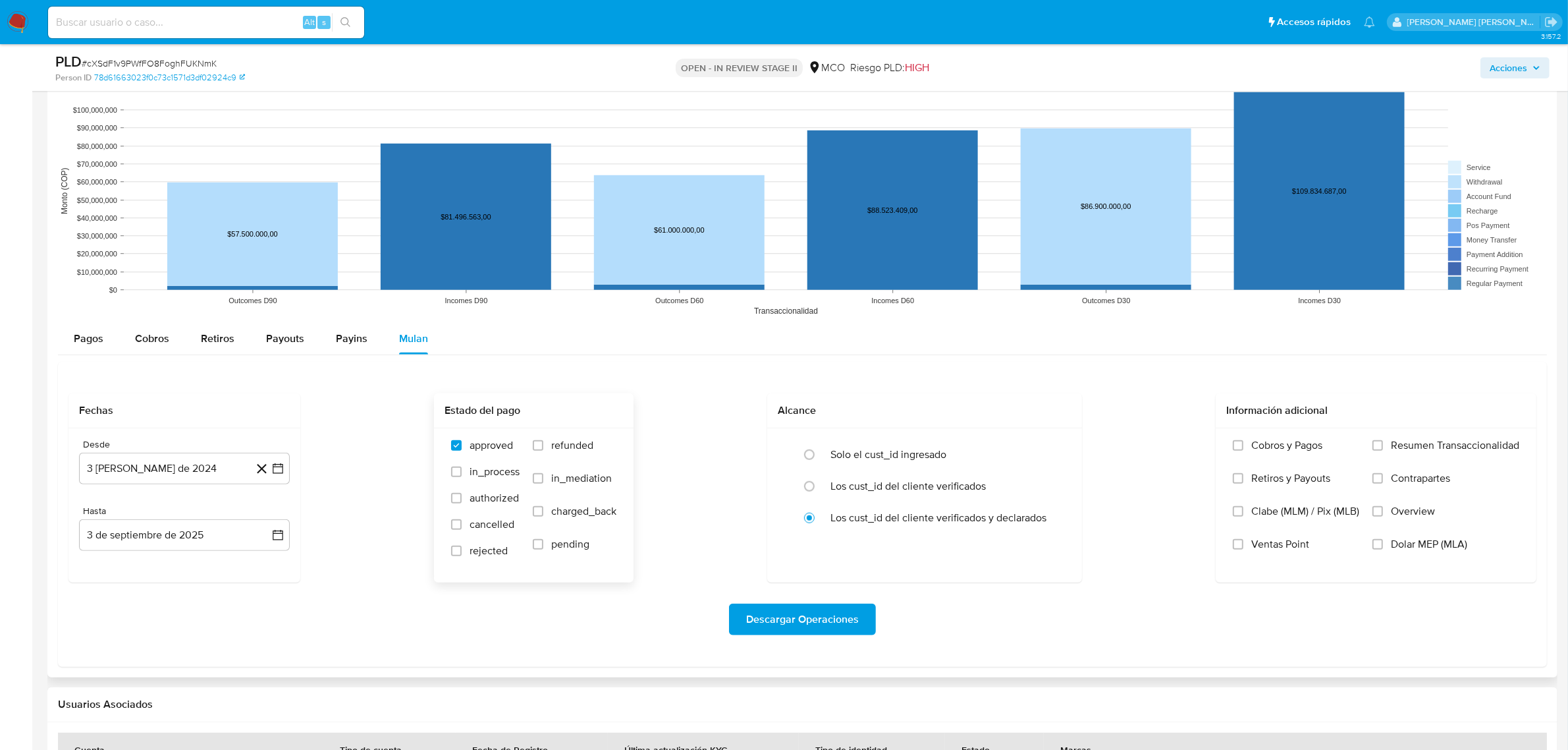
click at [572, 445] on span "refunded" at bounding box center [572, 446] width 42 height 13
click at [543, 445] on input "refunded" at bounding box center [538, 446] width 10 height 10
checkbox input "true"
click at [493, 529] on span "cancelled" at bounding box center [491, 524] width 45 height 13
click at [462, 529] on input "cancelled" at bounding box center [457, 524] width 10 height 10
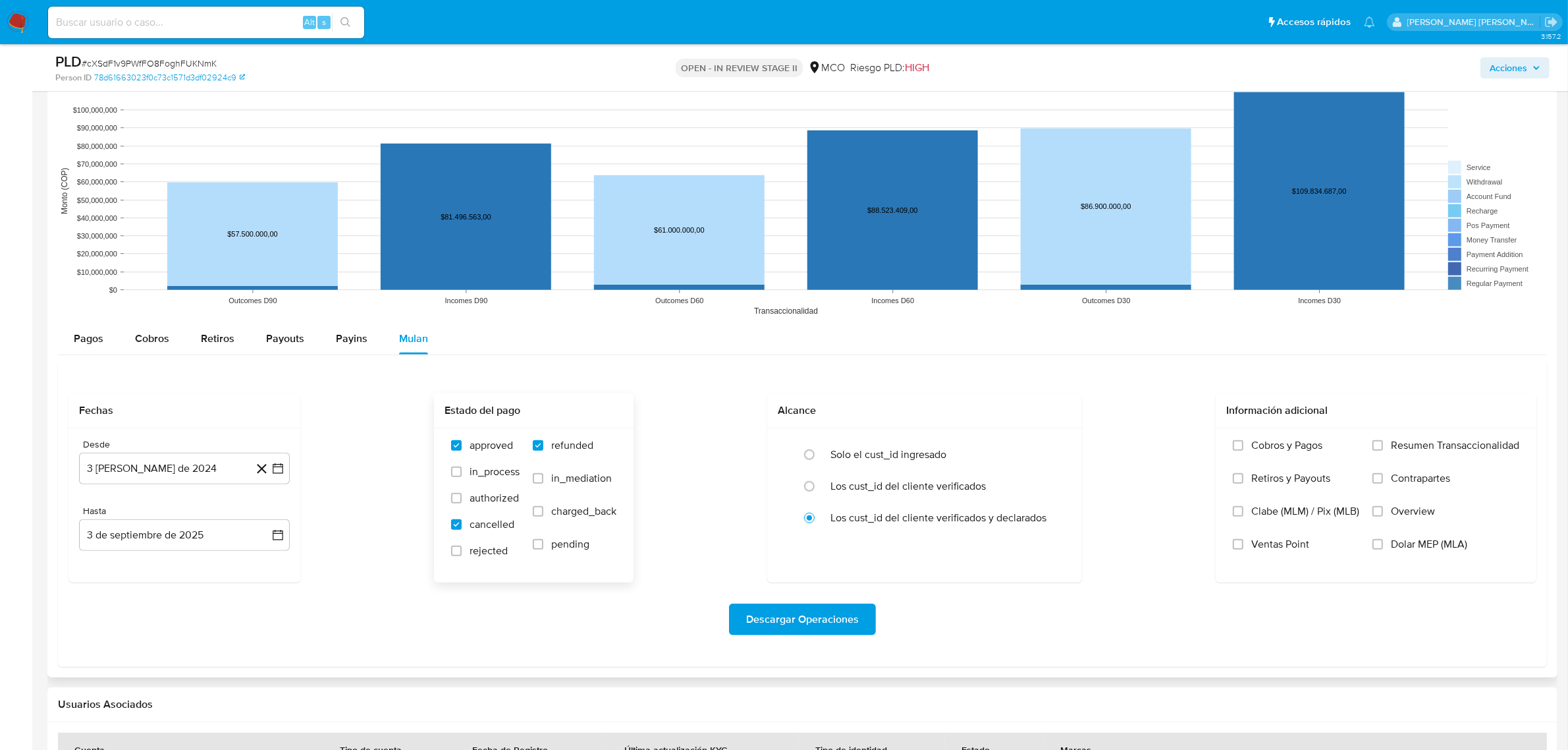
checkbox input "true"
click at [486, 555] on span "rejected" at bounding box center [488, 551] width 38 height 13
click at [462, 555] on input "rejected" at bounding box center [457, 551] width 10 height 10
checkbox input "true"
click at [802, 627] on span "Descargar Operaciones" at bounding box center [803, 619] width 113 height 29
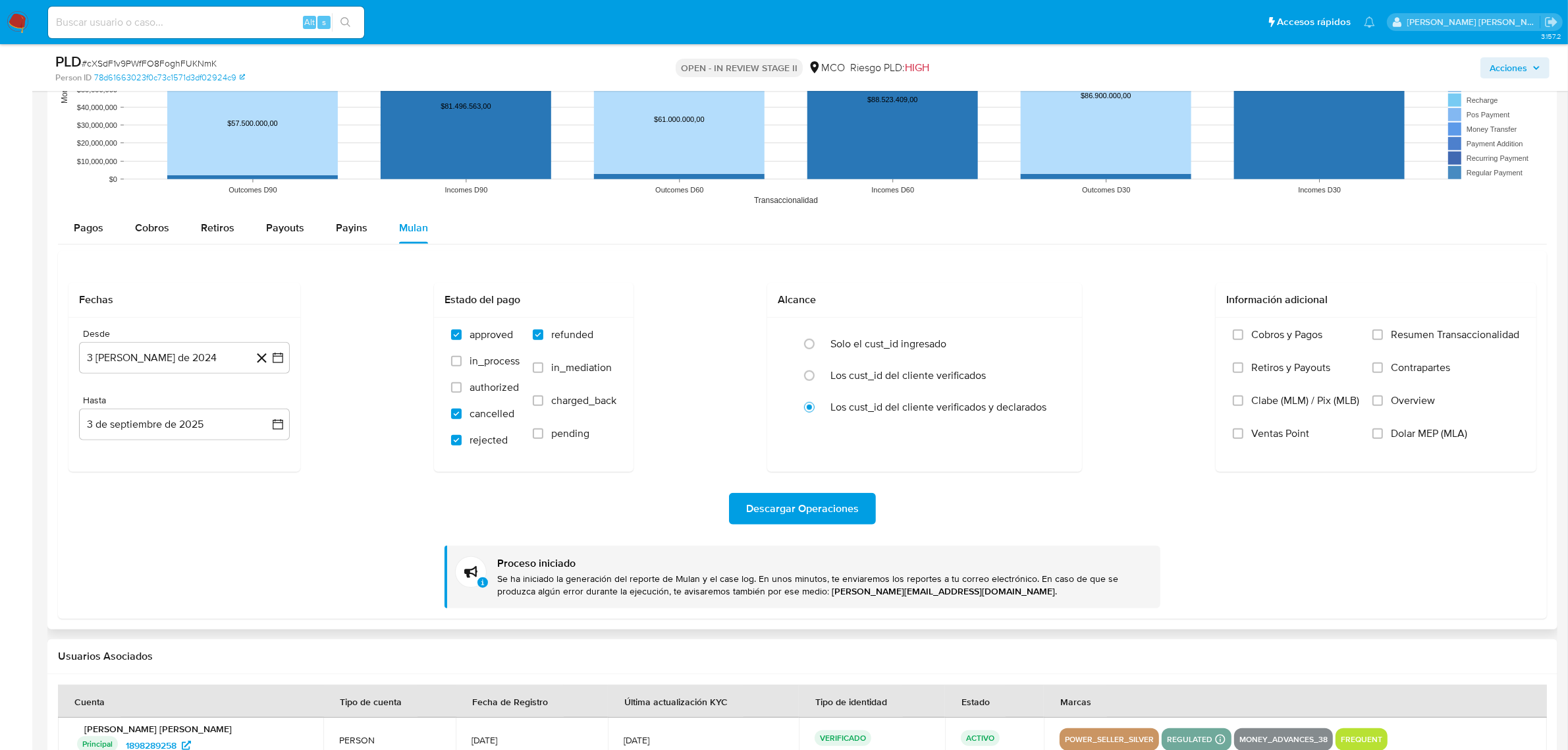
scroll to position [1317, 0]
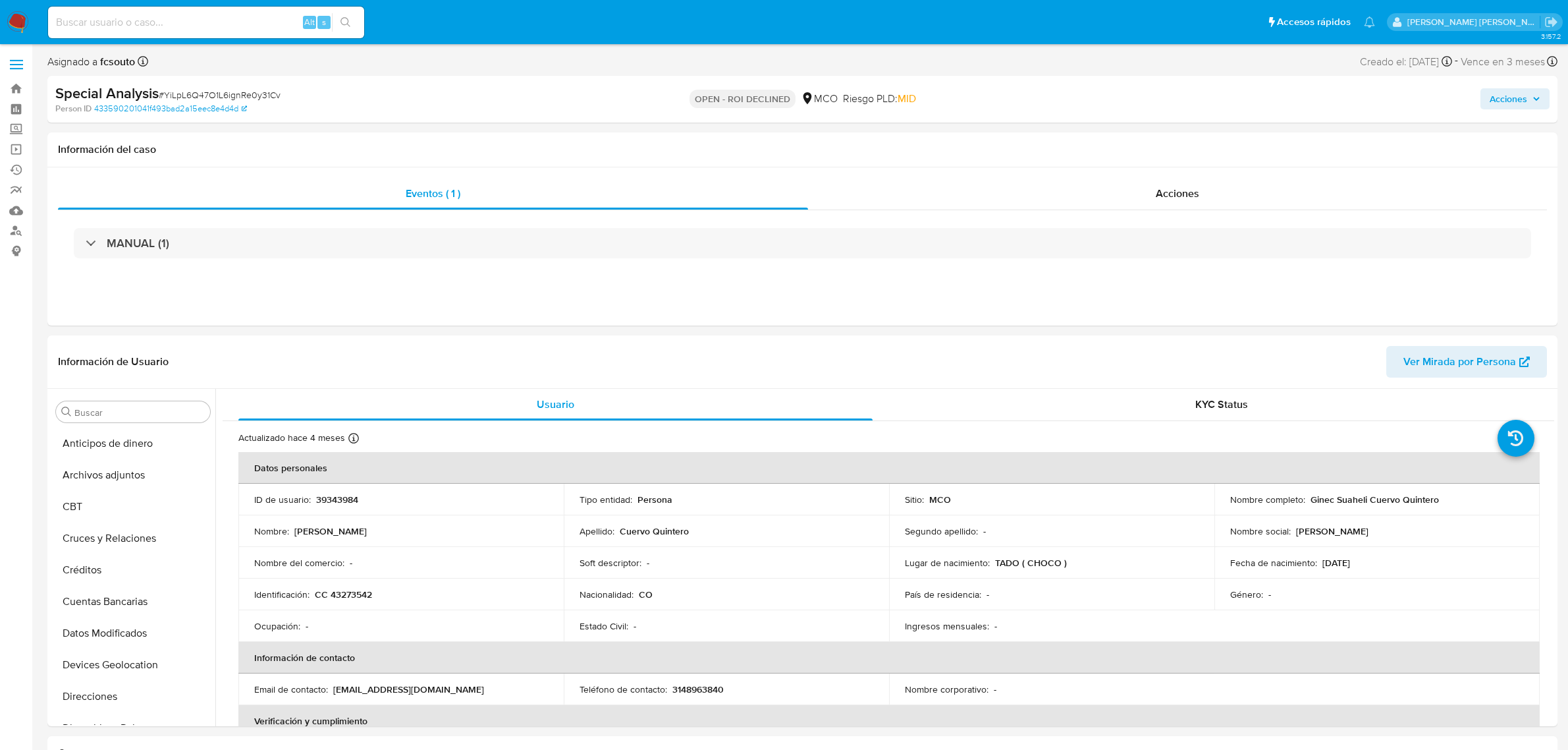
select select "10"
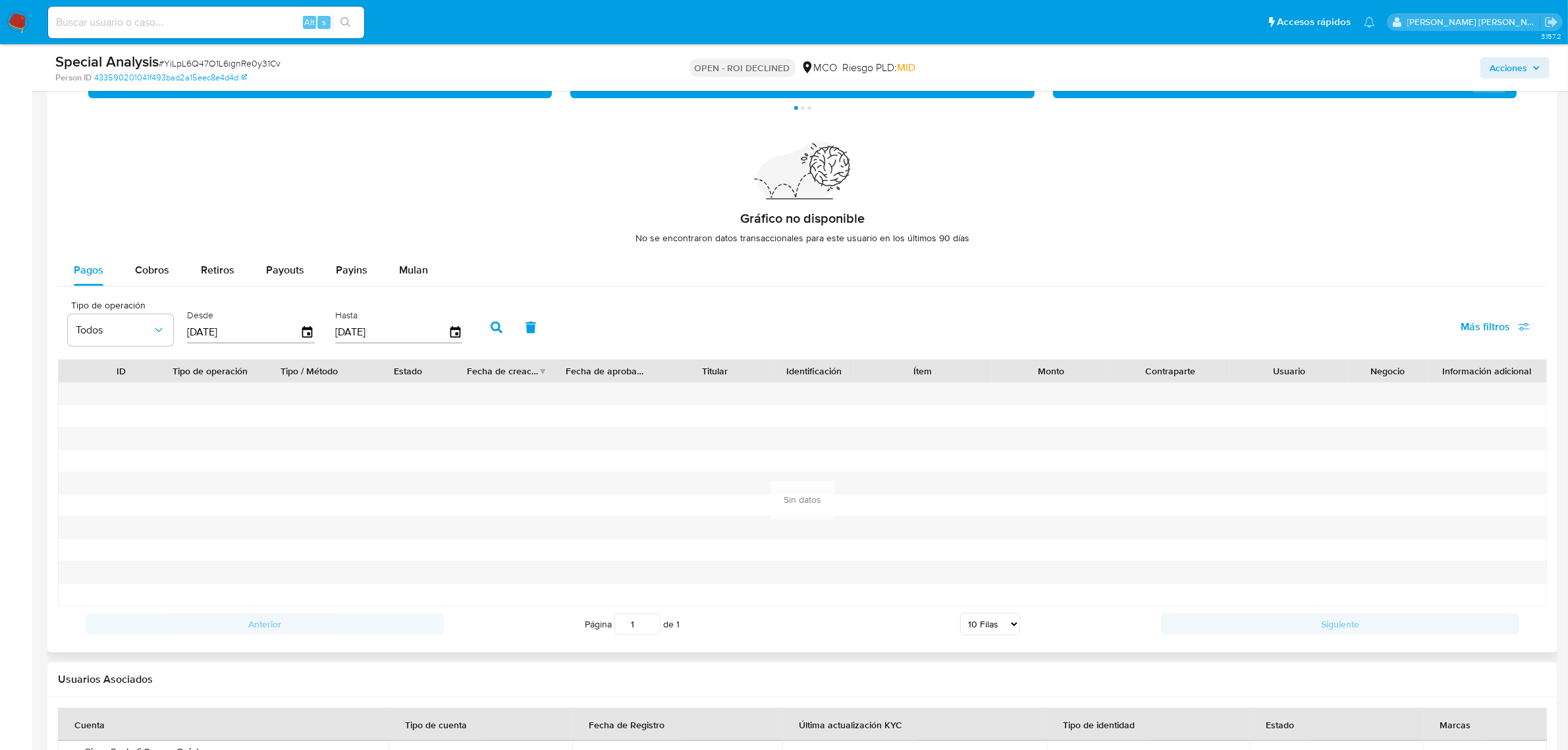
scroll to position [1071, 0]
